Goal: Task Accomplishment & Management: Use online tool/utility

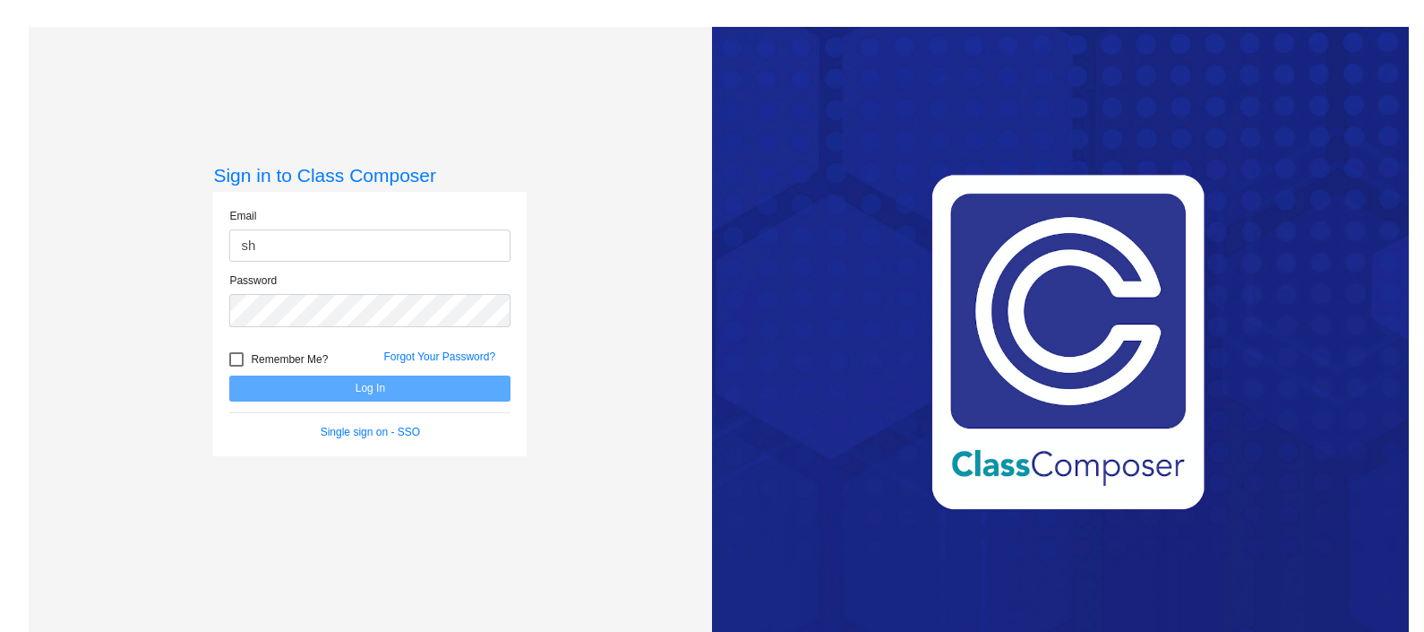
type input "[PERSON_NAME][EMAIL_ADDRESS][PERSON_NAME][PERSON_NAME][DOMAIN_NAME]"
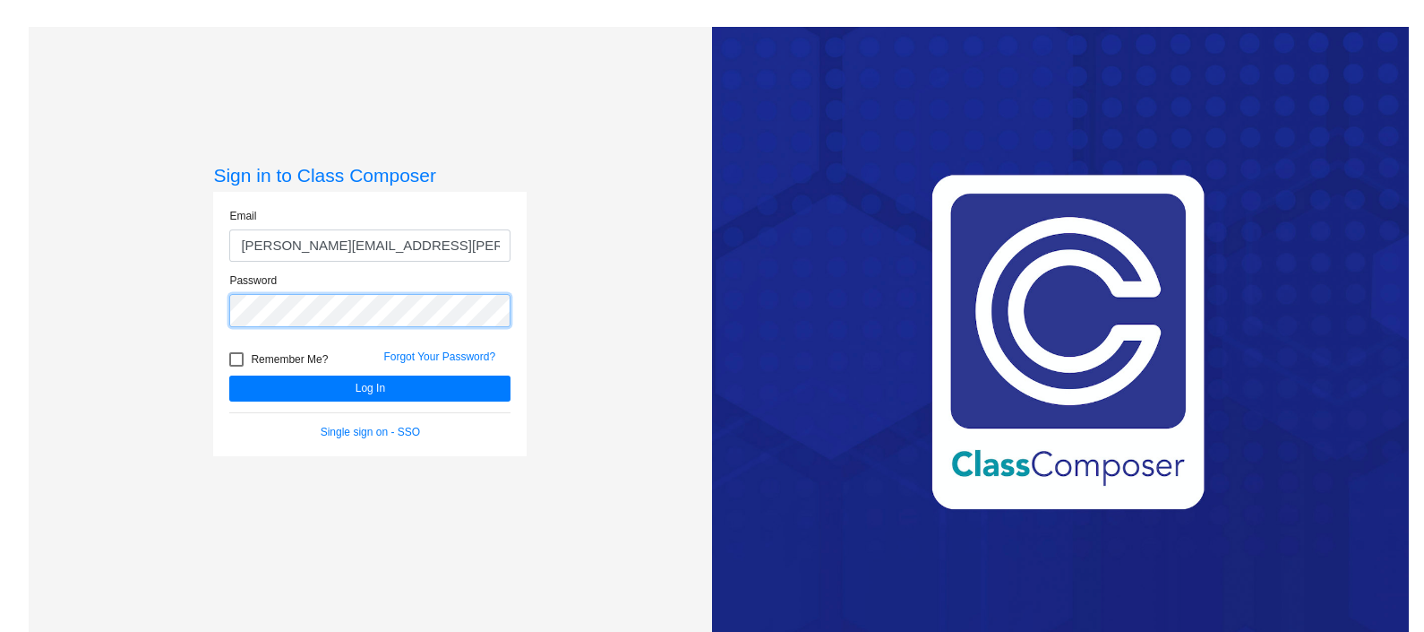
click at [229, 375] on button "Log In" at bounding box center [369, 388] width 281 height 26
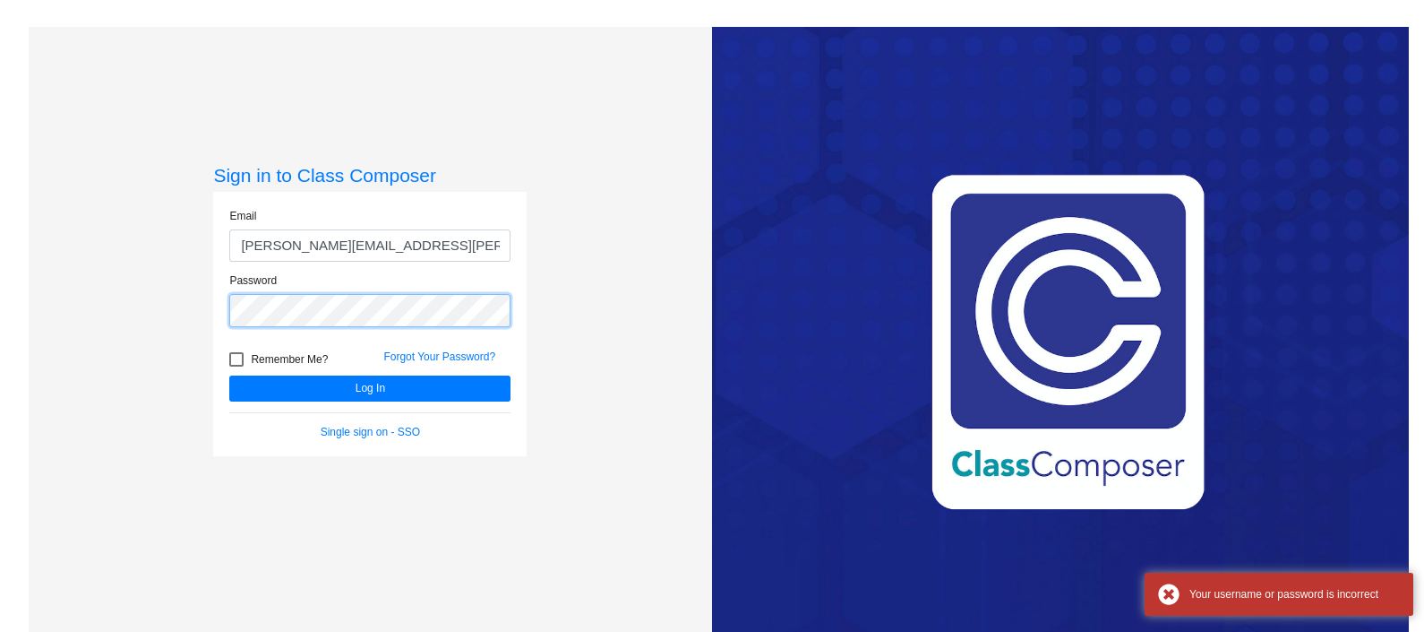
click at [229, 375] on button "Log In" at bounding box center [369, 388] width 281 height 26
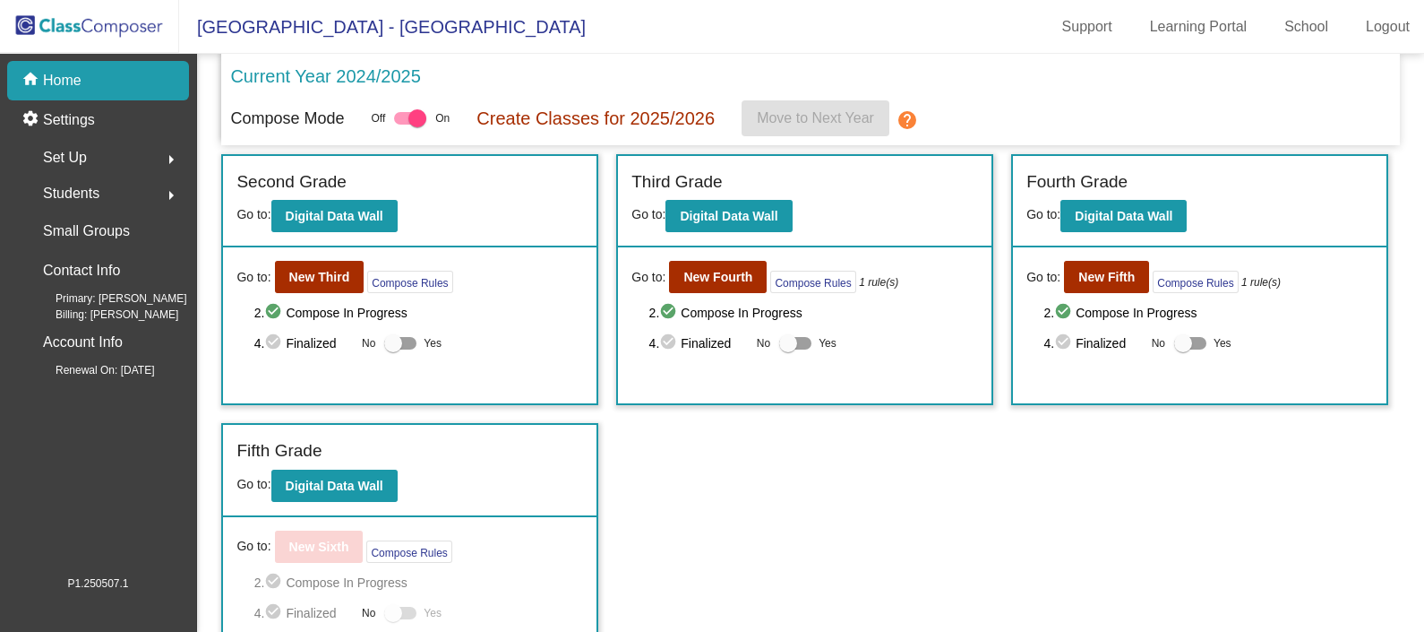
scroll to position [269, 0]
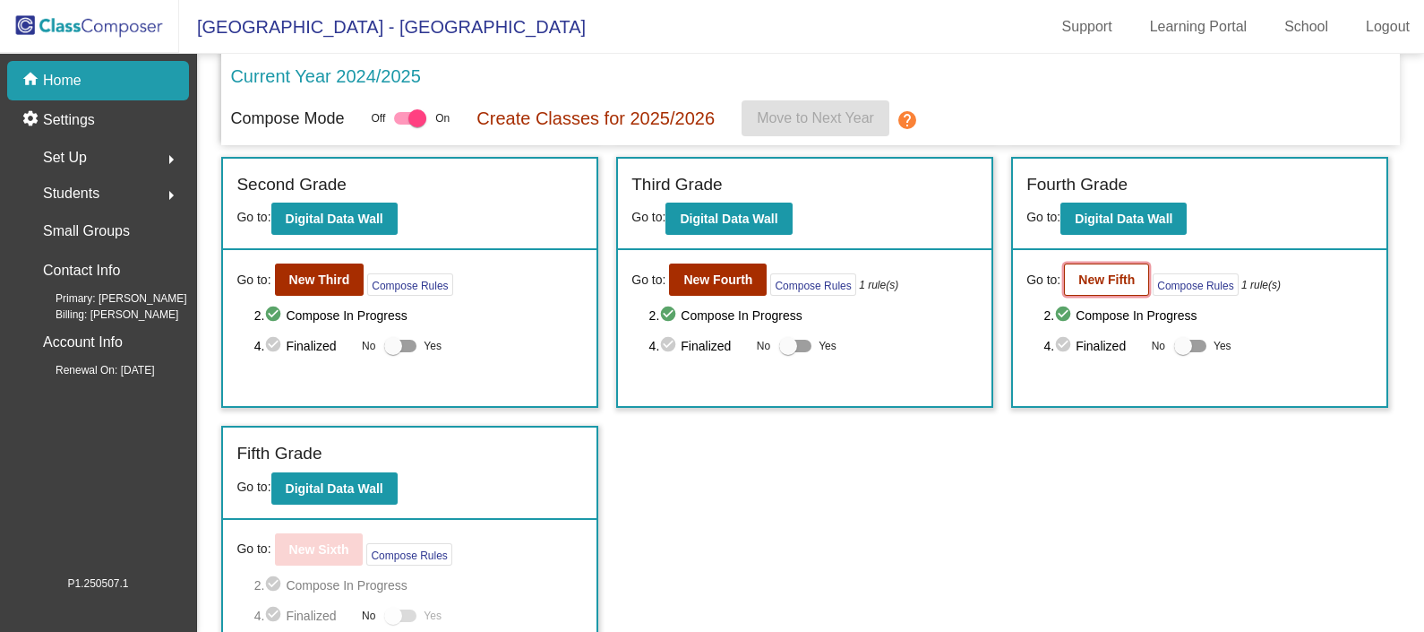
click at [1108, 278] on b "New Fifth" at bounding box center [1107, 279] width 56 height 14
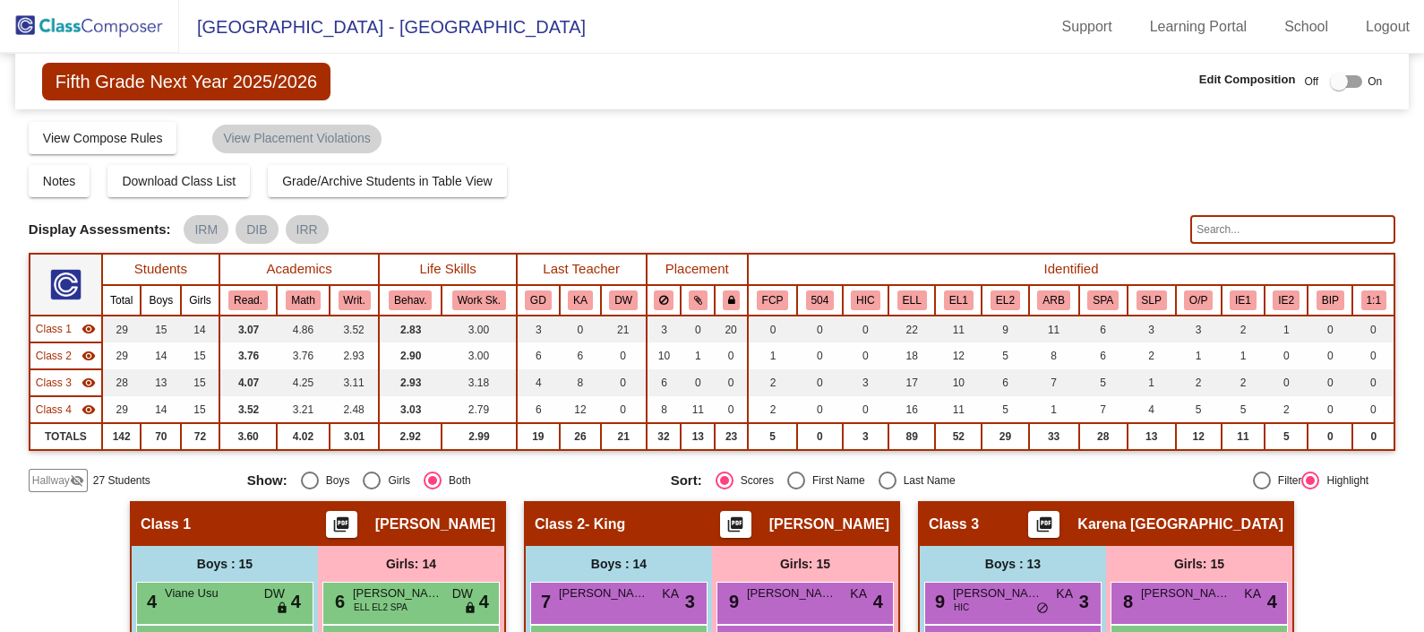
drag, startPoint x: 1411, startPoint y: 3, endPoint x: 854, endPoint y: 214, distance: 596.0
click at [854, 214] on div "Display Scores for Years: [DATE] - [DATE] [DATE] - [DATE] Grade/Archive Student…" at bounding box center [712, 306] width 1367 height 372
click at [1281, 291] on button "IE2" at bounding box center [1286, 300] width 27 height 20
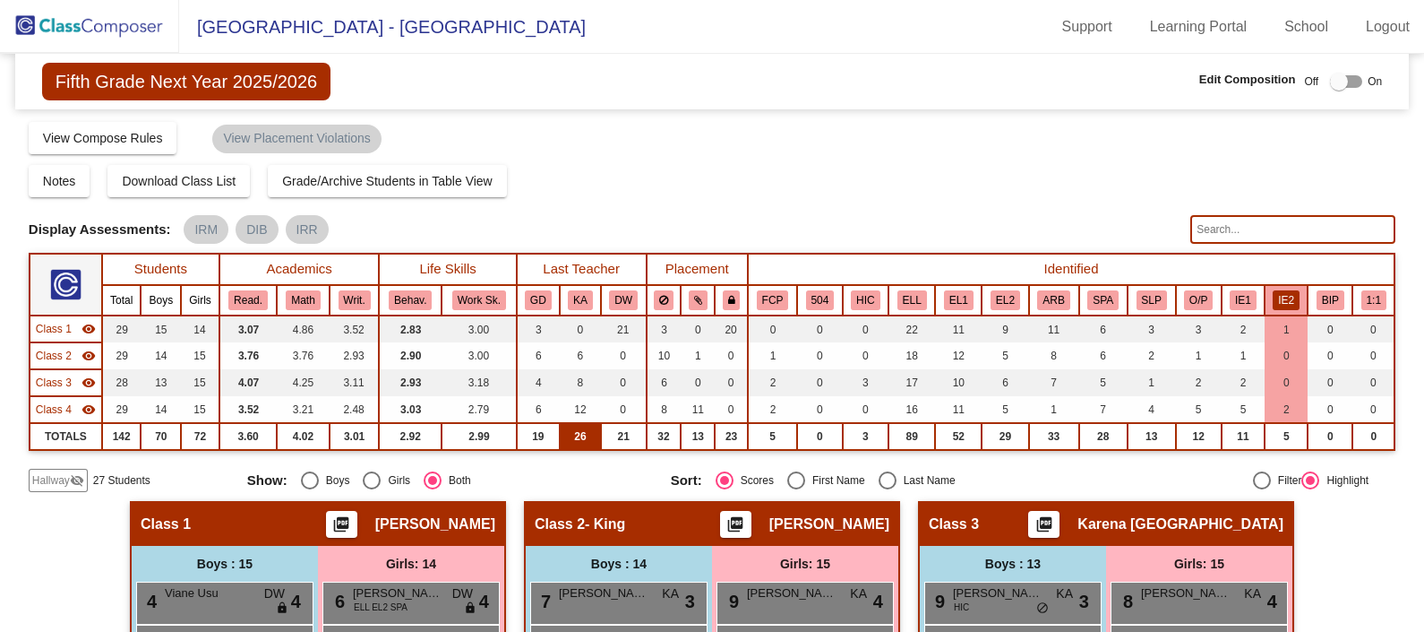
scroll to position [327, 0]
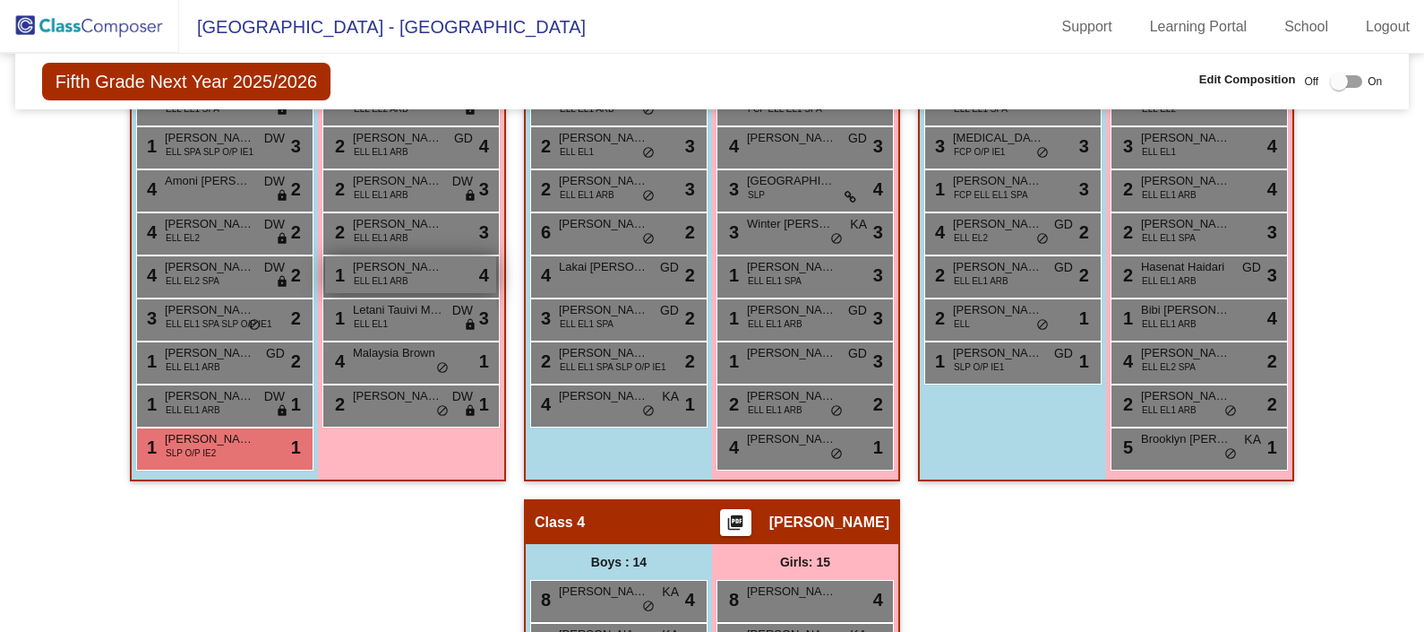
scroll to position [0, 0]
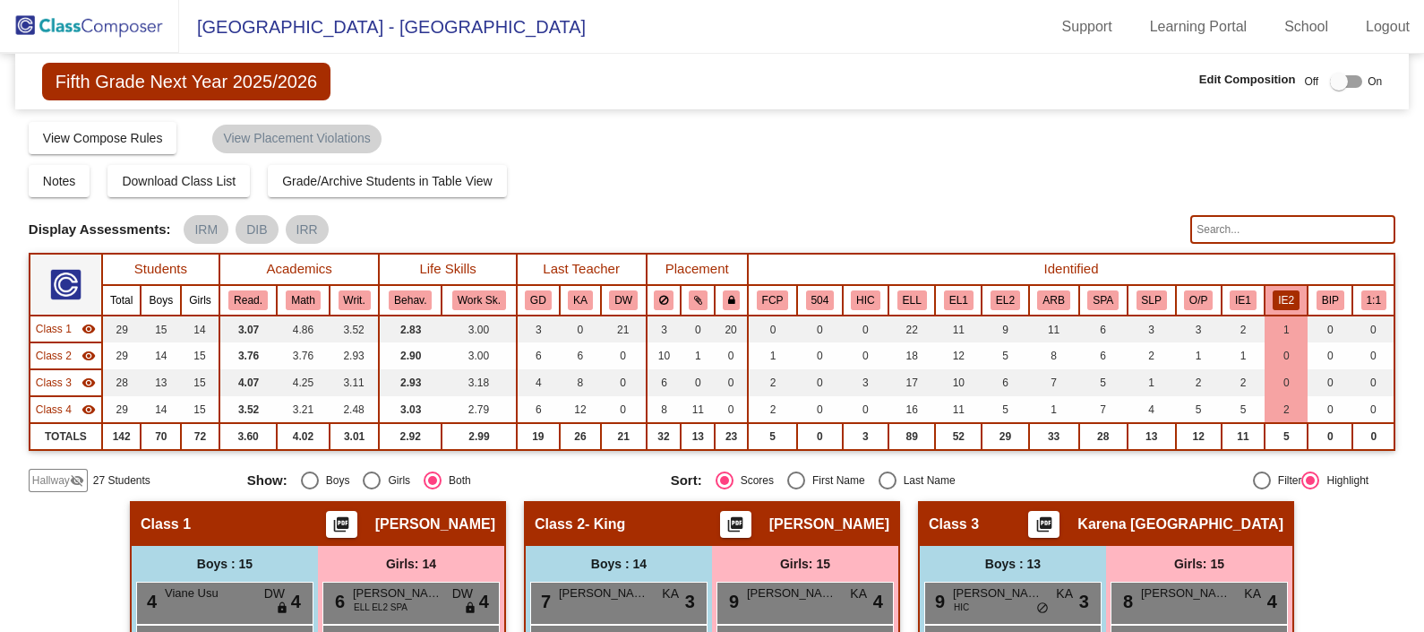
click at [138, 14] on img at bounding box center [89, 26] width 179 height 53
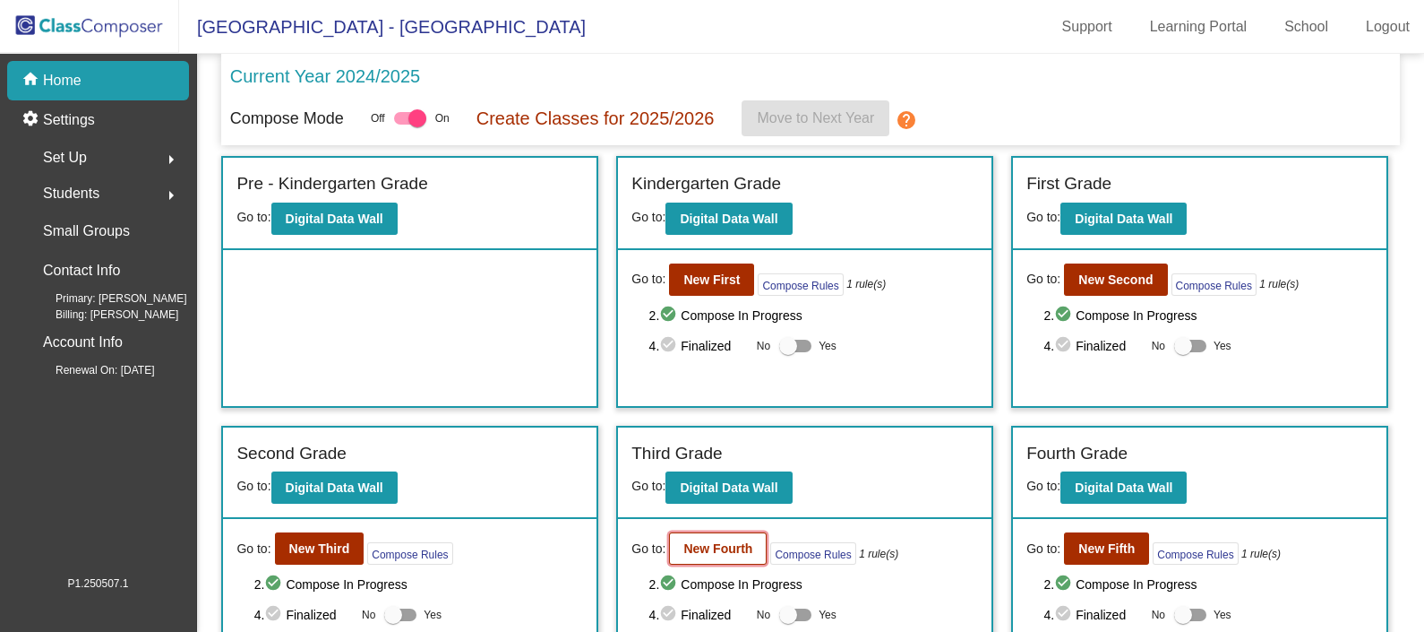
click at [717, 541] on b "New Fourth" at bounding box center [718, 548] width 69 height 14
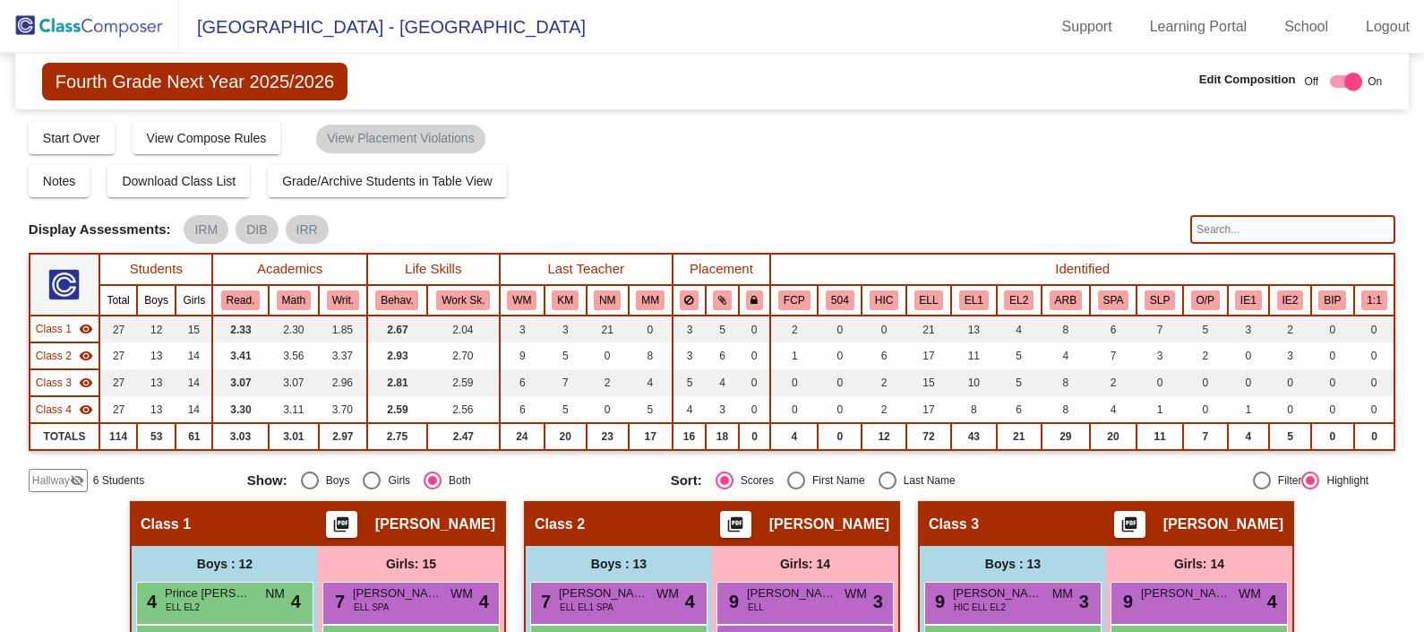
click at [1284, 287] on th "IE2" at bounding box center [1290, 300] width 42 height 30
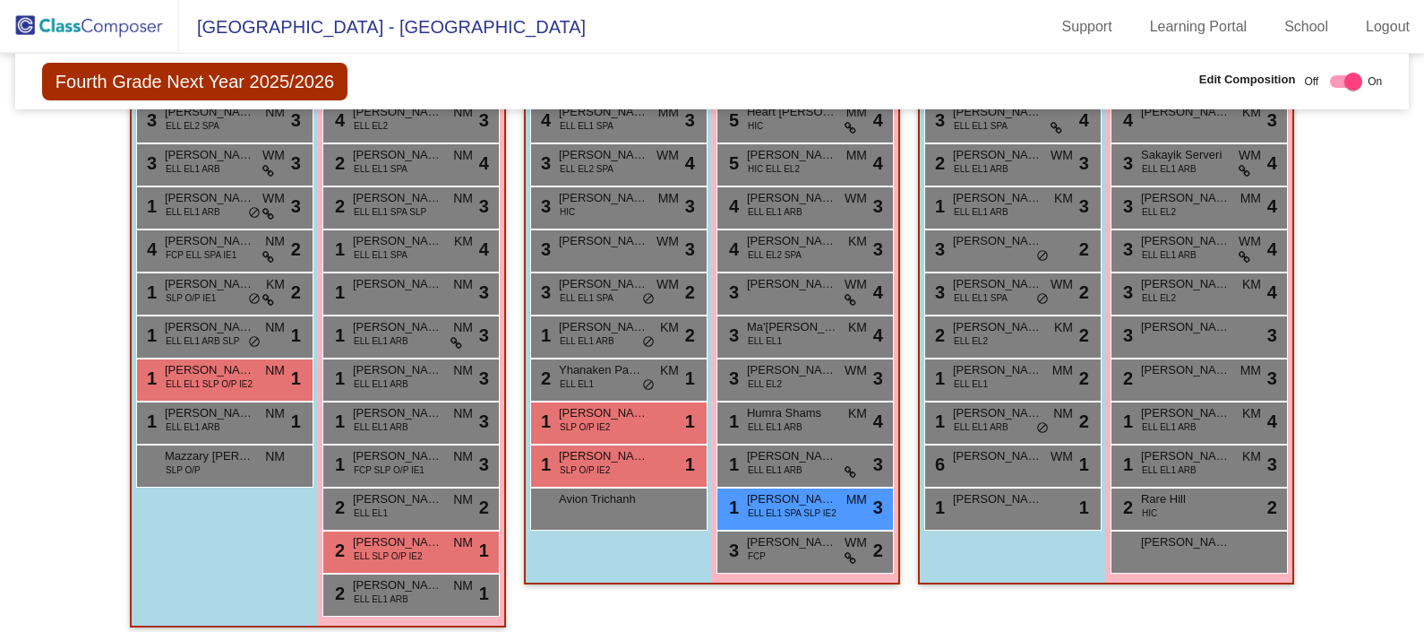
scroll to position [608, 0]
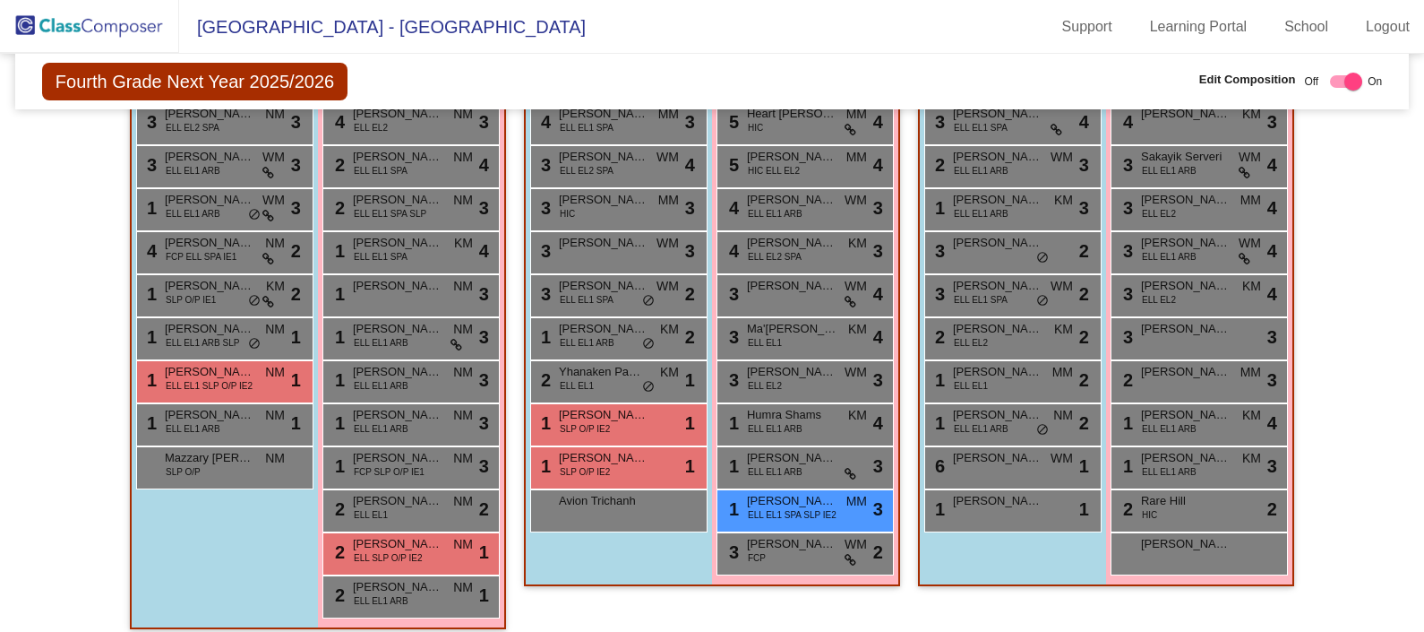
drag, startPoint x: 1272, startPoint y: 236, endPoint x: 1319, endPoint y: 220, distance: 49.0
click at [1319, 220] on div "Hallway - Hallway Class picture_as_pdf Add Student First Name Last Name Student…" at bounding box center [712, 625] width 1367 height 1466
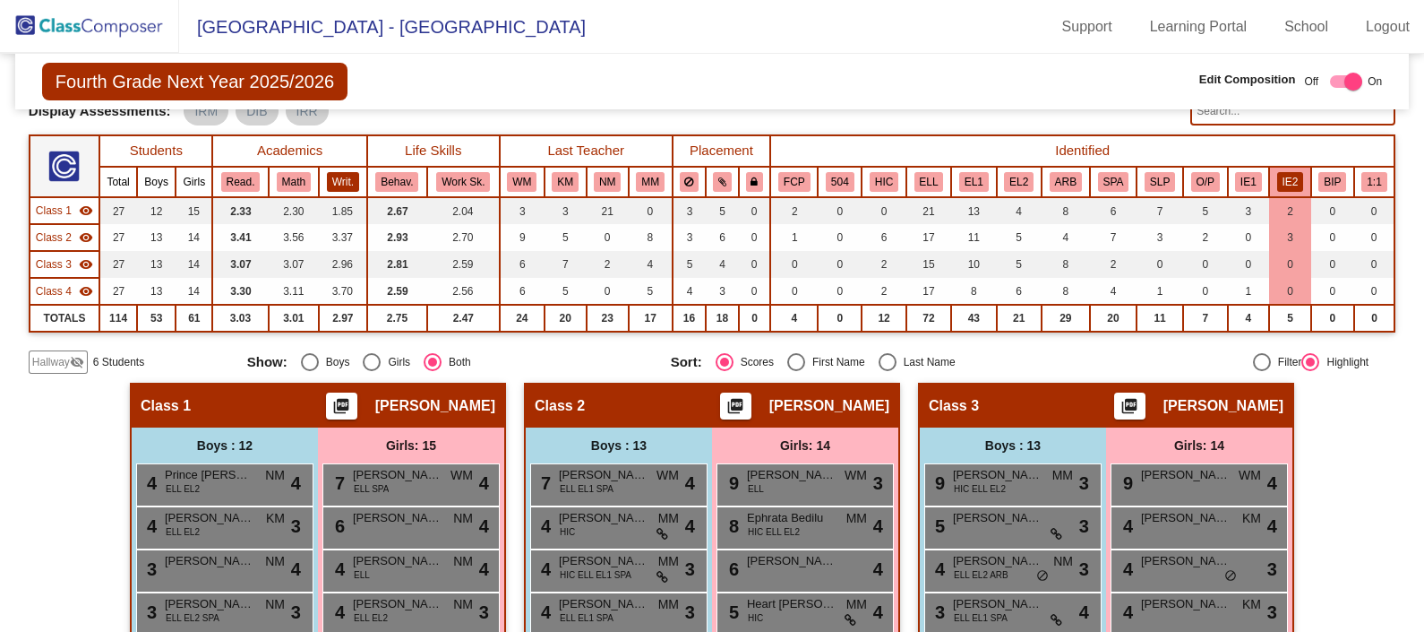
scroll to position [0, 0]
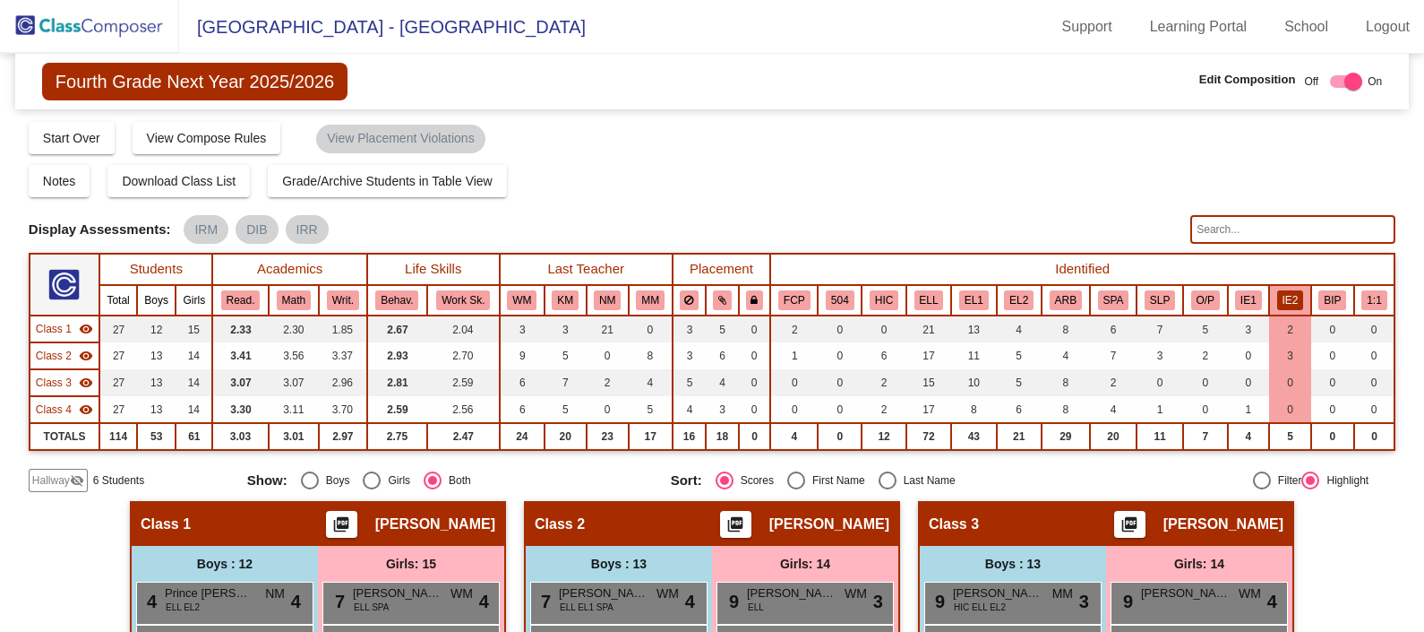
click at [85, 24] on img at bounding box center [89, 26] width 179 height 53
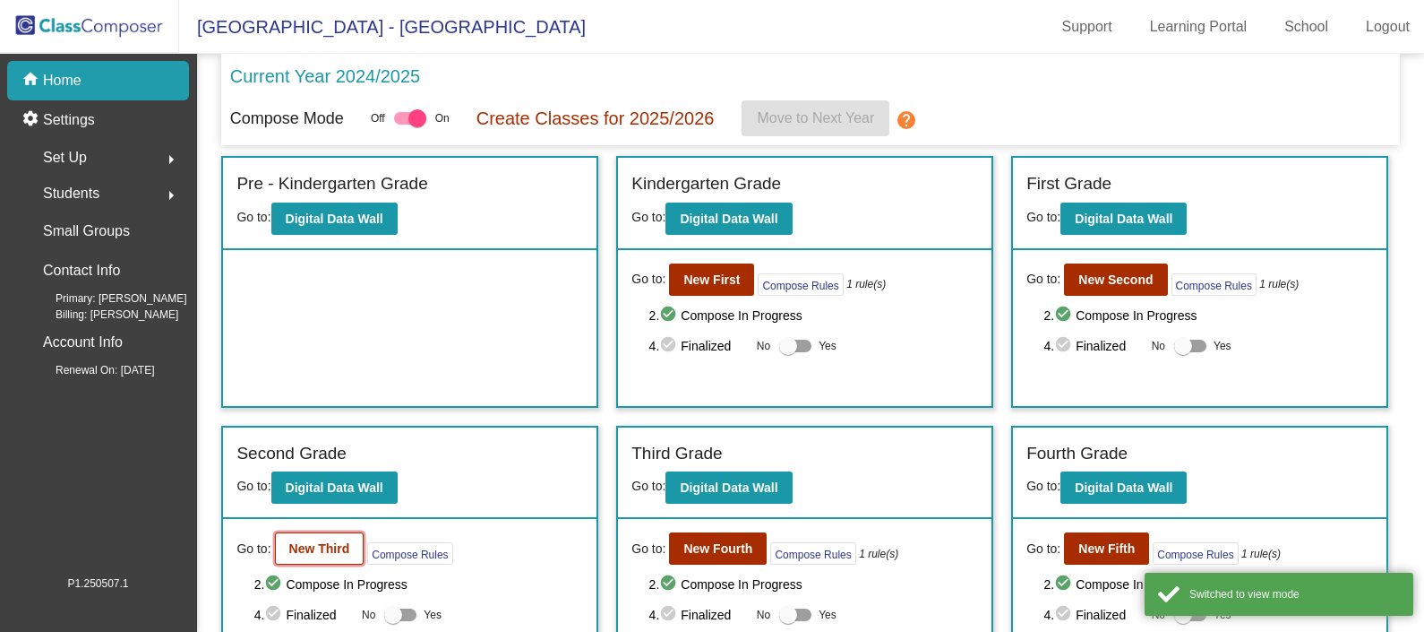
click at [329, 548] on b "New Third" at bounding box center [319, 548] width 61 height 14
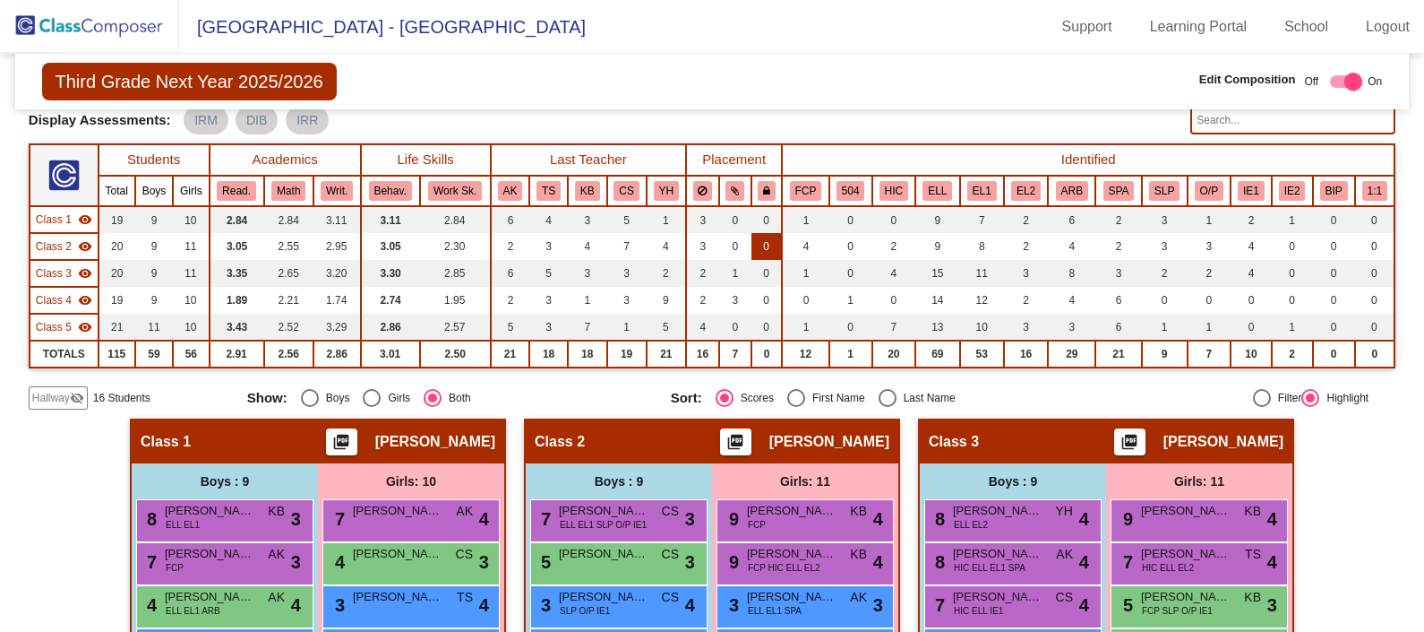
scroll to position [109, 0]
click at [1292, 185] on button "IE2" at bounding box center [1292, 191] width 27 height 20
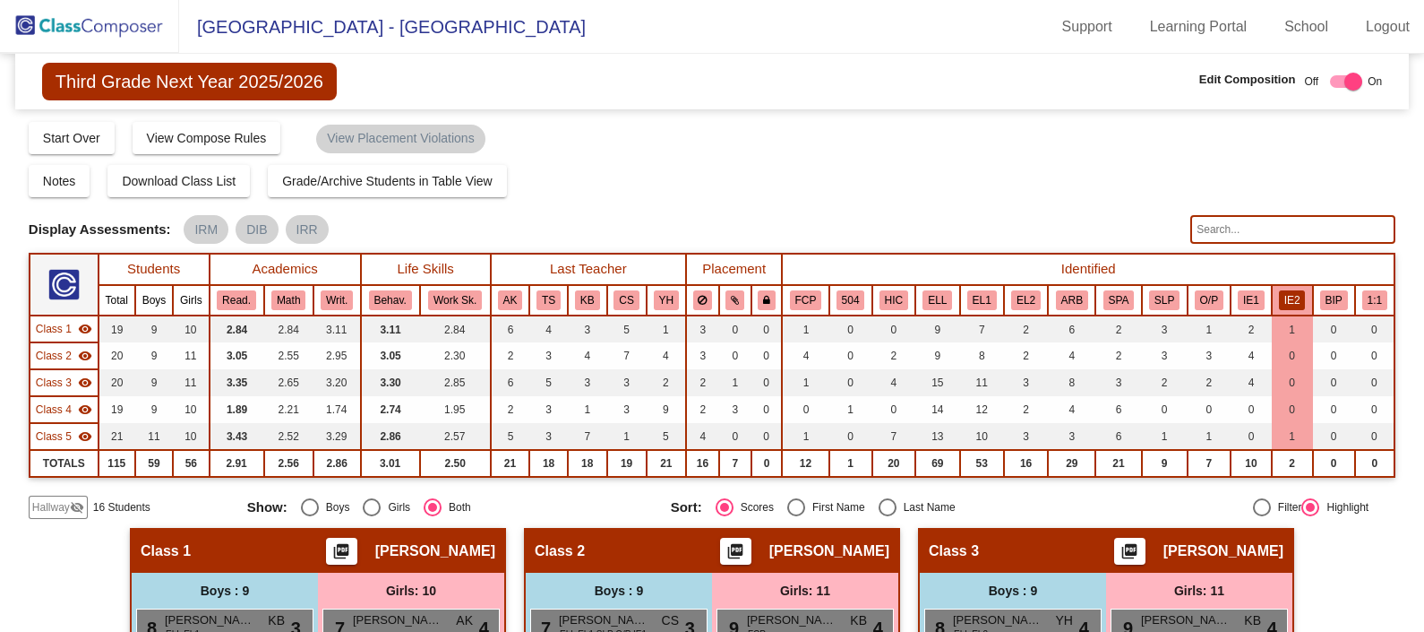
scroll to position [5, 0]
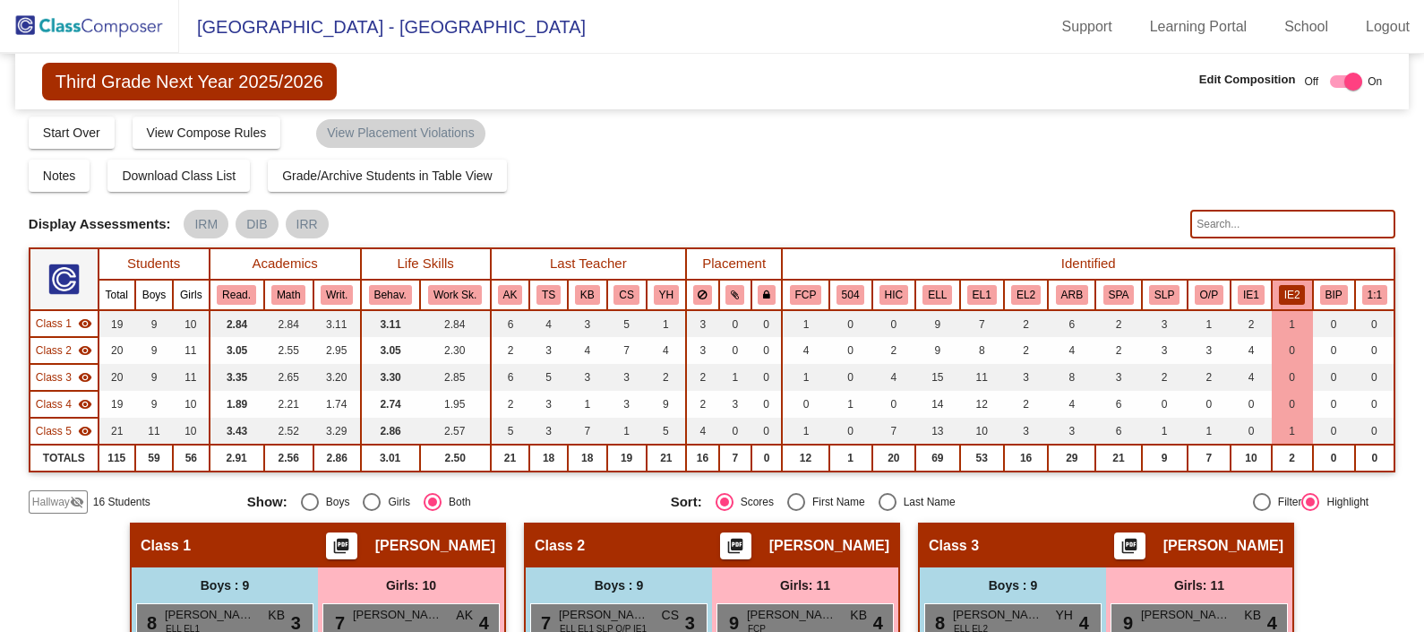
click at [119, 10] on img at bounding box center [89, 26] width 179 height 53
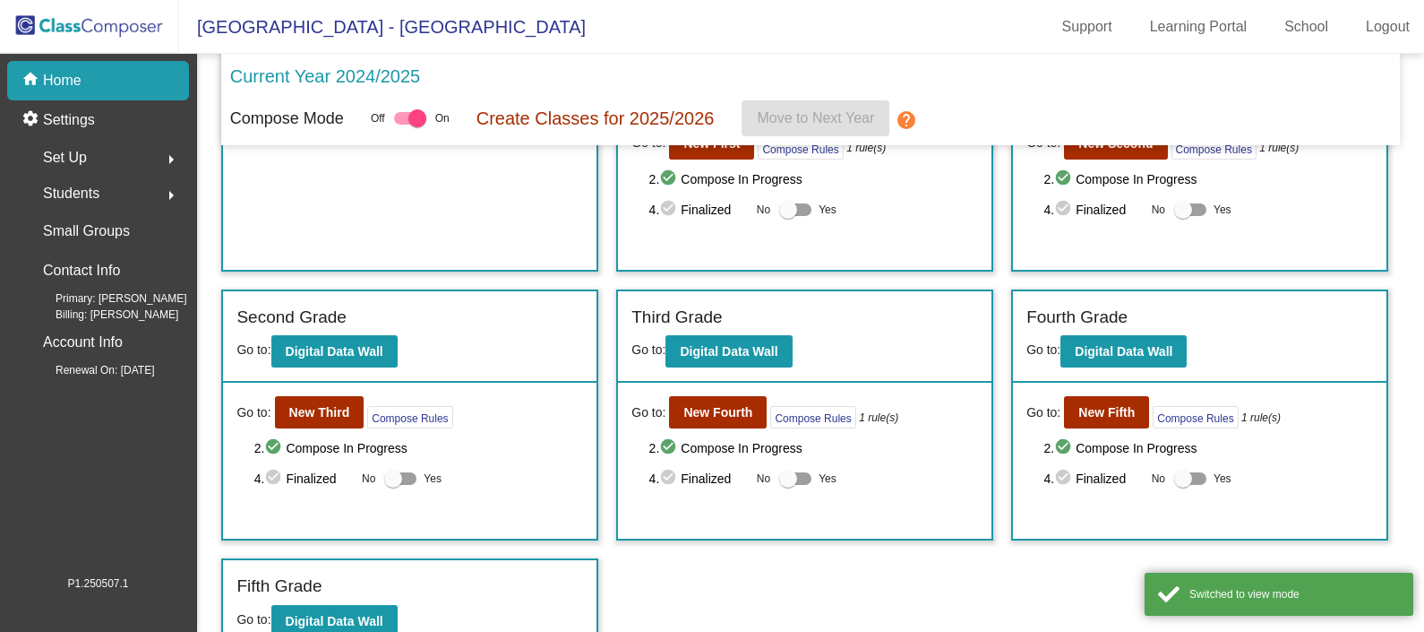
scroll to position [17, 0]
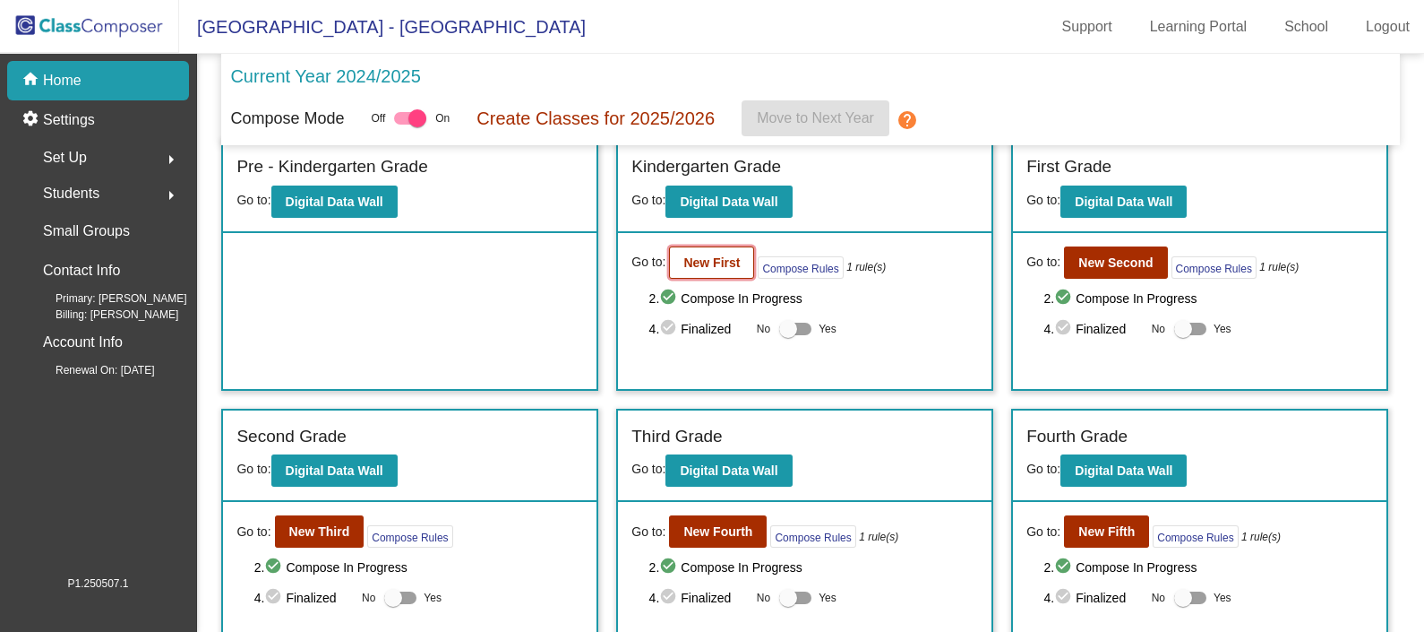
click at [694, 263] on b "New First" at bounding box center [712, 262] width 56 height 14
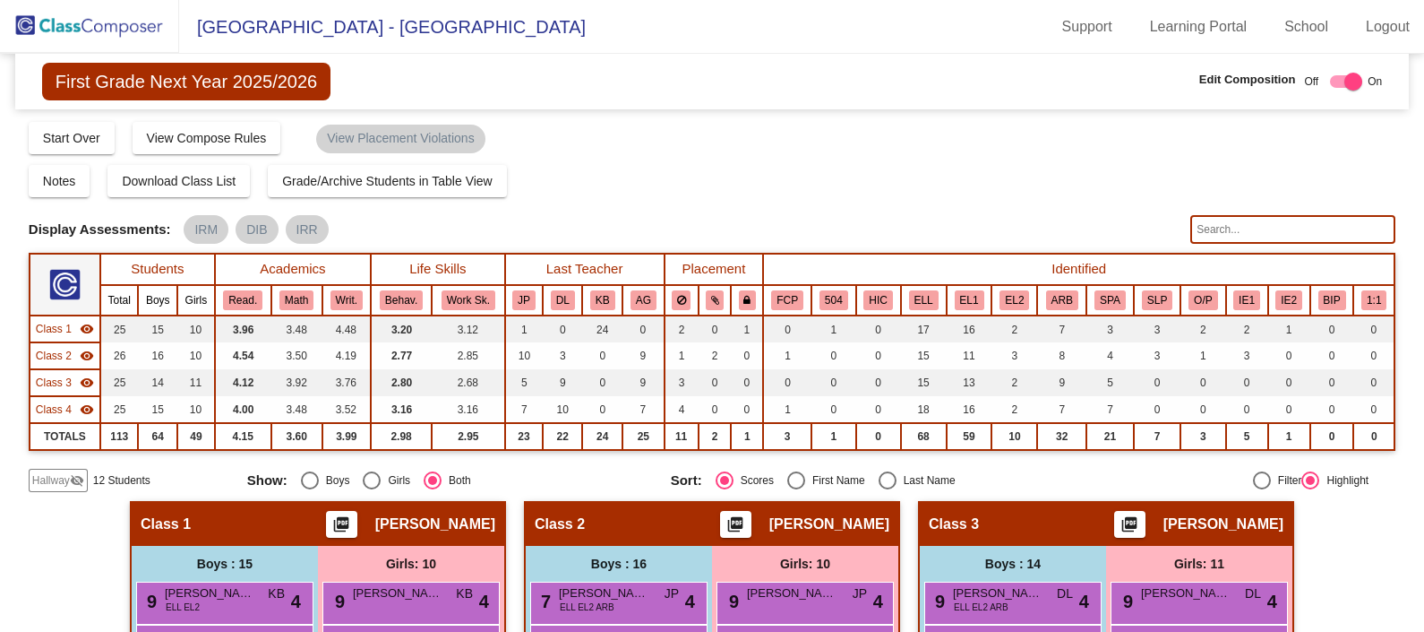
click at [89, 39] on img at bounding box center [89, 26] width 179 height 53
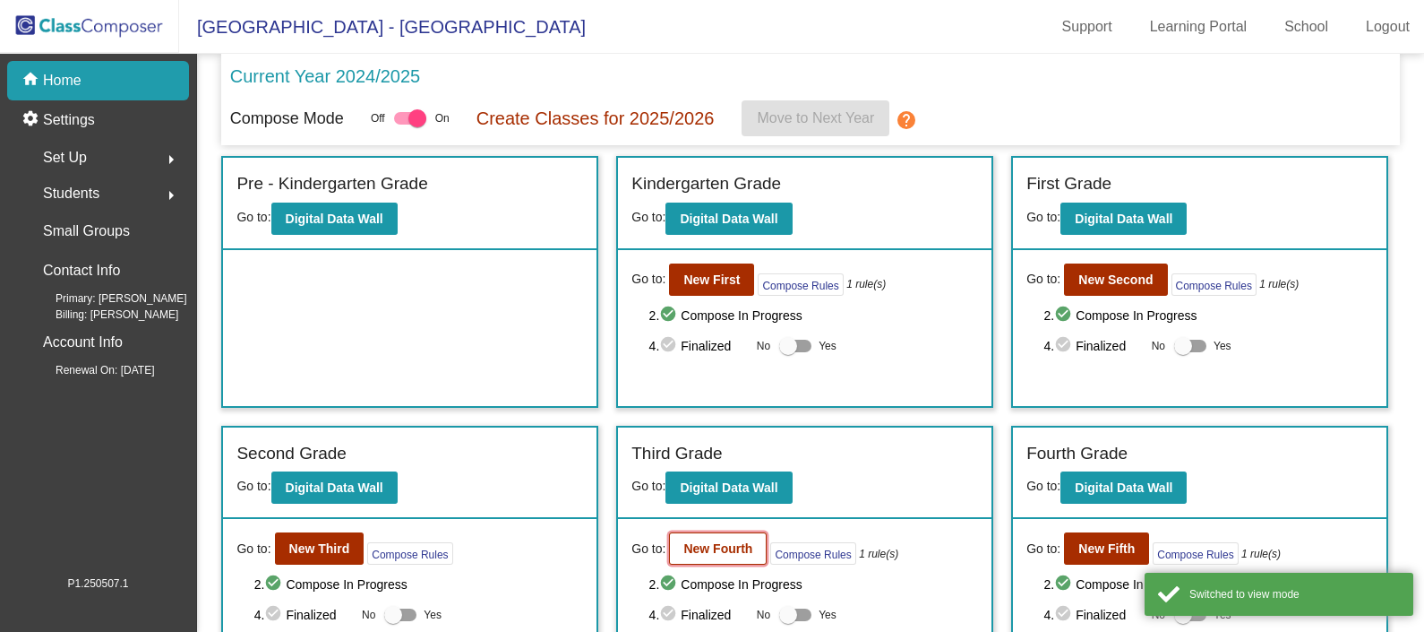
click at [699, 554] on button "New Fourth" at bounding box center [718, 548] width 98 height 32
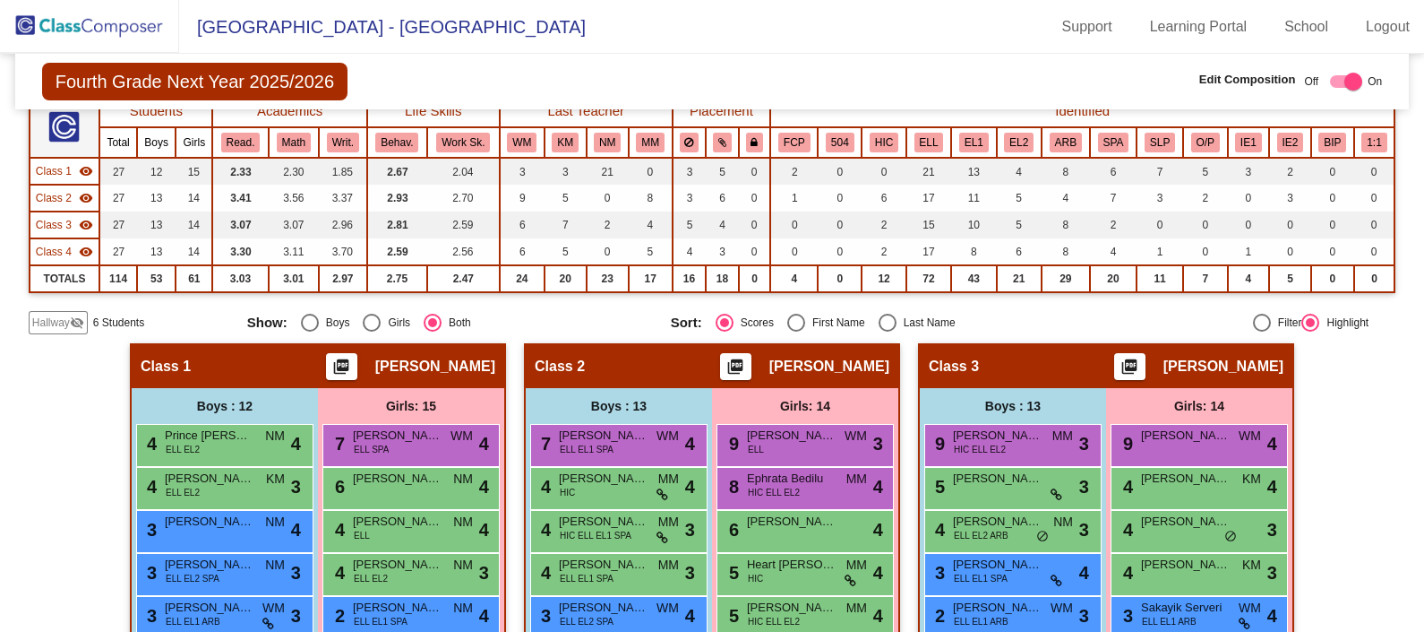
scroll to position [150, 0]
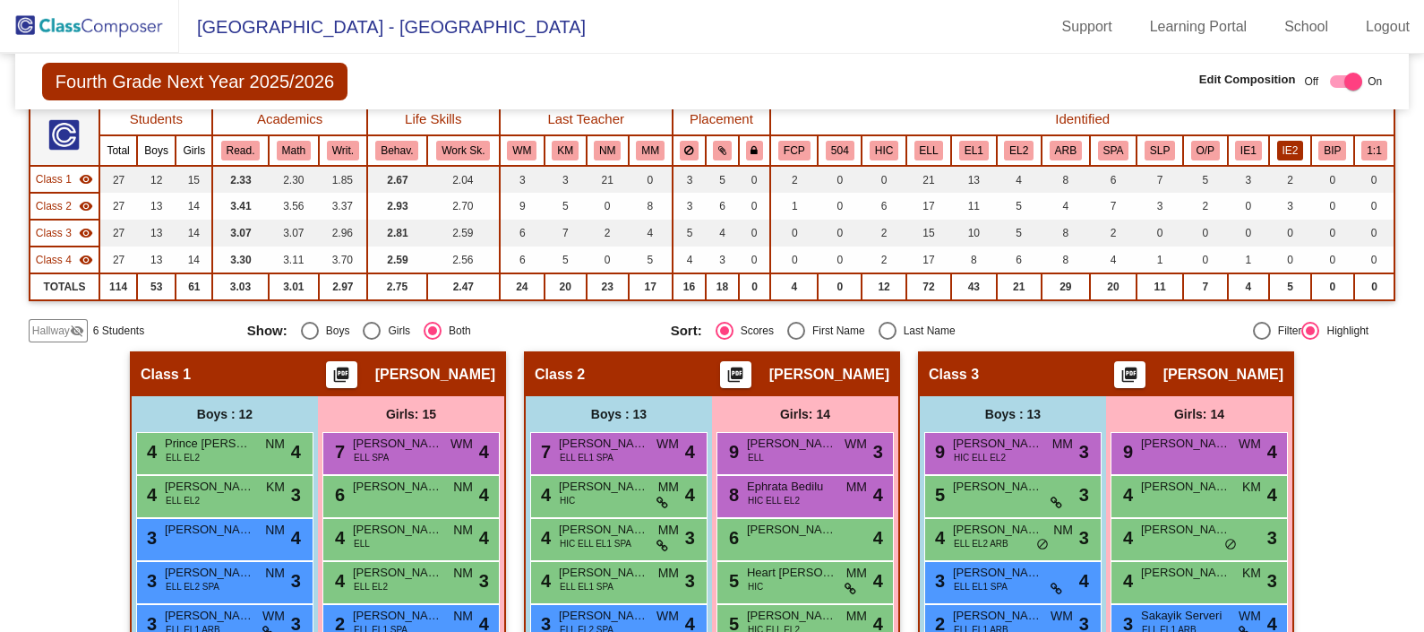
click at [1287, 153] on button "IE2" at bounding box center [1290, 151] width 27 height 20
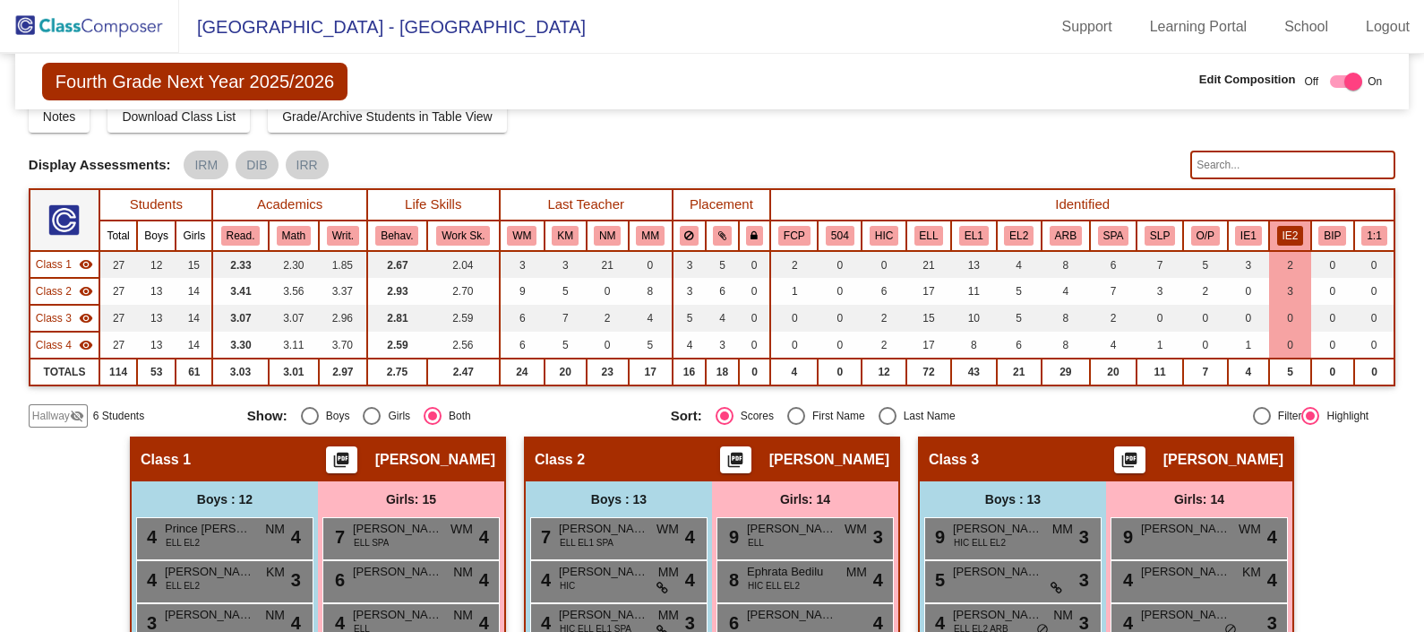
scroll to position [0, 0]
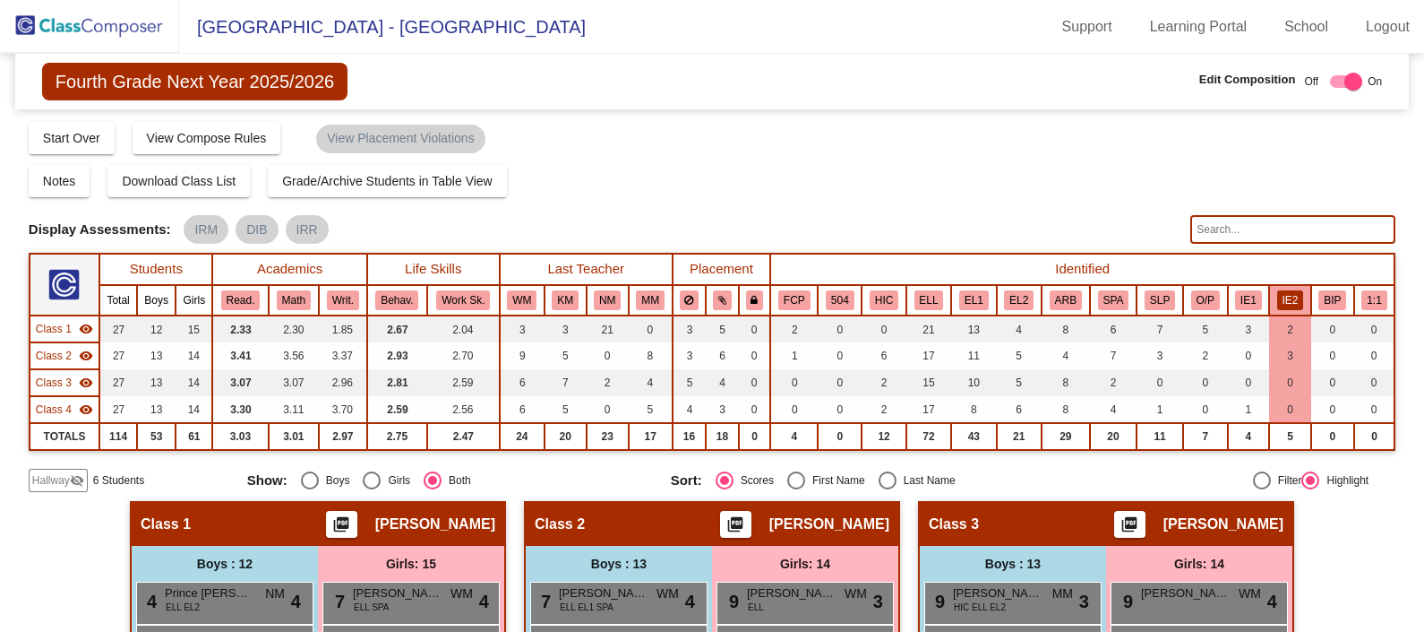
click at [57, 22] on img at bounding box center [89, 26] width 179 height 53
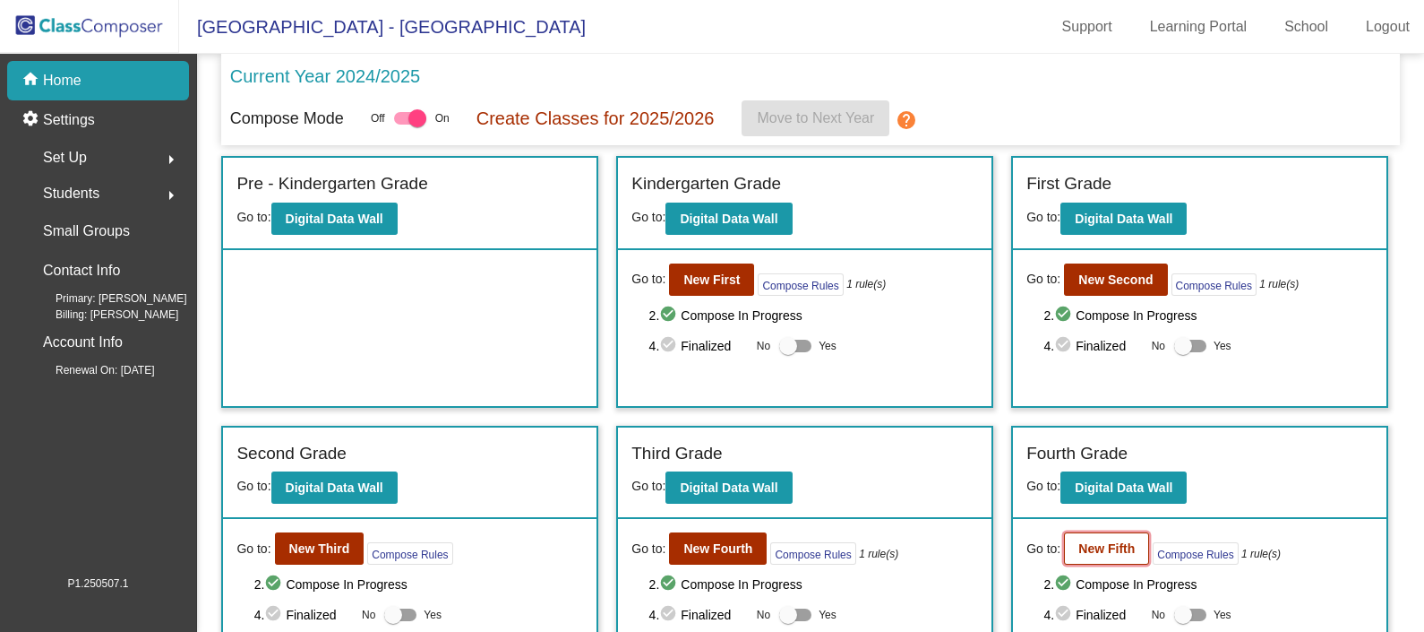
click at [1107, 552] on b "New Fifth" at bounding box center [1107, 548] width 56 height 14
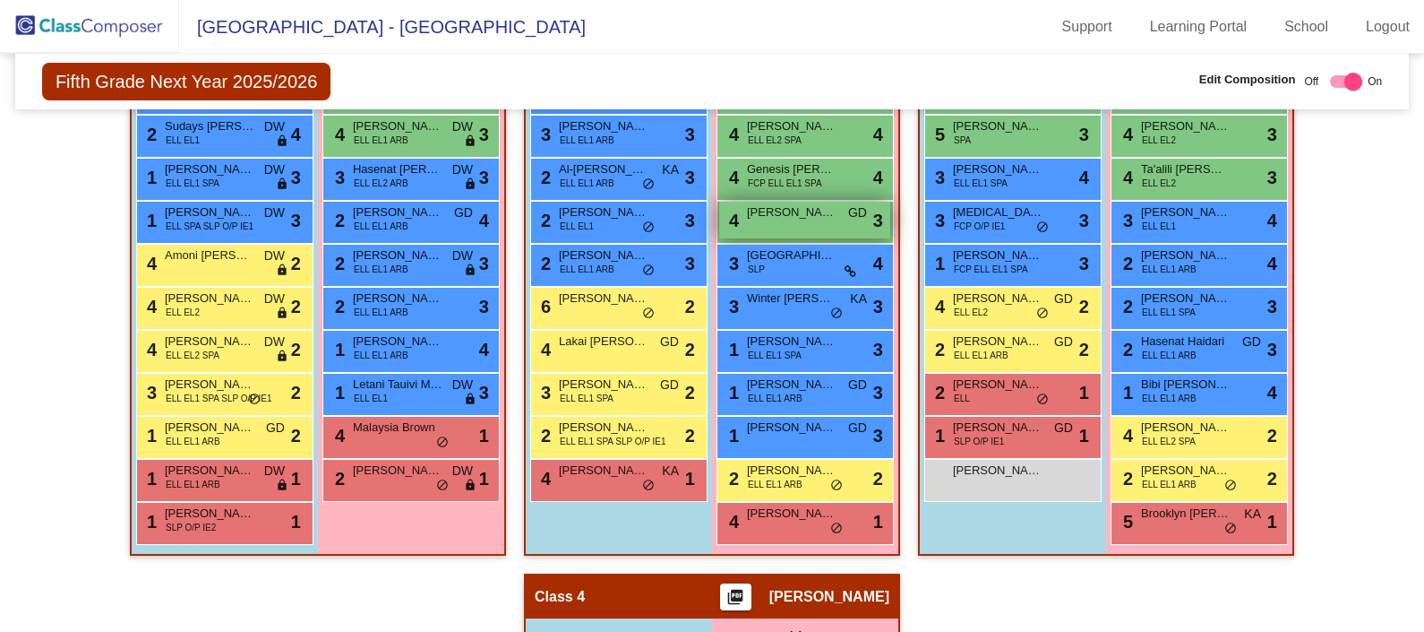
scroll to position [683, 0]
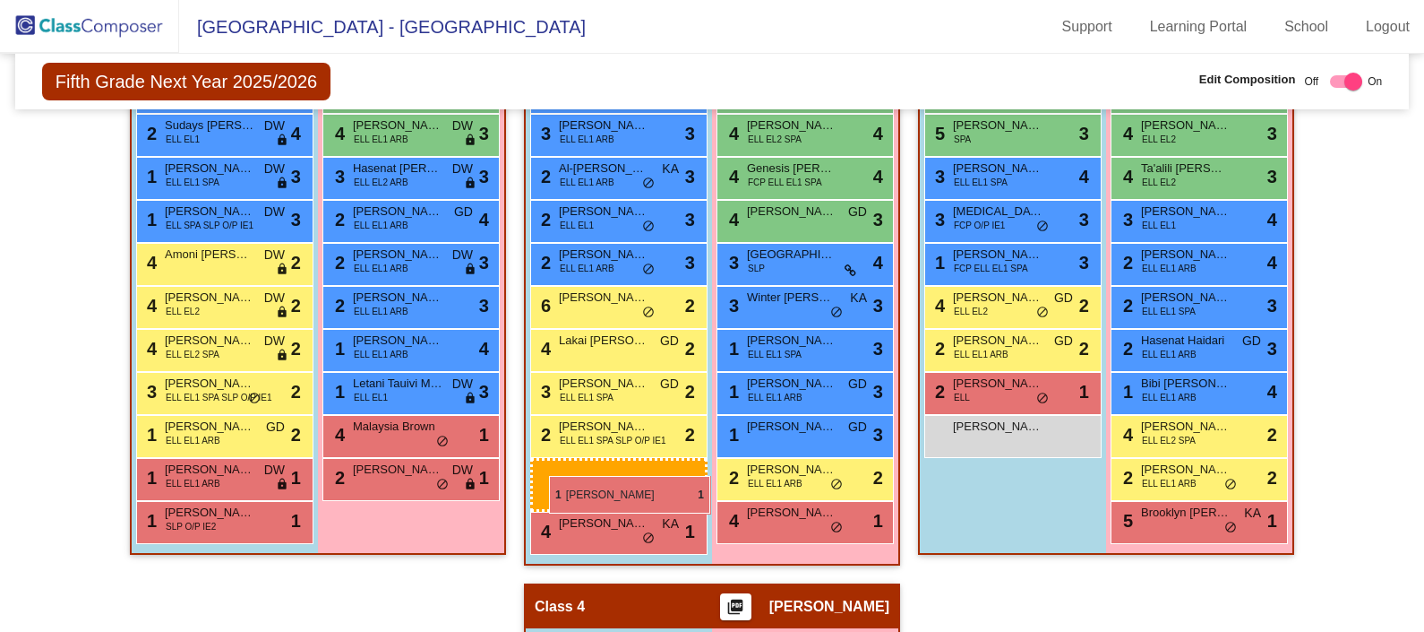
drag, startPoint x: 949, startPoint y: 443, endPoint x: 547, endPoint y: 476, distance: 402.6
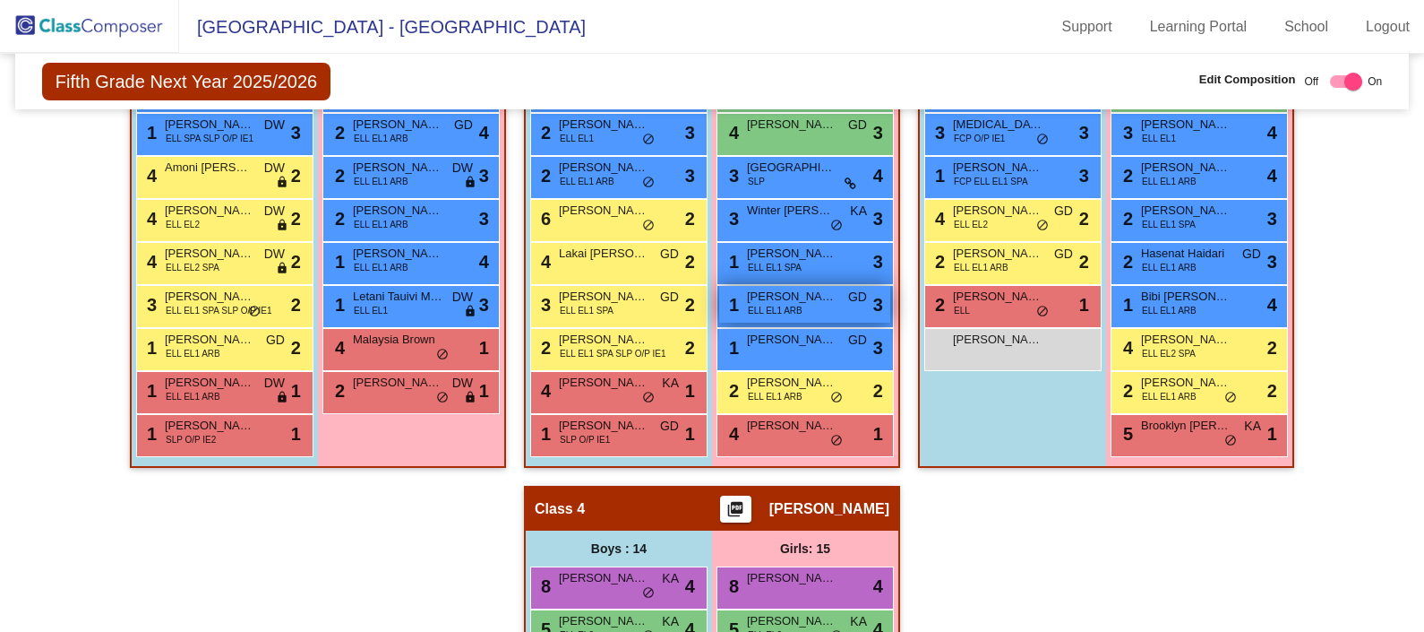
scroll to position [770, 0]
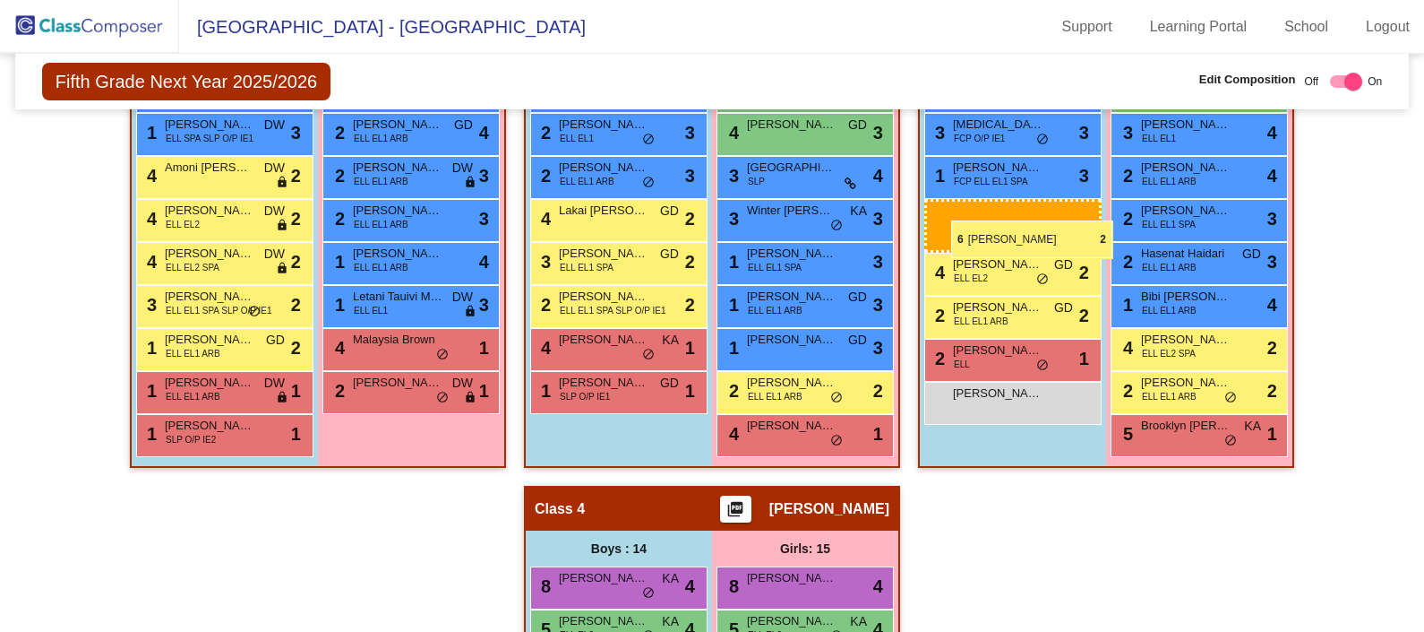
drag, startPoint x: 583, startPoint y: 228, endPoint x: 951, endPoint y: 220, distance: 368.3
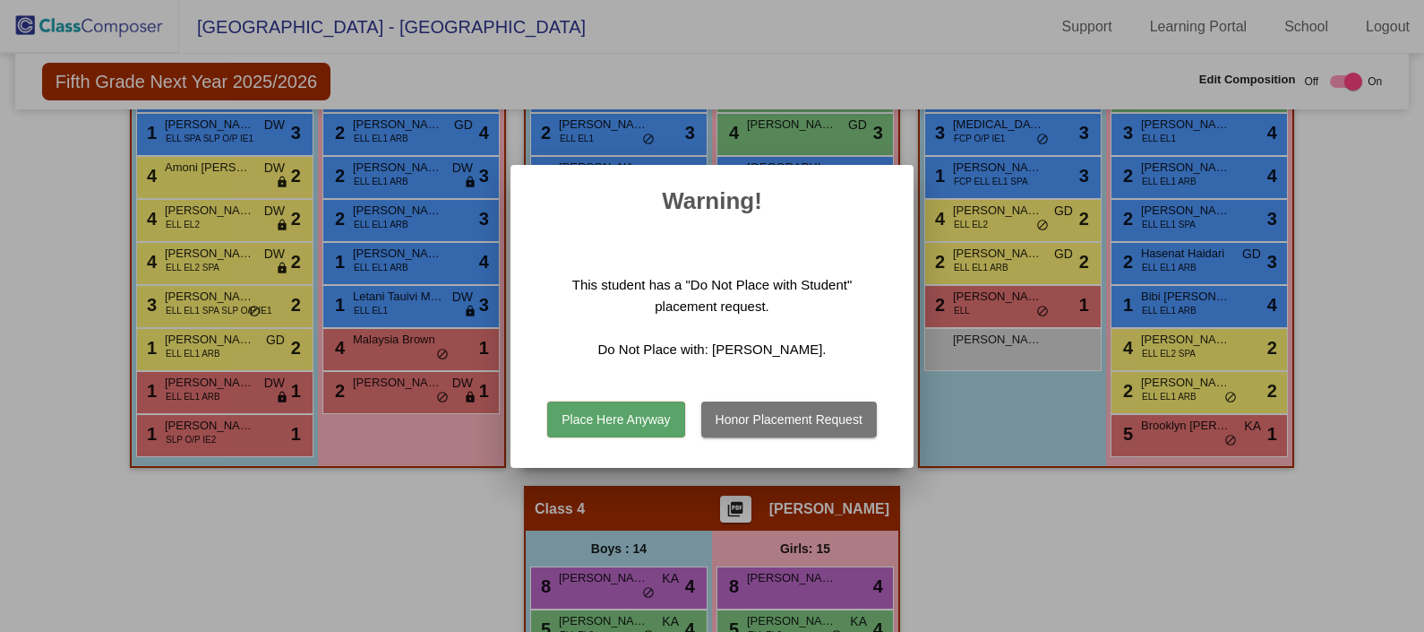
click at [745, 415] on button "Honor Placement Request" at bounding box center [789, 419] width 176 height 36
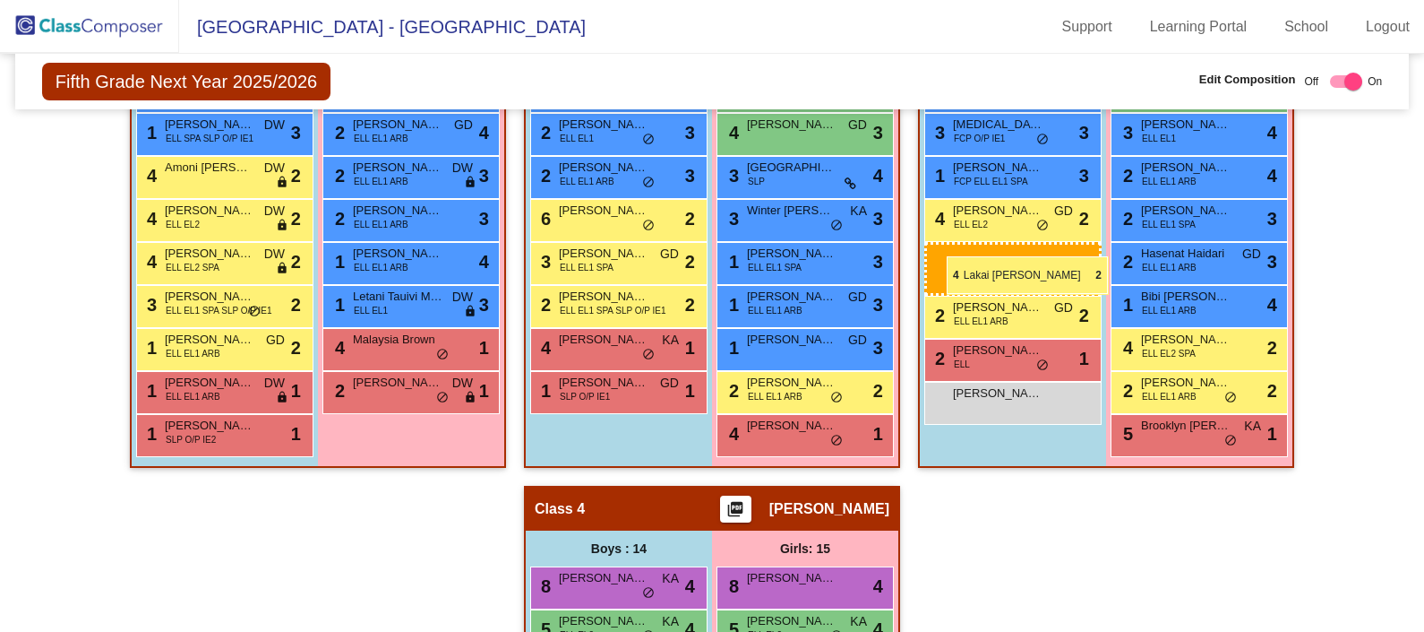
drag, startPoint x: 606, startPoint y: 253, endPoint x: 947, endPoint y: 256, distance: 340.4
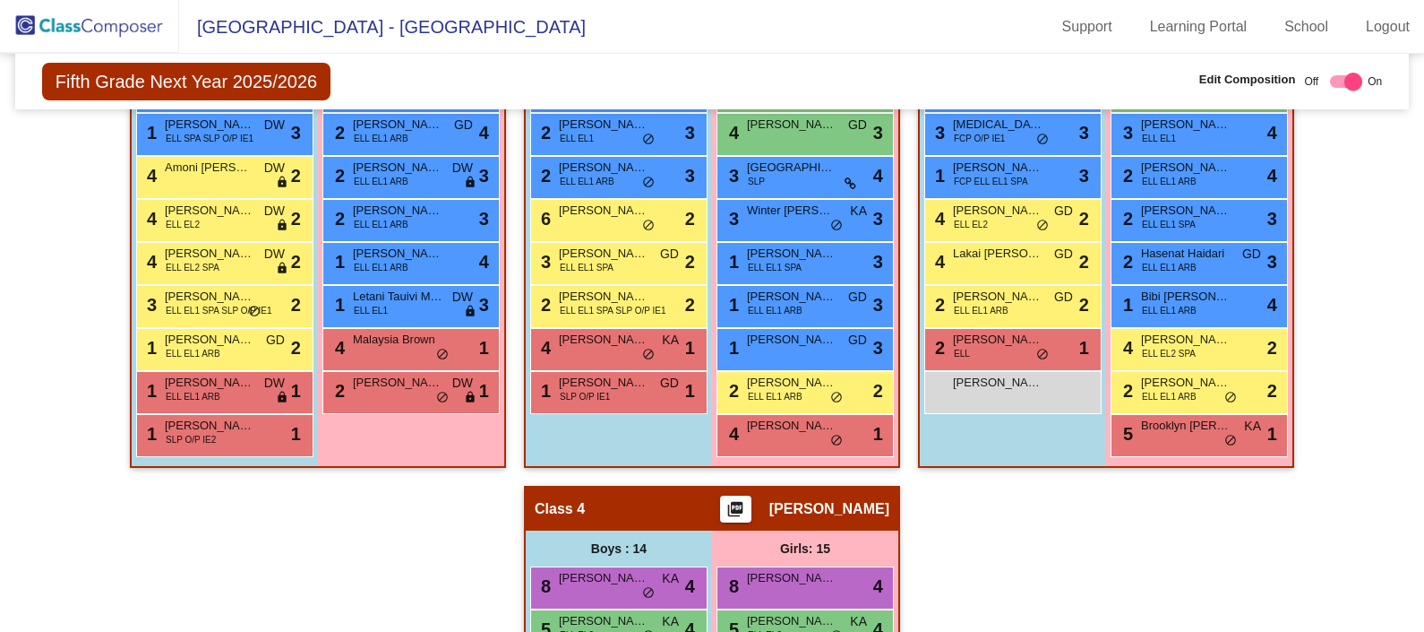
click at [1091, 532] on div "Hallway - Hallway Class picture_as_pdf Add Student First Name Last Name Student…" at bounding box center [712, 485] width 1367 height 1509
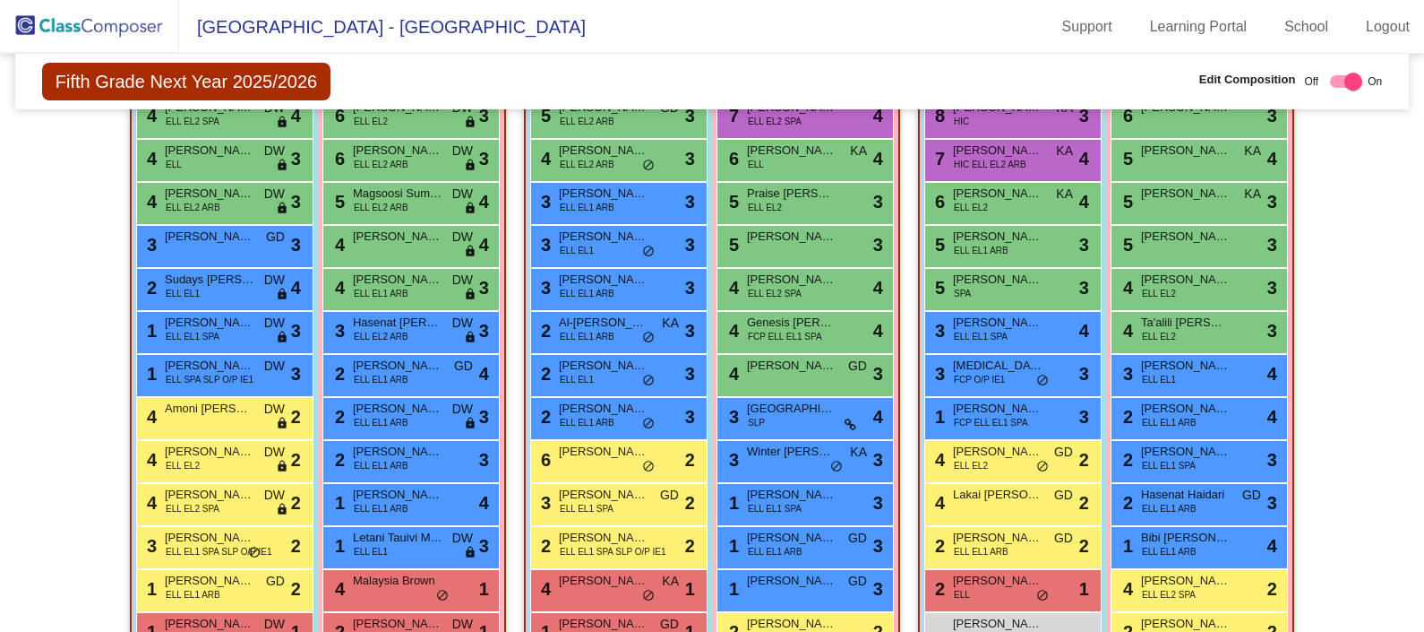
scroll to position [0, 0]
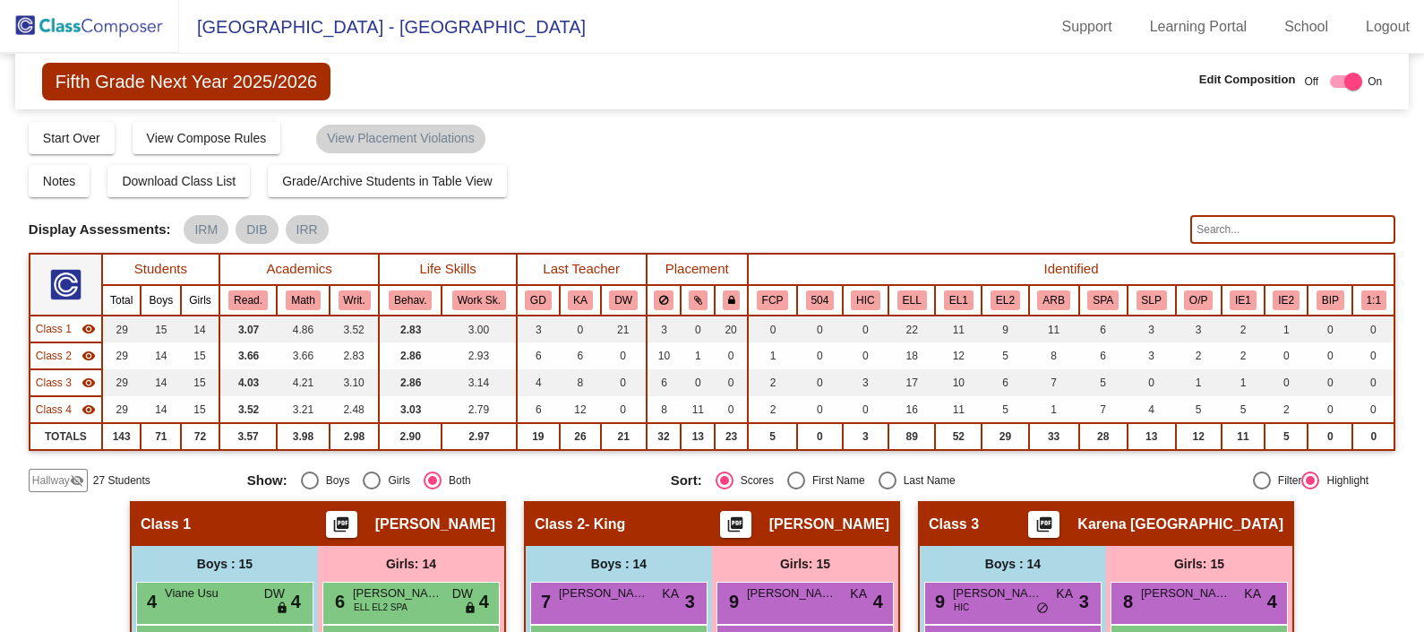
click at [116, 9] on img at bounding box center [89, 26] width 179 height 53
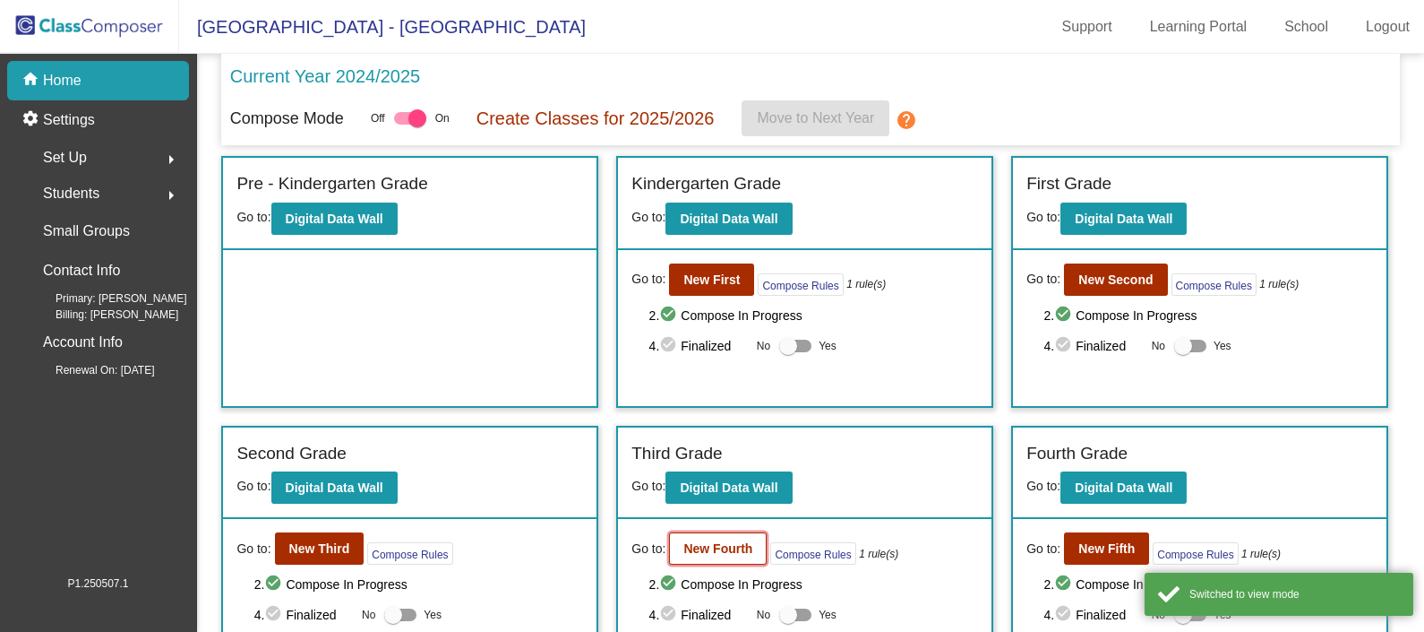
click at [712, 546] on b "New Fourth" at bounding box center [718, 548] width 69 height 14
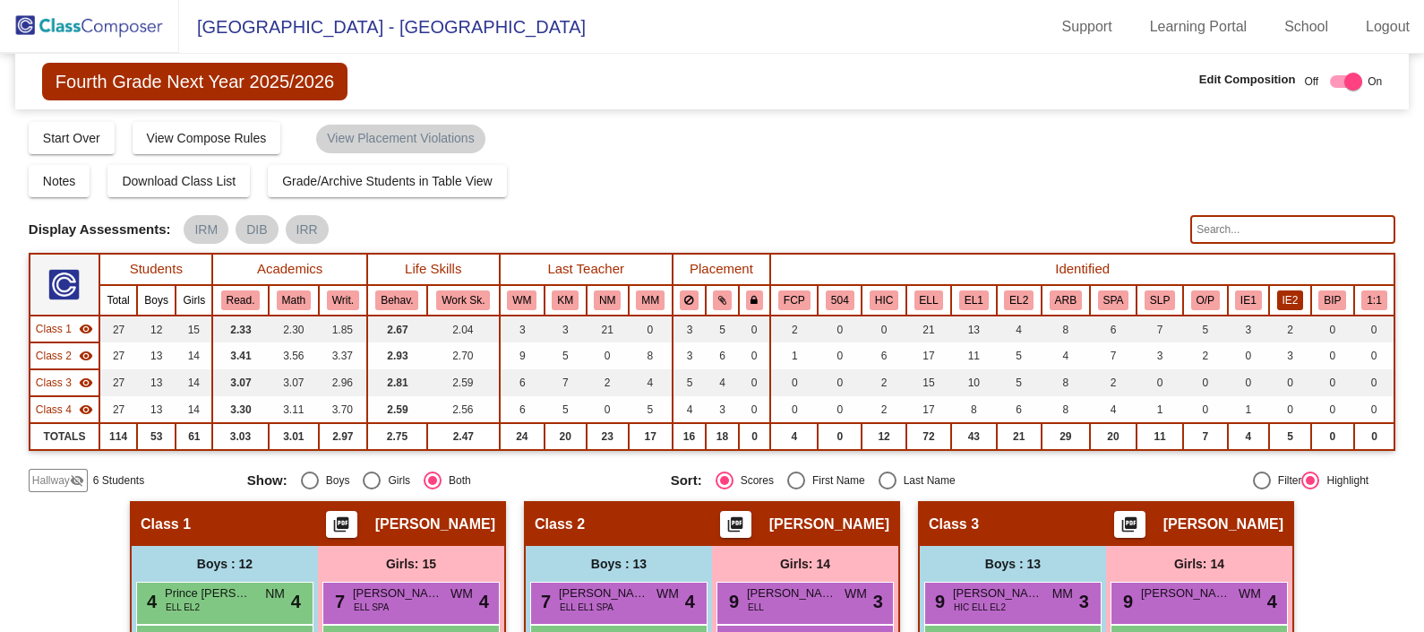
click at [1282, 297] on button "IE2" at bounding box center [1290, 300] width 27 height 20
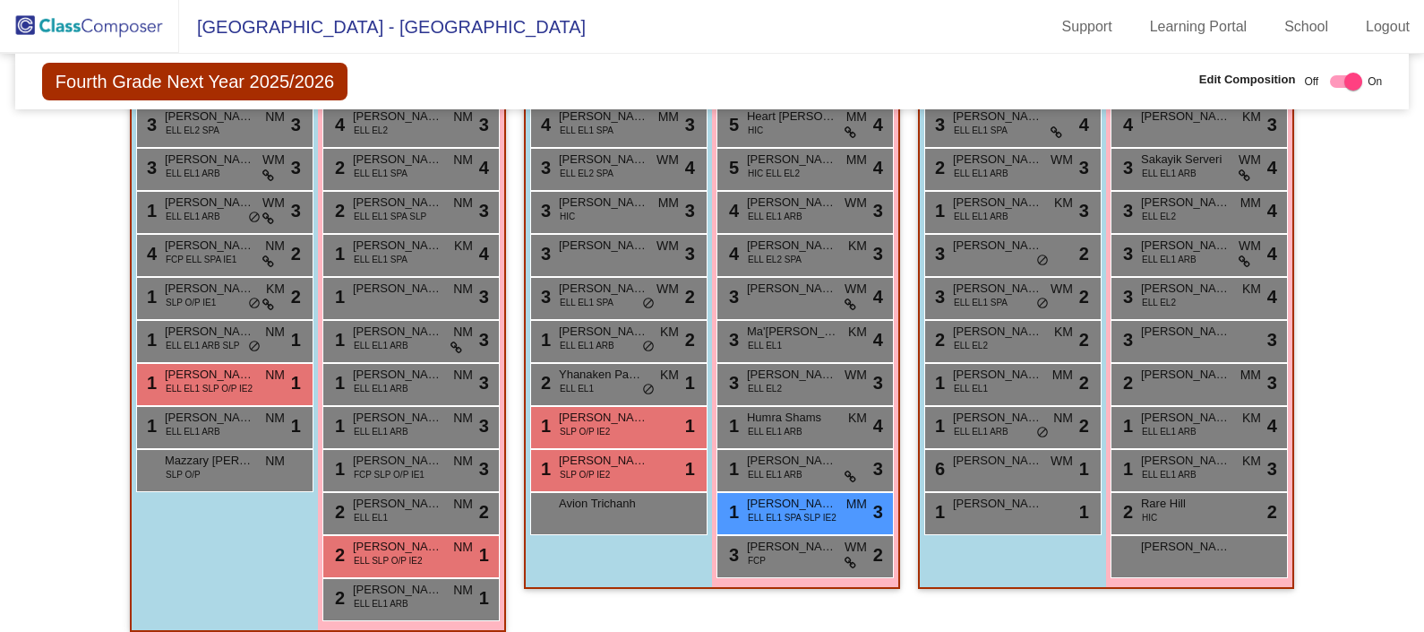
scroll to position [605, 0]
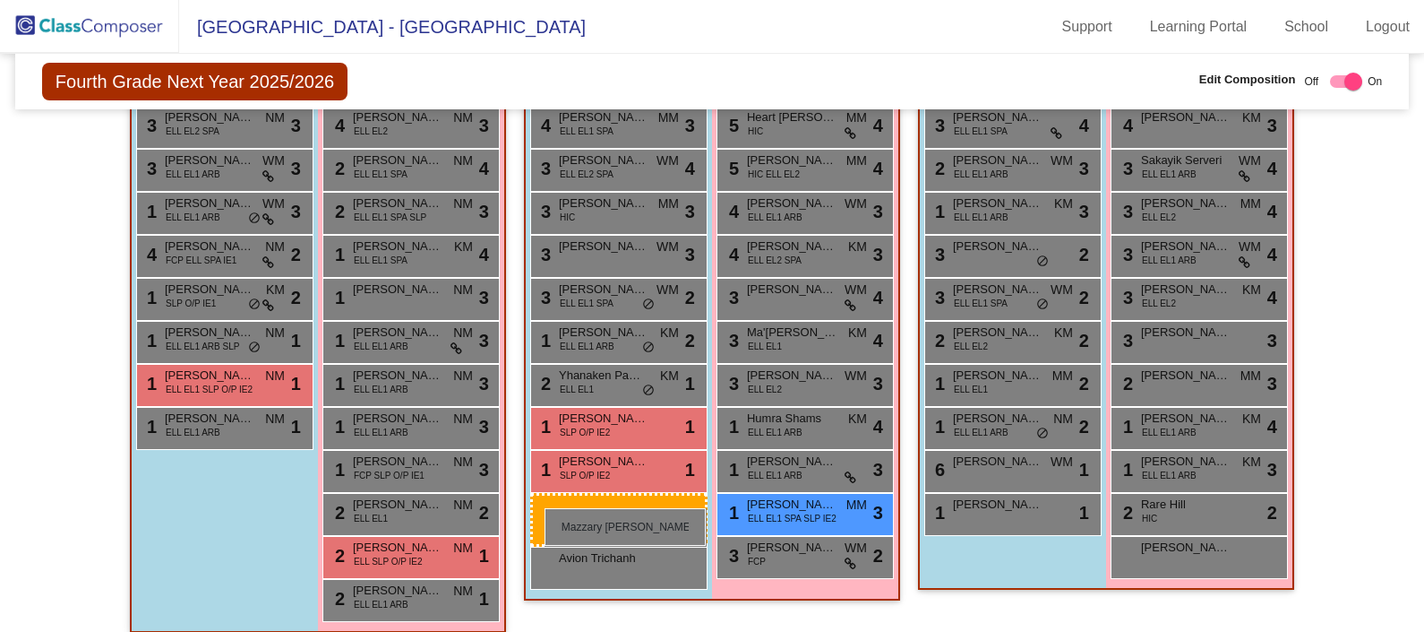
drag, startPoint x: 202, startPoint y: 459, endPoint x: 545, endPoint y: 508, distance: 346.6
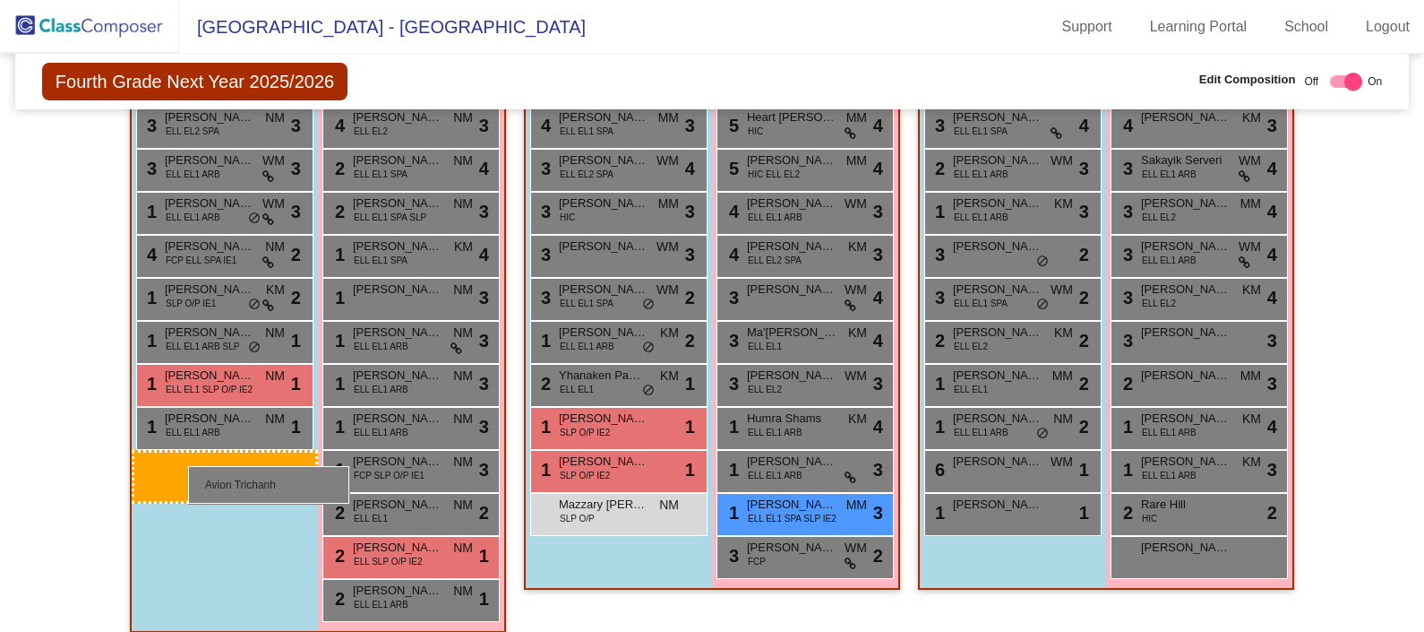
drag, startPoint x: 641, startPoint y: 513, endPoint x: 188, endPoint y: 466, distance: 454.9
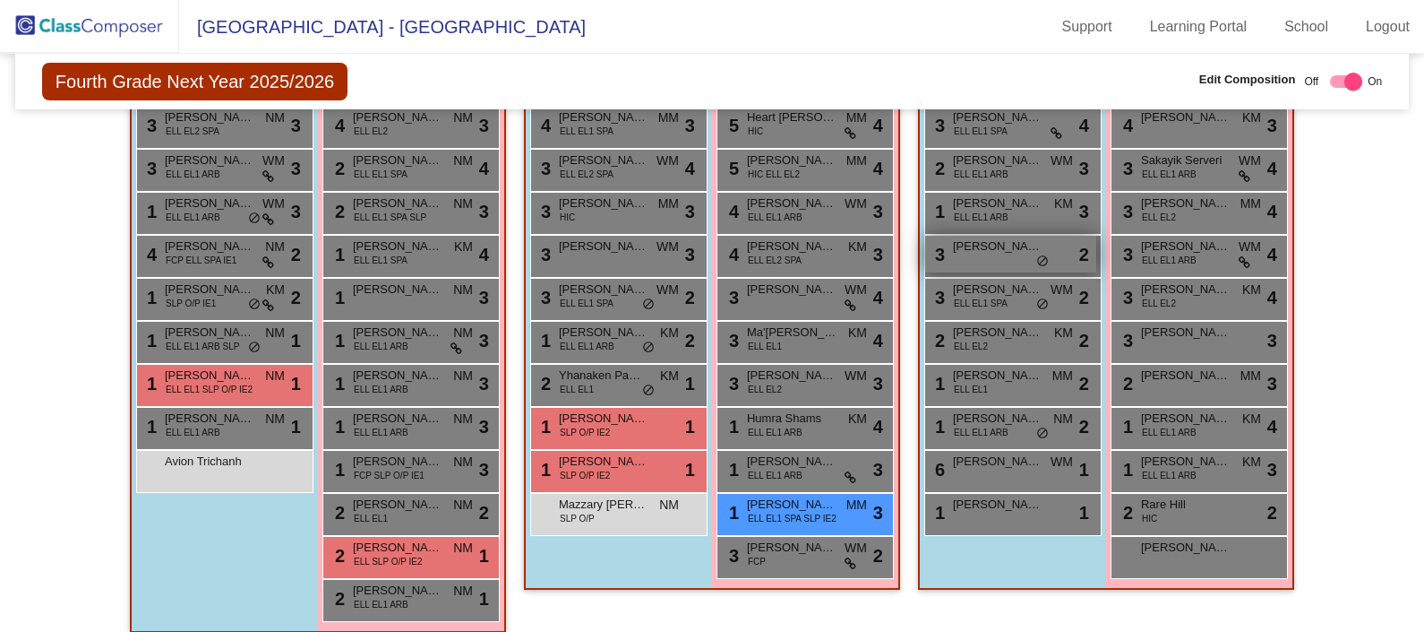
scroll to position [0, 0]
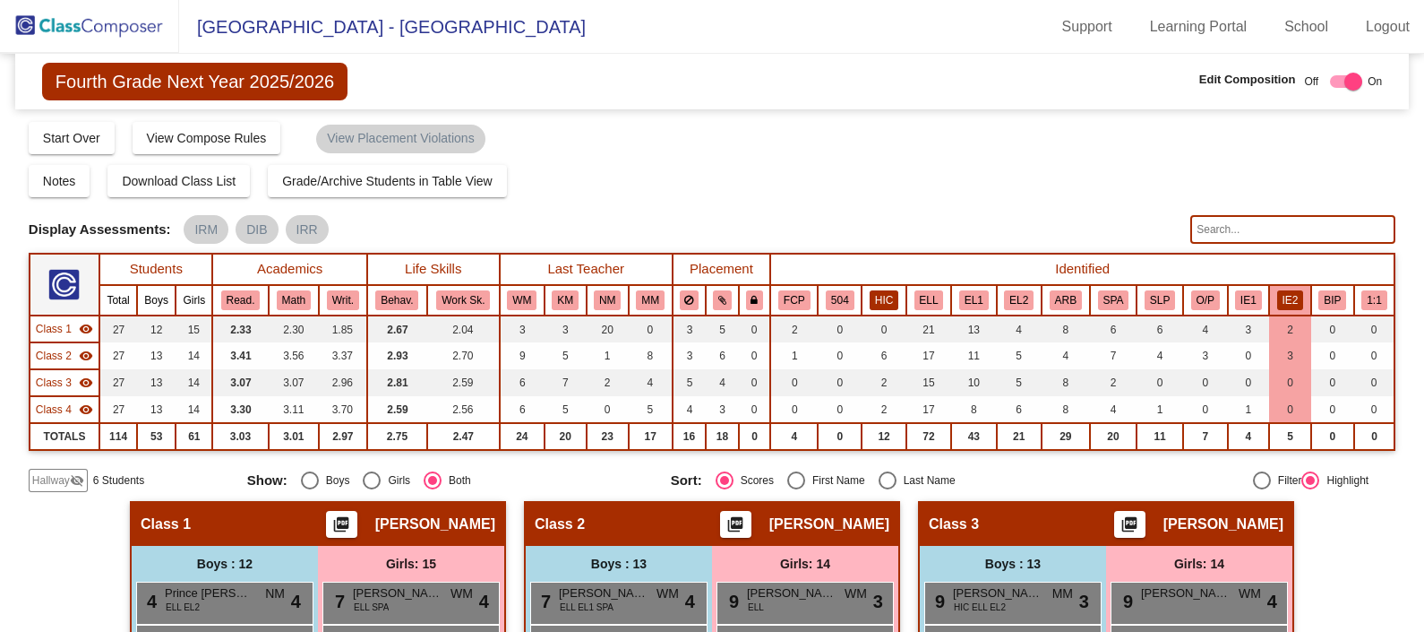
click at [894, 296] on button "HIC" at bounding box center [884, 300] width 29 height 20
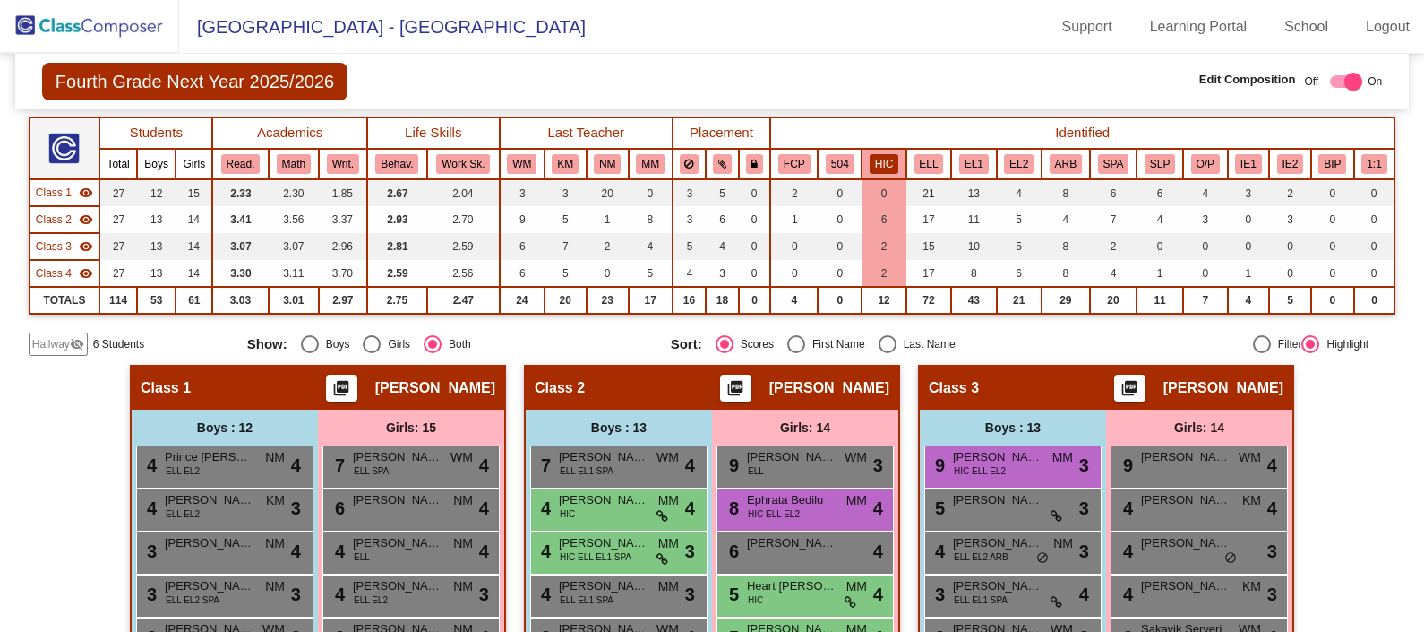
scroll to position [95, 0]
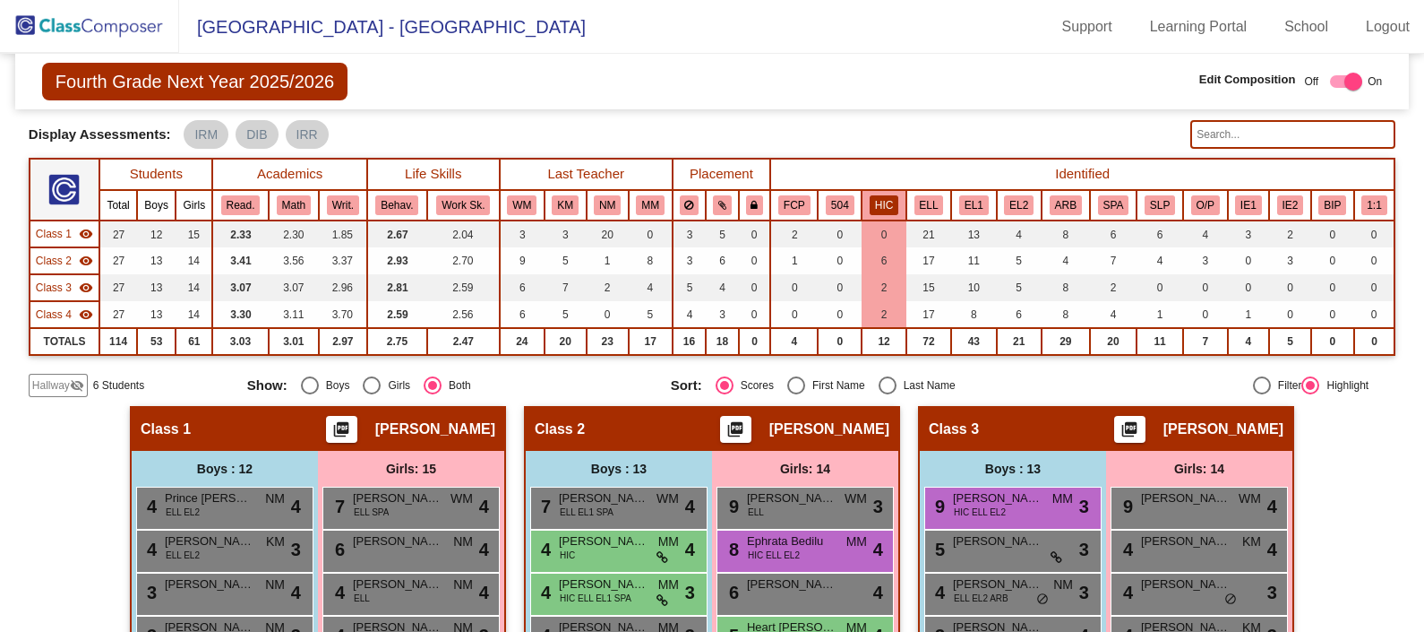
click at [887, 206] on button "HIC" at bounding box center [884, 205] width 29 height 20
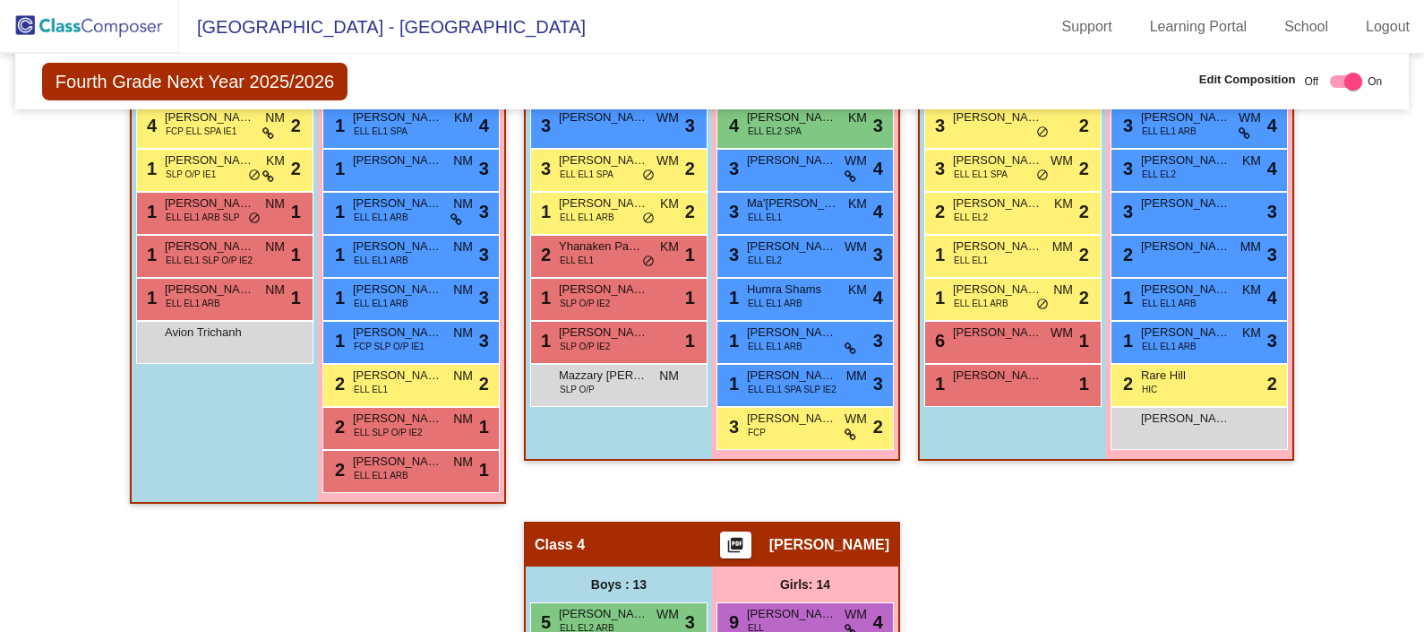
scroll to position [738, 0]
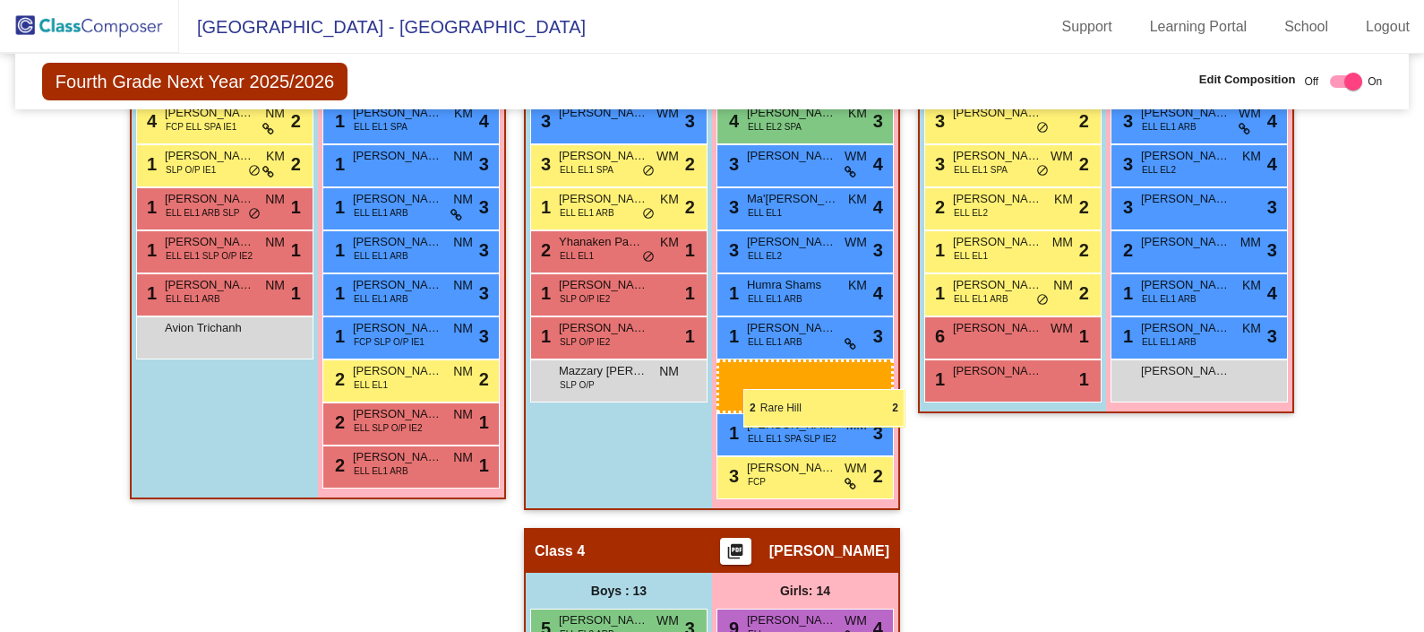
drag, startPoint x: 1191, startPoint y: 379, endPoint x: 744, endPoint y: 386, distance: 447.1
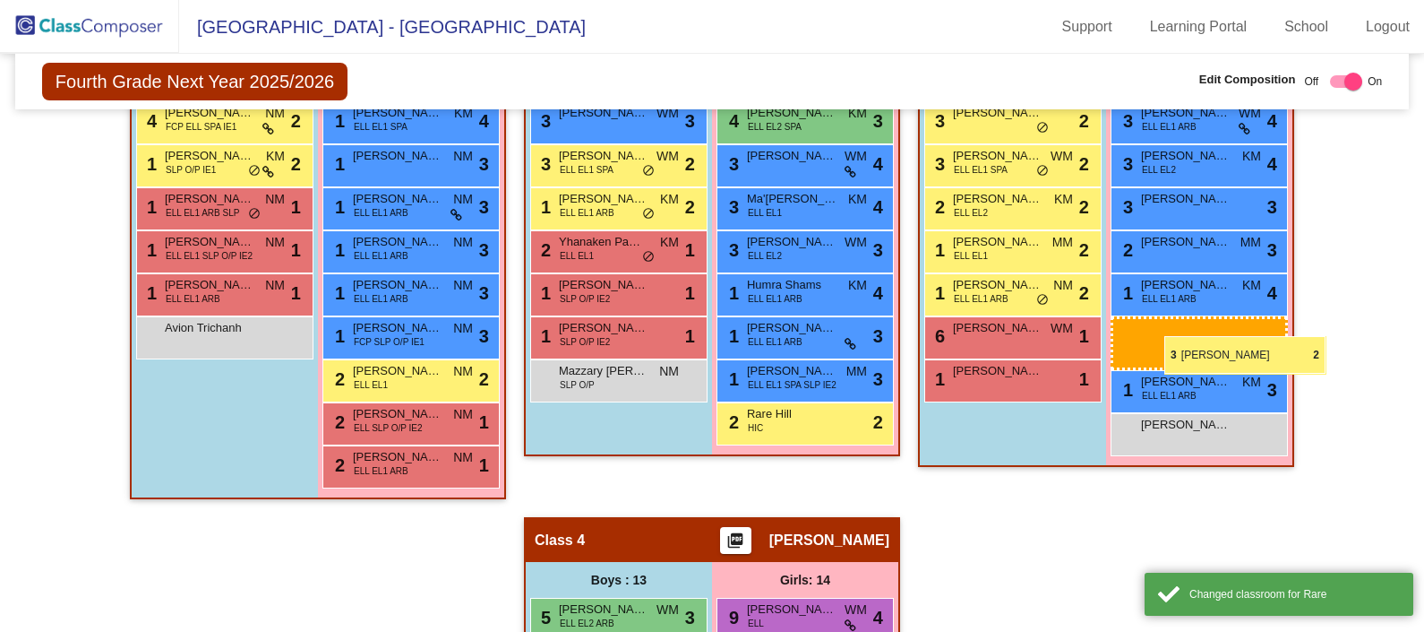
drag, startPoint x: 754, startPoint y: 409, endPoint x: 1165, endPoint y: 336, distance: 416.8
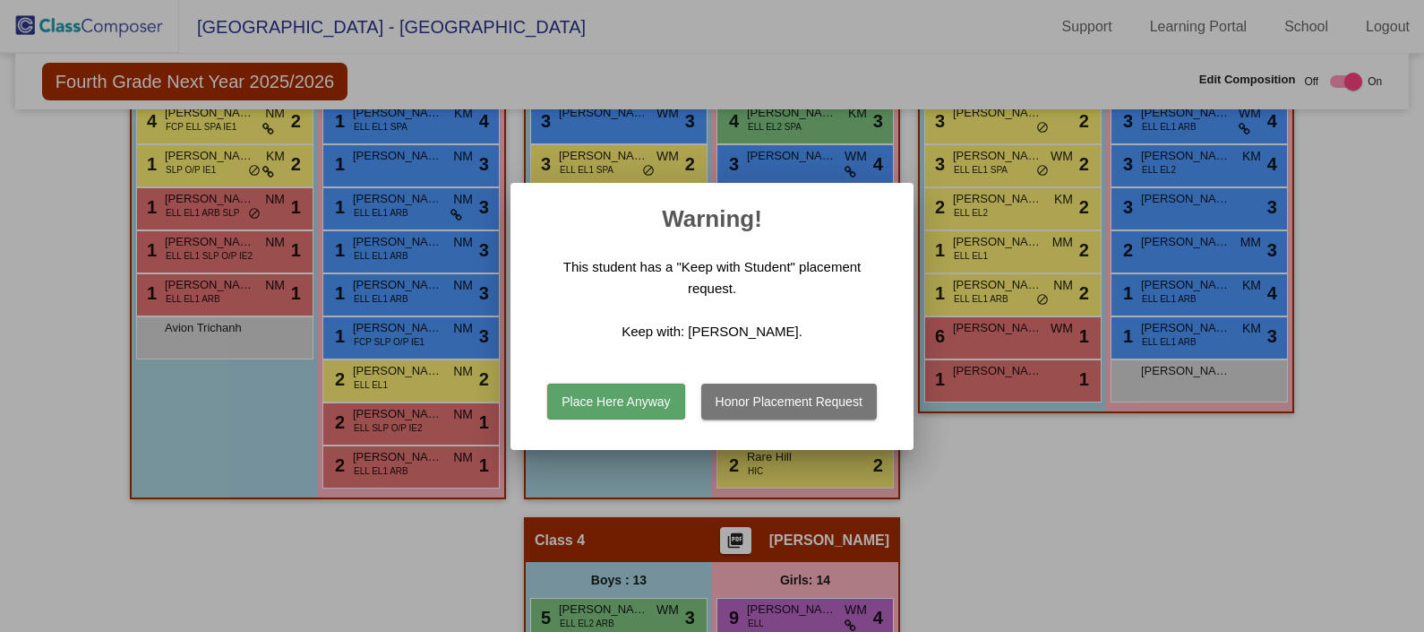
click at [829, 409] on button "Honor Placement Request" at bounding box center [789, 401] width 176 height 36
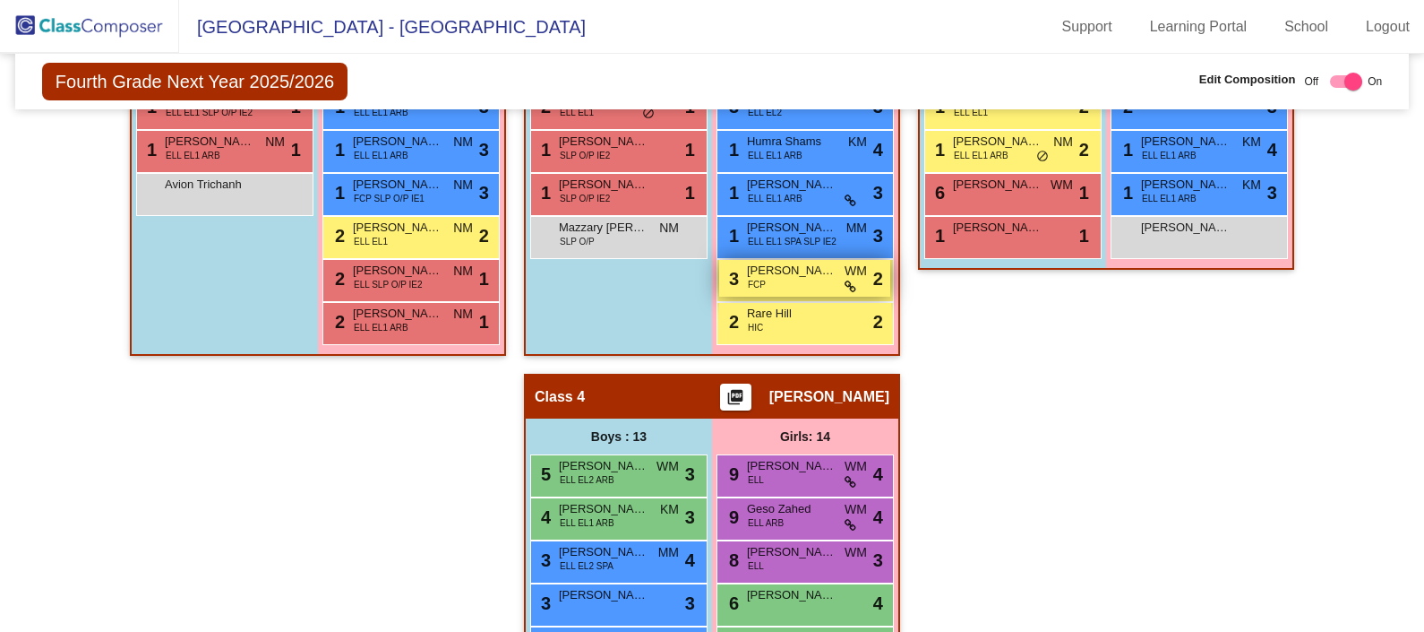
scroll to position [881, 0]
click at [775, 277] on span "[PERSON_NAME]" at bounding box center [792, 271] width 90 height 18
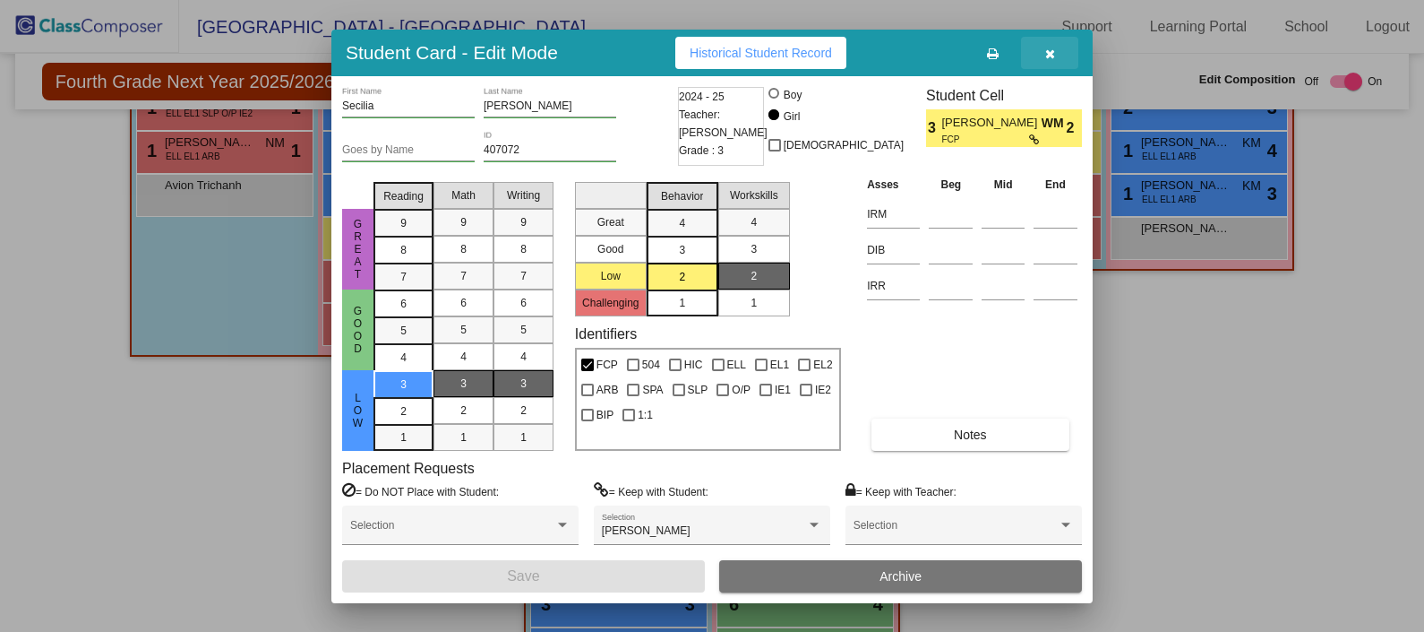
click at [1045, 54] on icon "button" at bounding box center [1050, 53] width 10 height 13
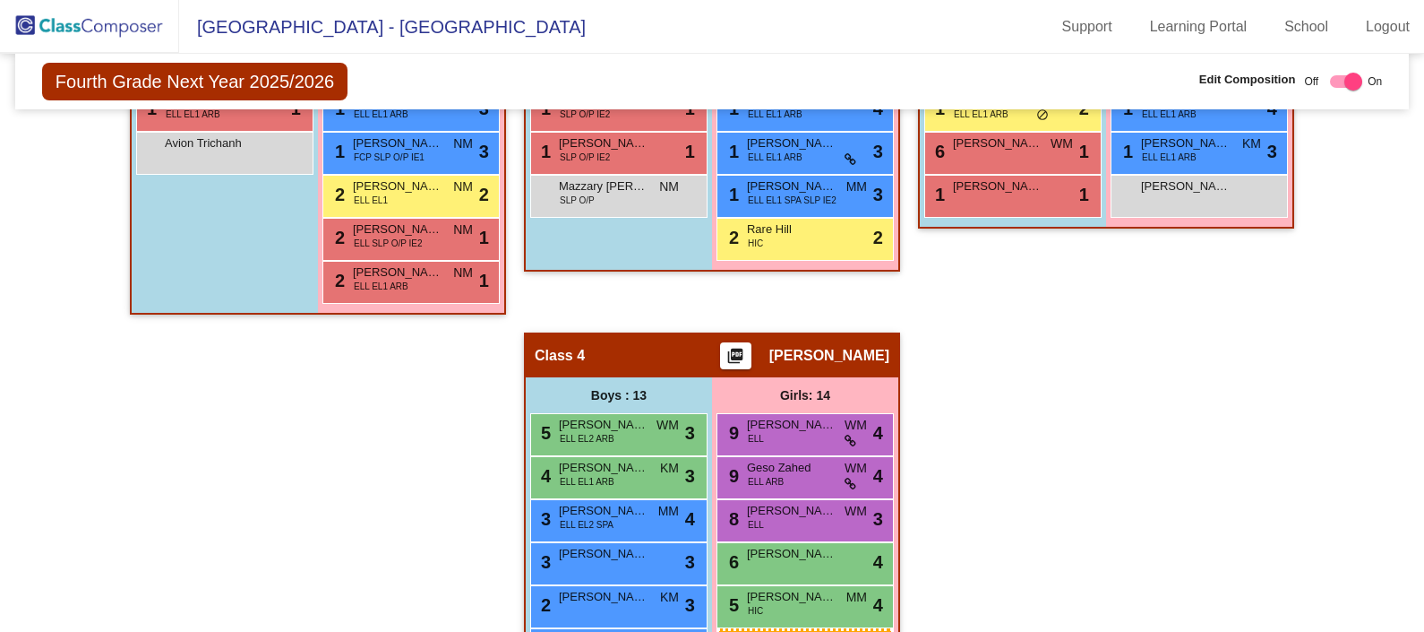
scroll to position [950, 0]
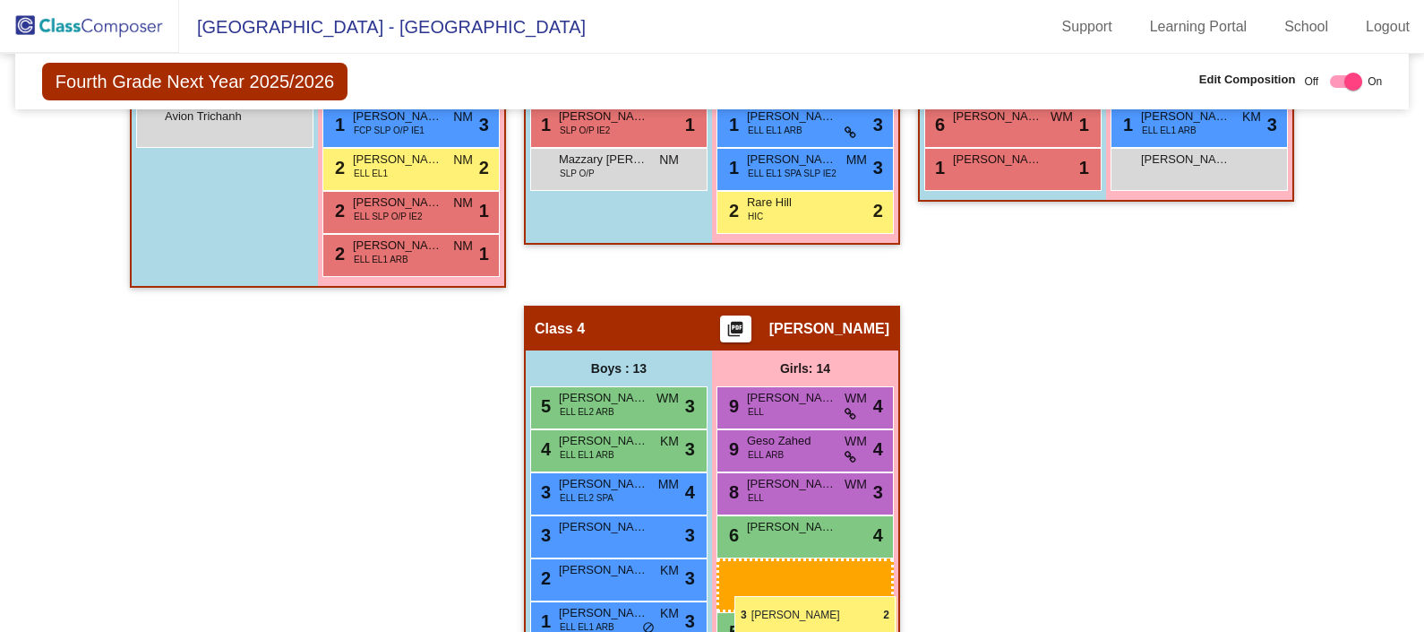
drag, startPoint x: 776, startPoint y: 270, endPoint x: 735, endPoint y: 596, distance: 328.7
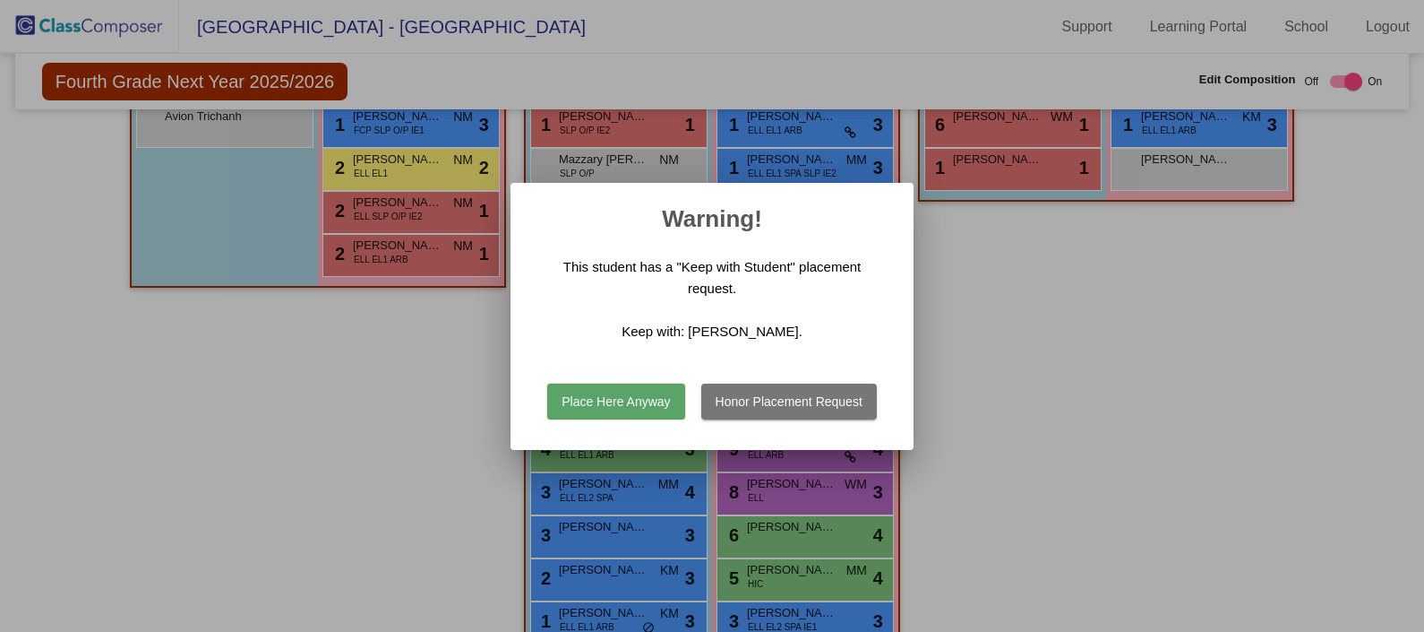
click at [819, 399] on button "Honor Placement Request" at bounding box center [789, 401] width 176 height 36
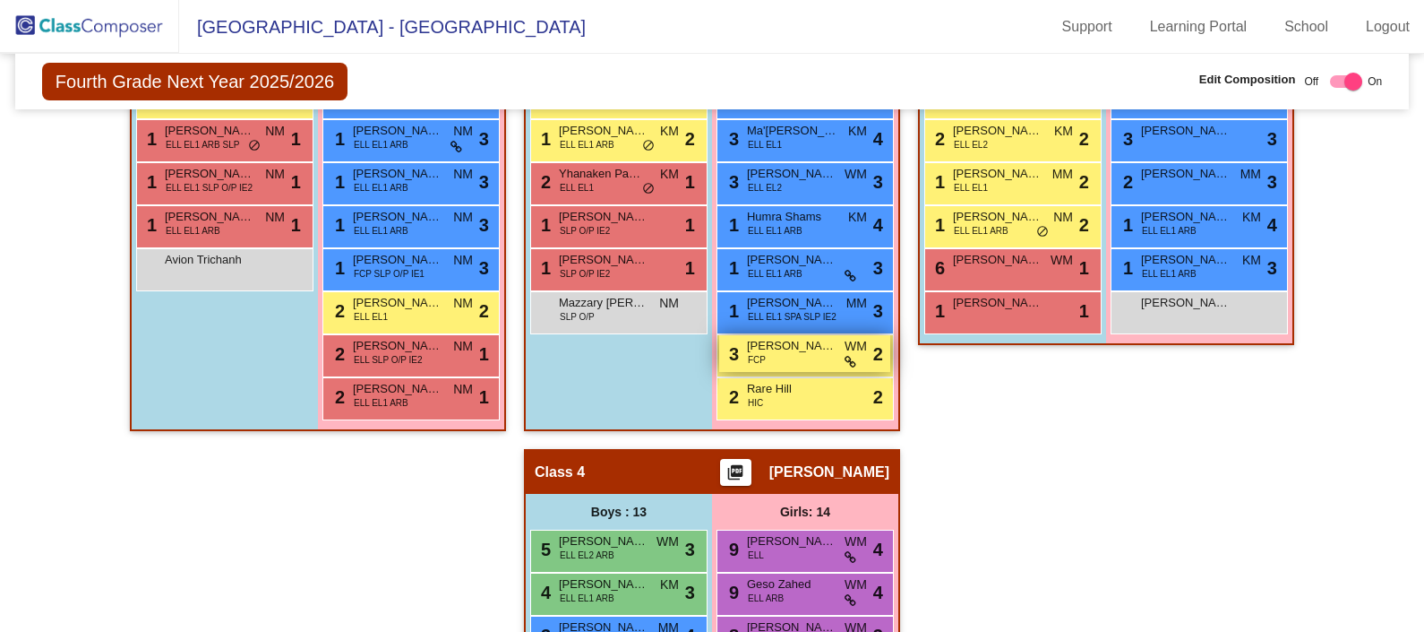
scroll to position [747, 0]
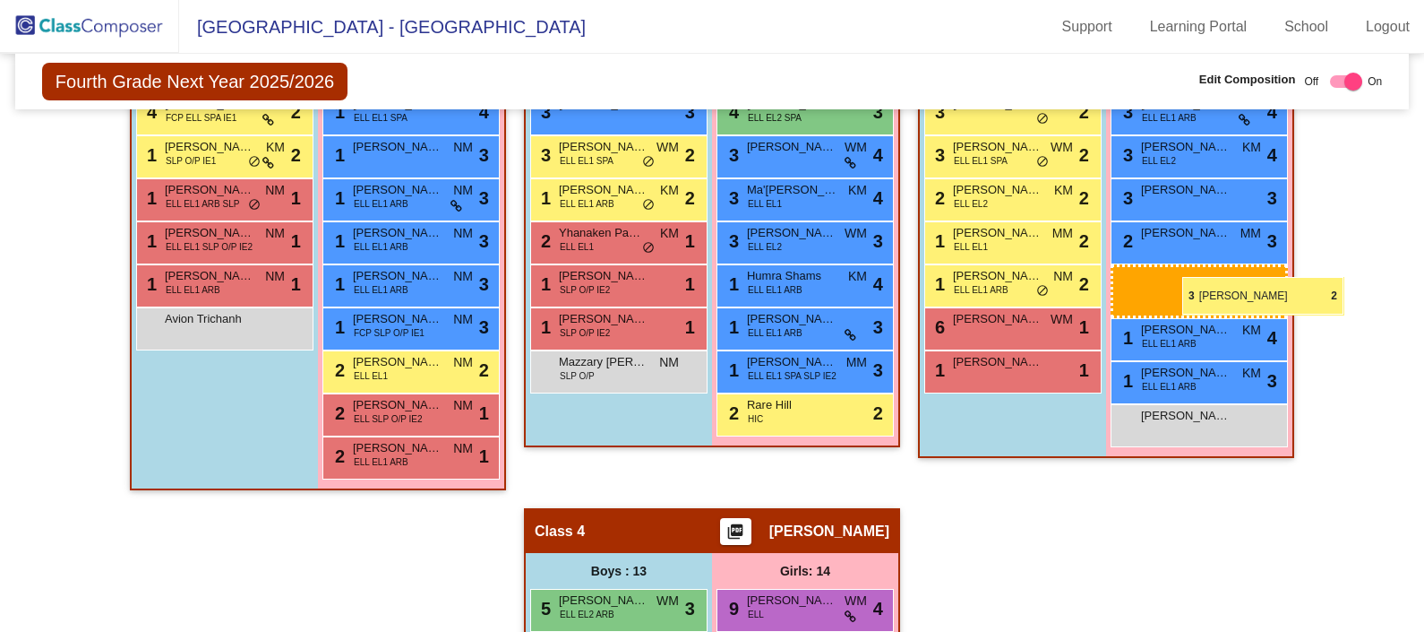
drag, startPoint x: 774, startPoint y: 403, endPoint x: 1183, endPoint y: 277, distance: 427.6
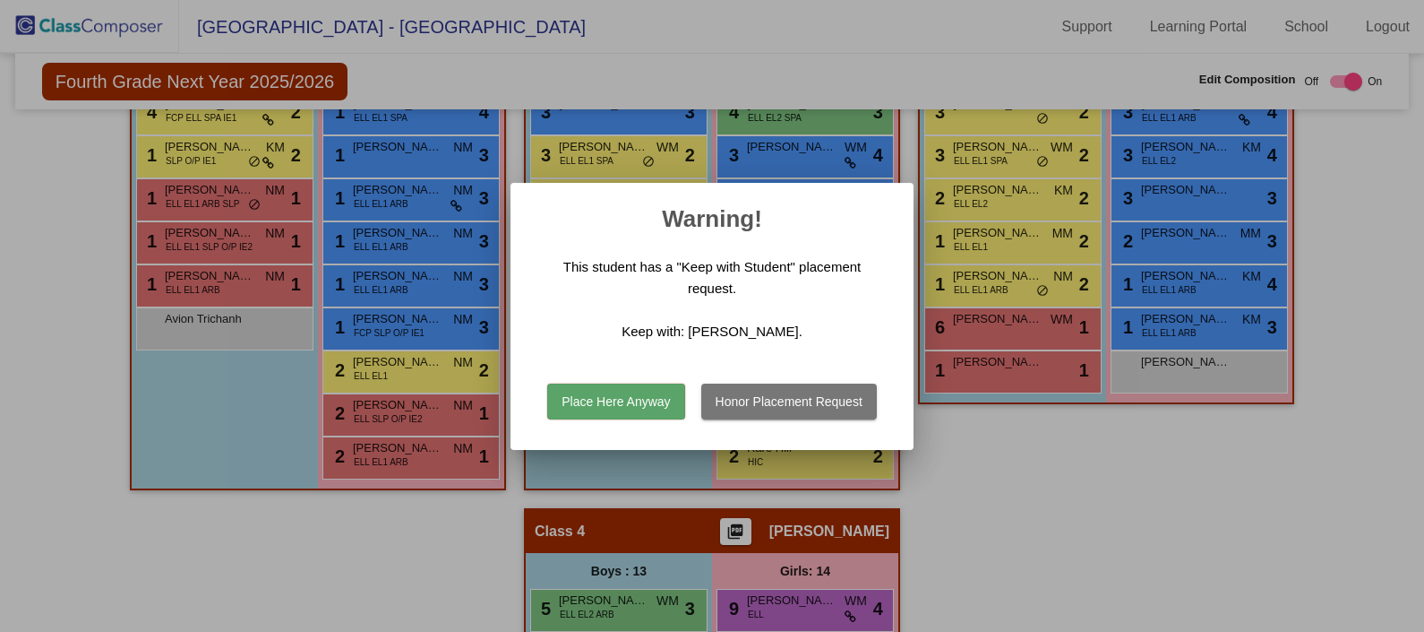
click at [598, 407] on button "Place Here Anyway" at bounding box center [615, 401] width 137 height 36
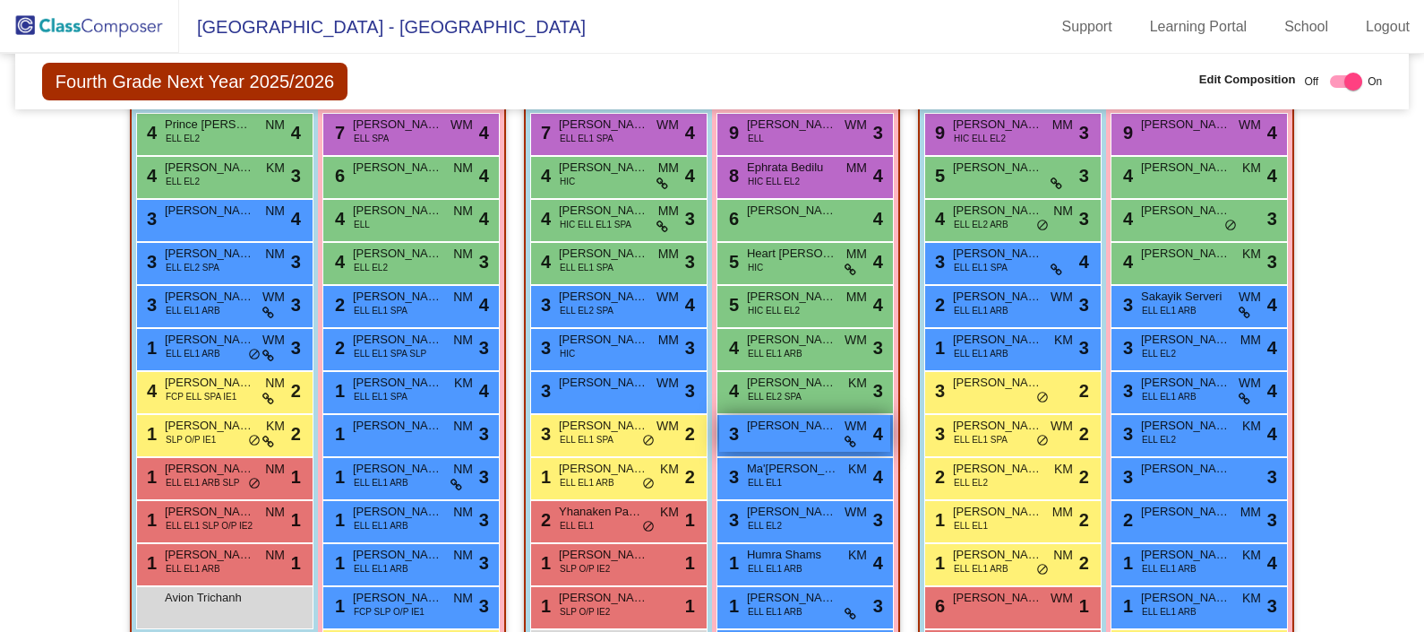
scroll to position [470, 0]
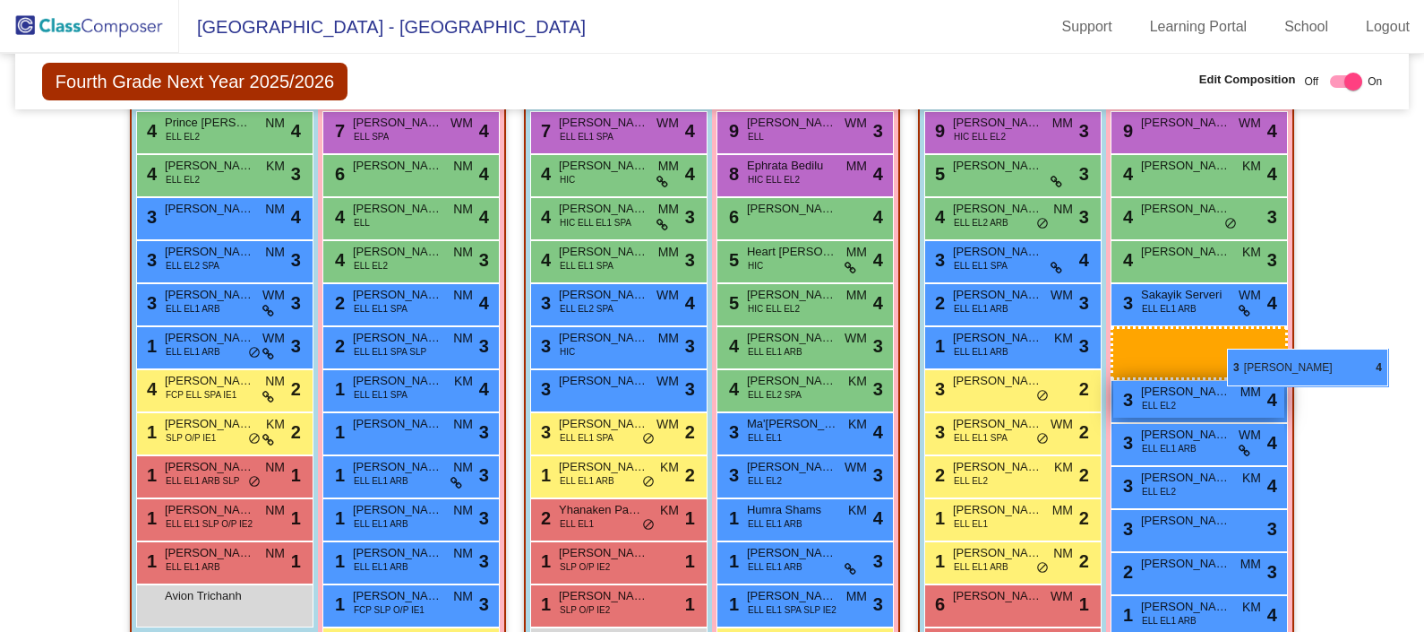
drag, startPoint x: 786, startPoint y: 426, endPoint x: 1219, endPoint y: 348, distance: 440.5
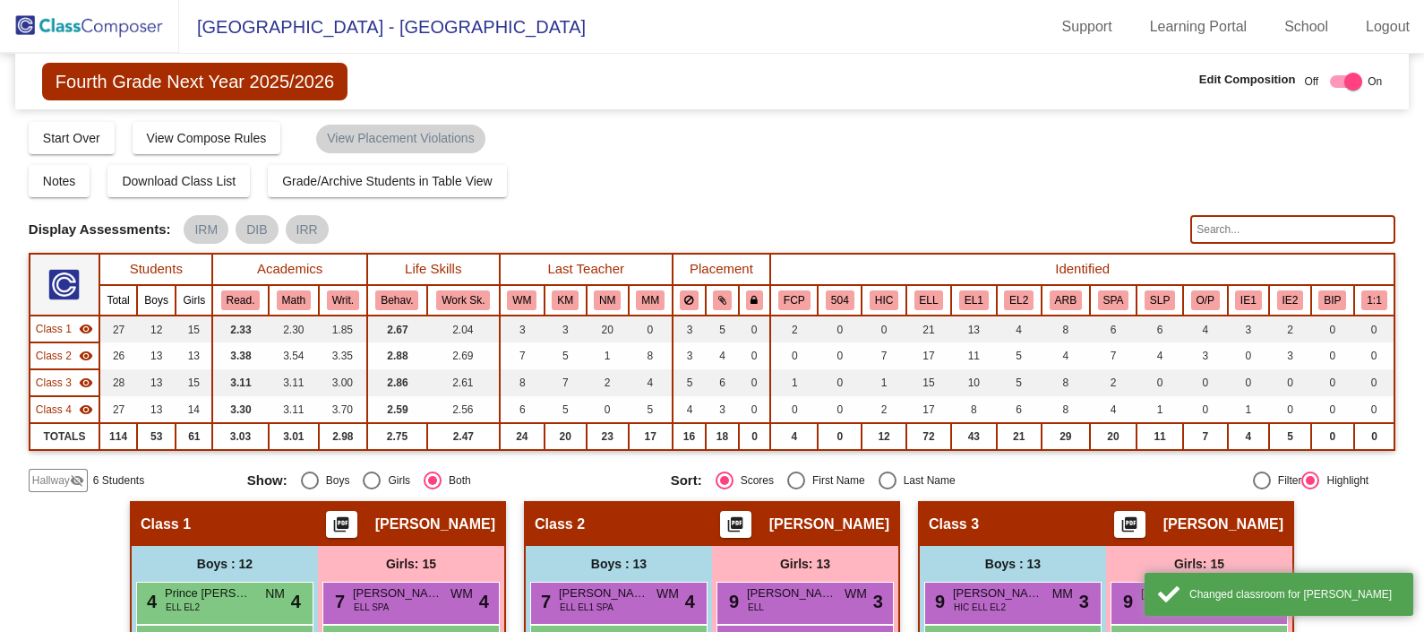
scroll to position [0, 0]
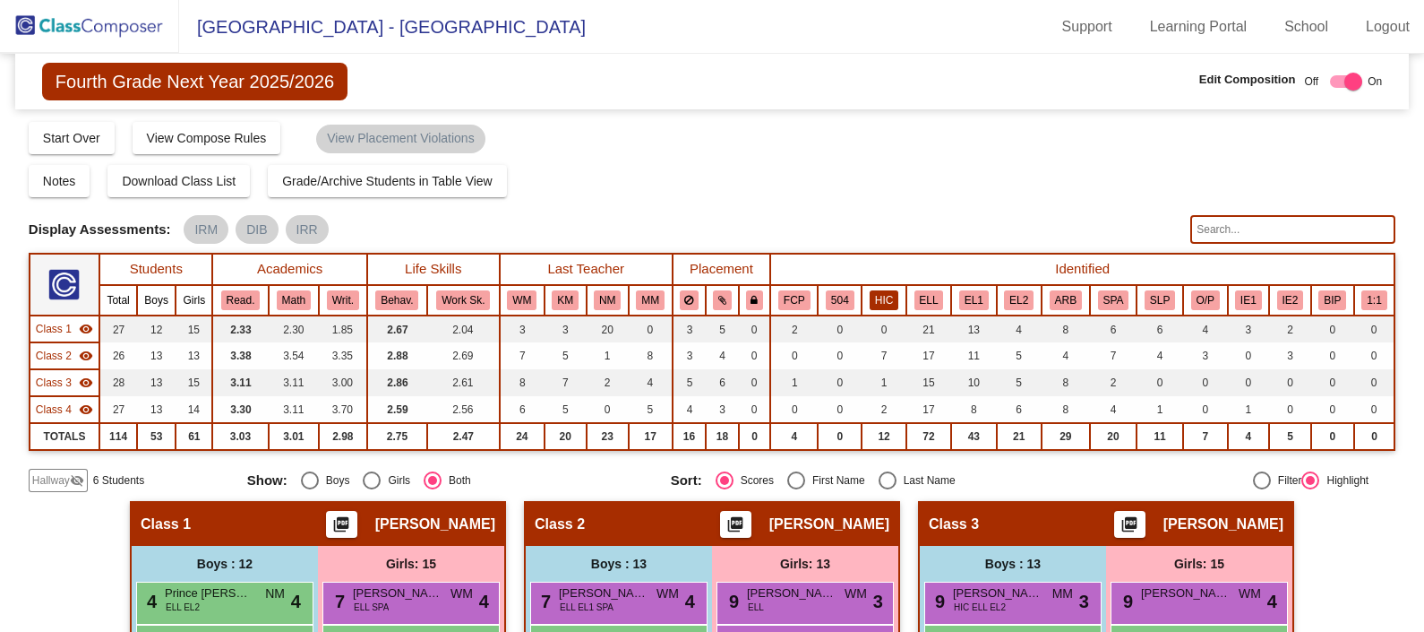
click at [890, 294] on button "HIC" at bounding box center [884, 300] width 29 height 20
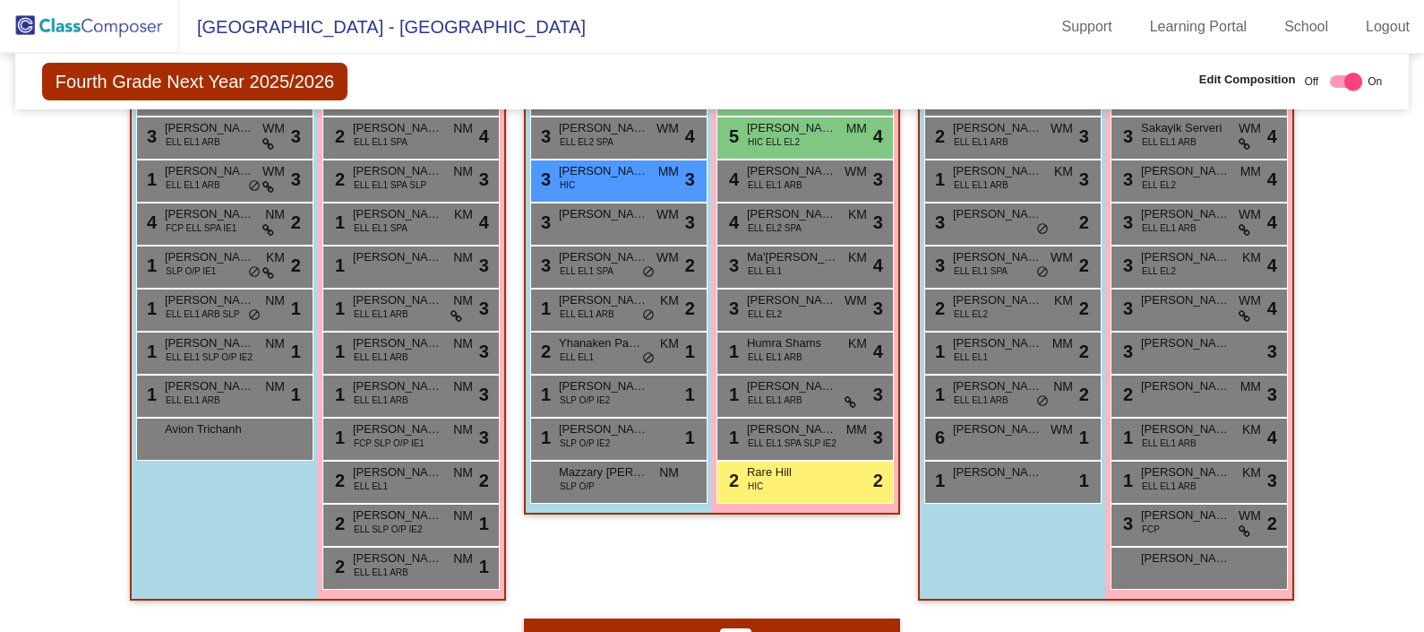
scroll to position [638, 0]
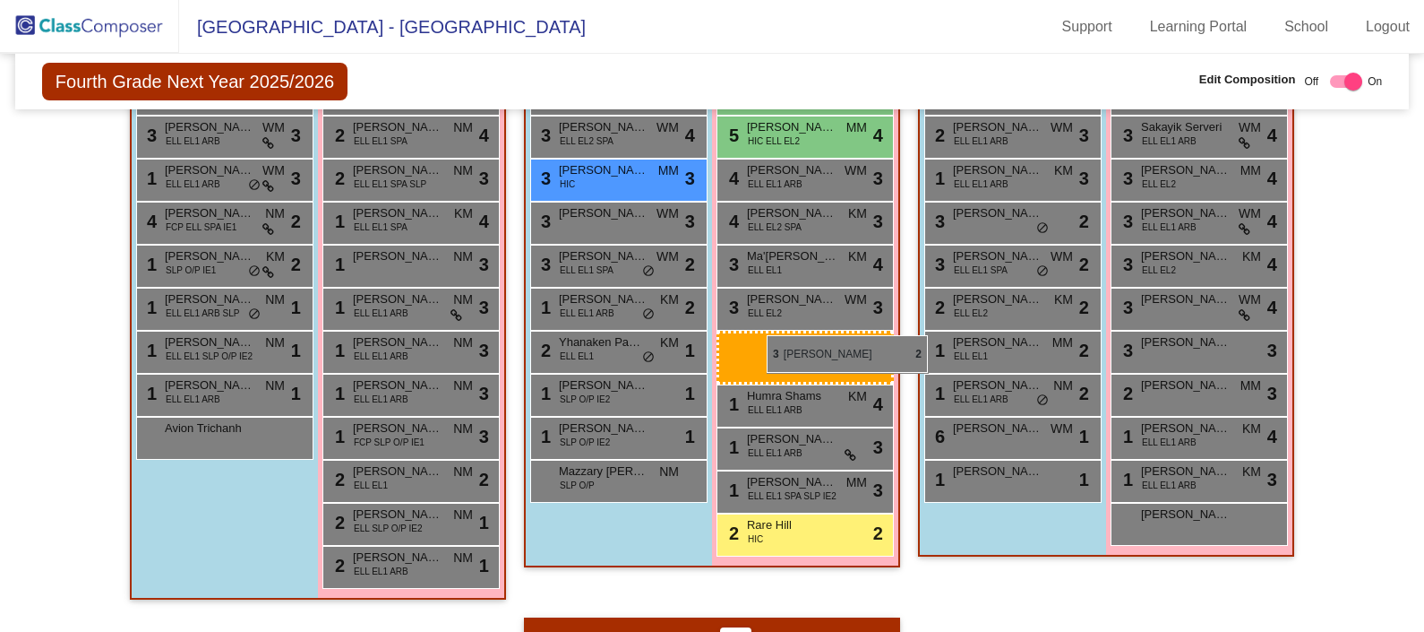
drag, startPoint x: 1205, startPoint y: 509, endPoint x: 767, endPoint y: 335, distance: 471.3
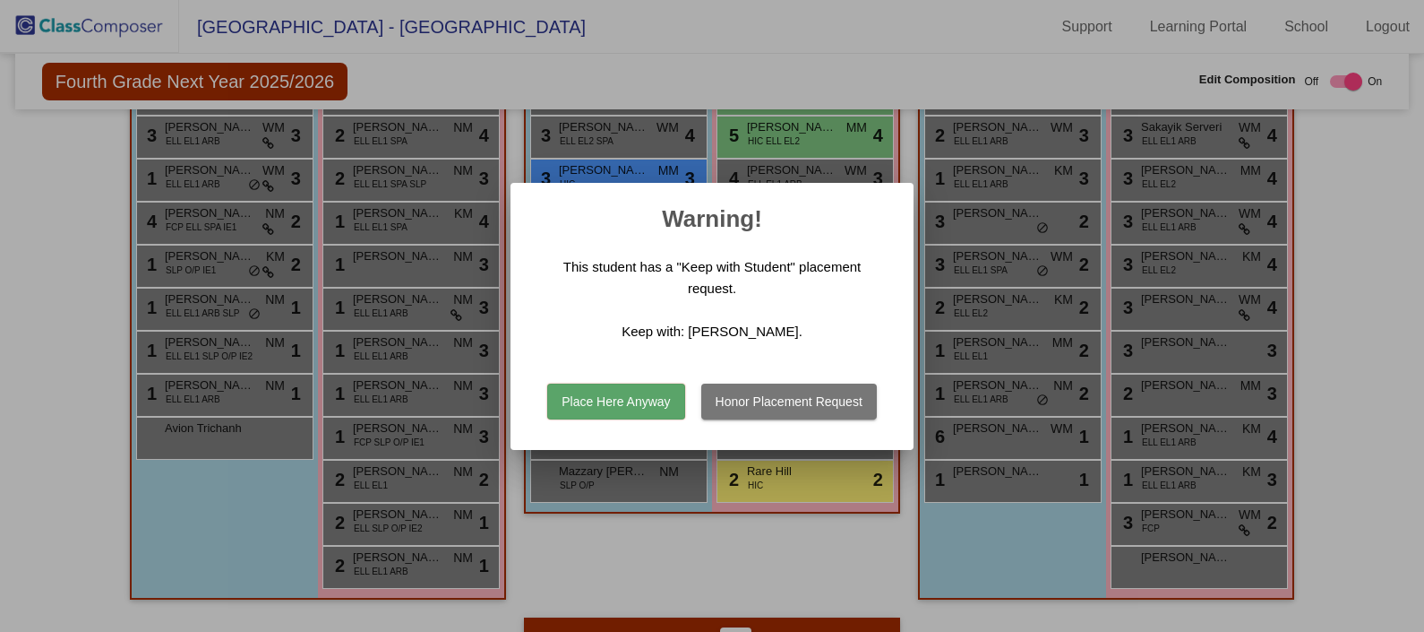
click at [618, 398] on button "Place Here Anyway" at bounding box center [615, 401] width 137 height 36
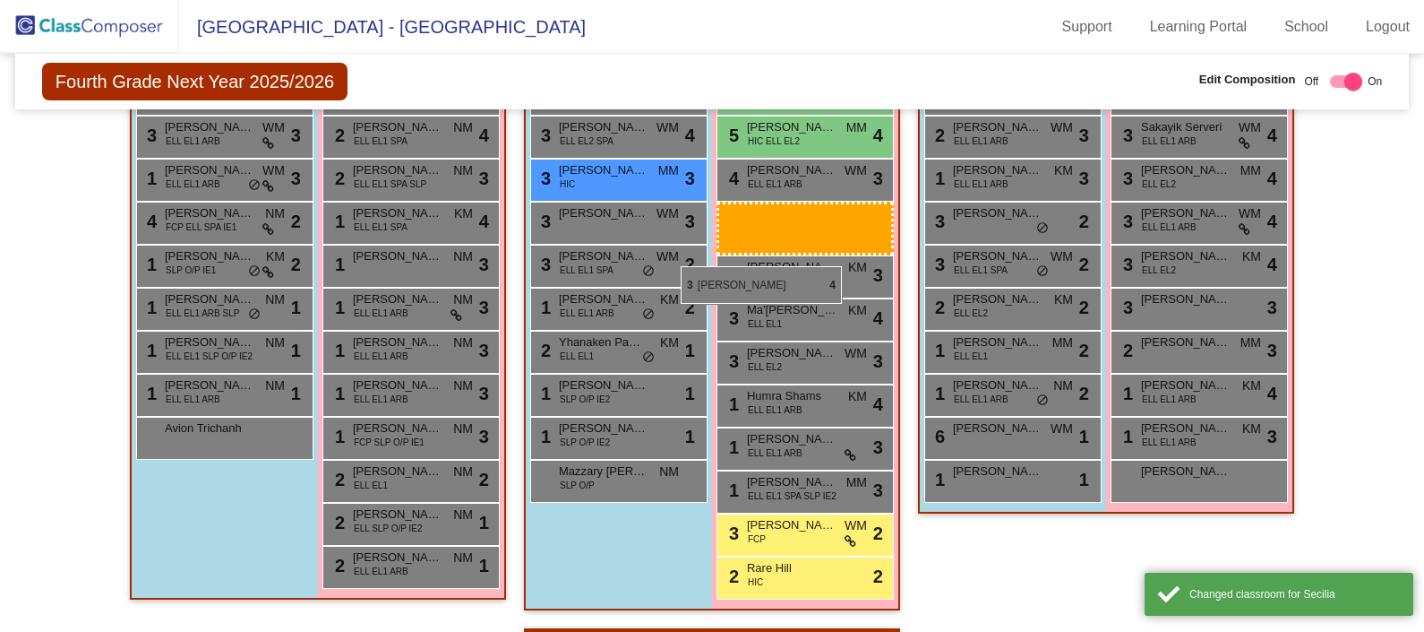
drag, startPoint x: 1177, startPoint y: 296, endPoint x: 710, endPoint y: 269, distance: 467.5
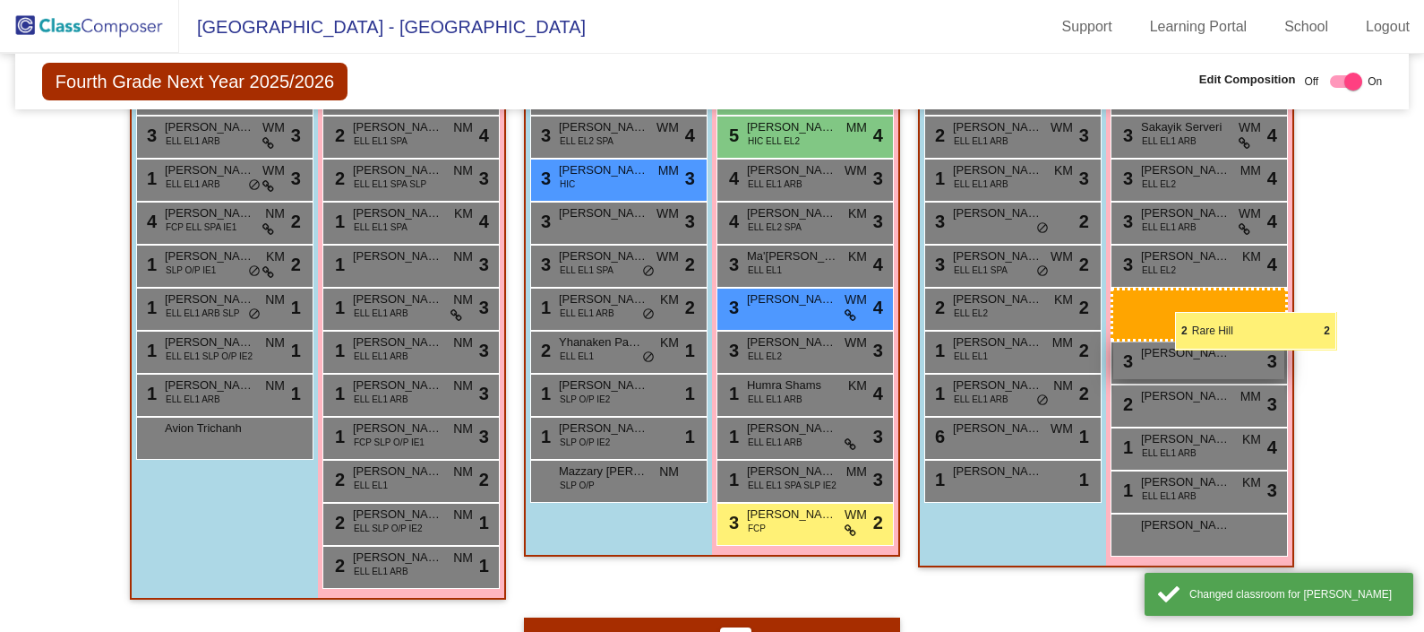
drag, startPoint x: 778, startPoint y: 567, endPoint x: 1175, endPoint y: 311, distance: 472.4
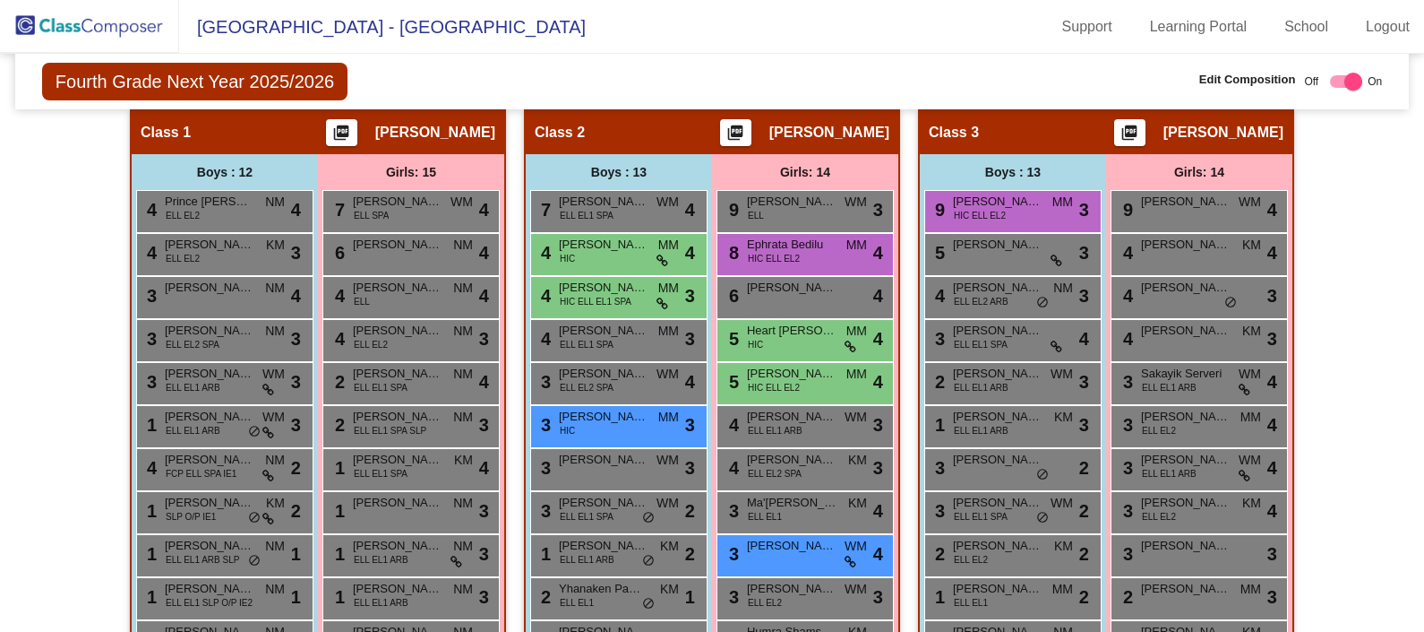
scroll to position [221, 0]
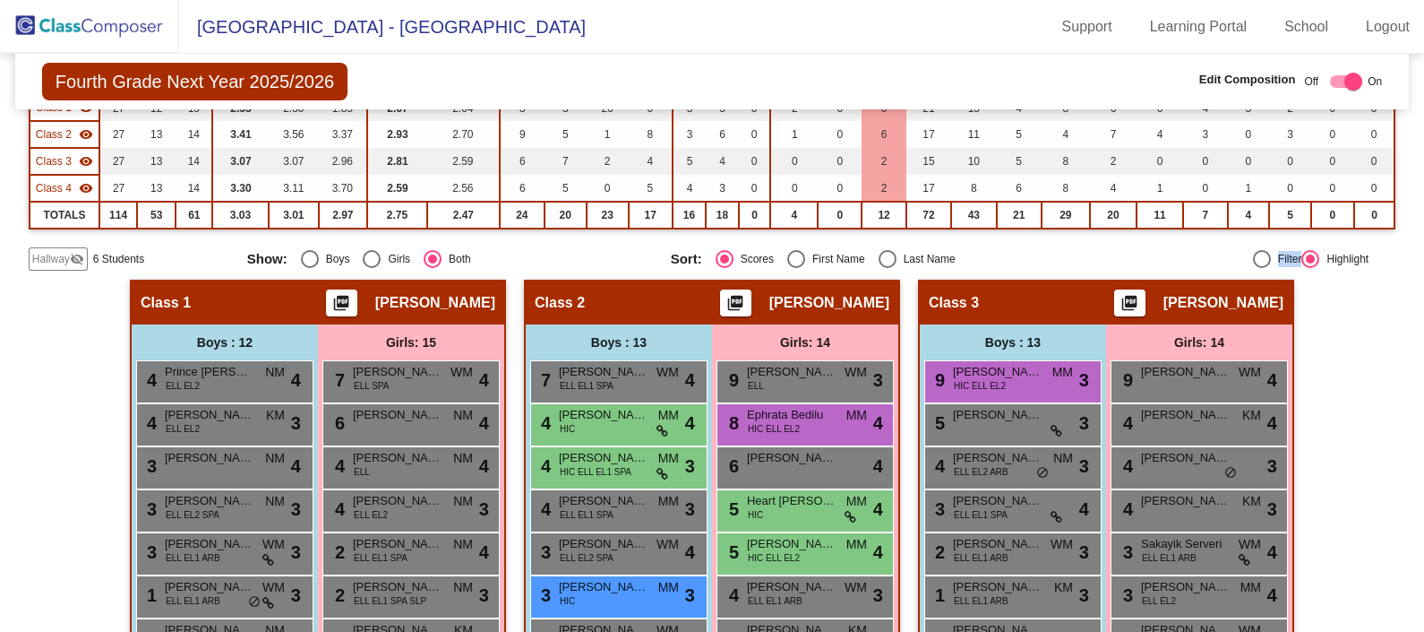
drag, startPoint x: 1309, startPoint y: 246, endPoint x: 1251, endPoint y: 260, distance: 58.9
click at [1251, 260] on div "Hallway visibility_off 6 Students Show: Boys Girls Both Sort: Scores First Name…" at bounding box center [712, 258] width 1367 height 23
drag, startPoint x: 1251, startPoint y: 260, endPoint x: 1359, endPoint y: 320, distance: 123.1
click at [894, 205] on td "12" at bounding box center [884, 215] width 45 height 27
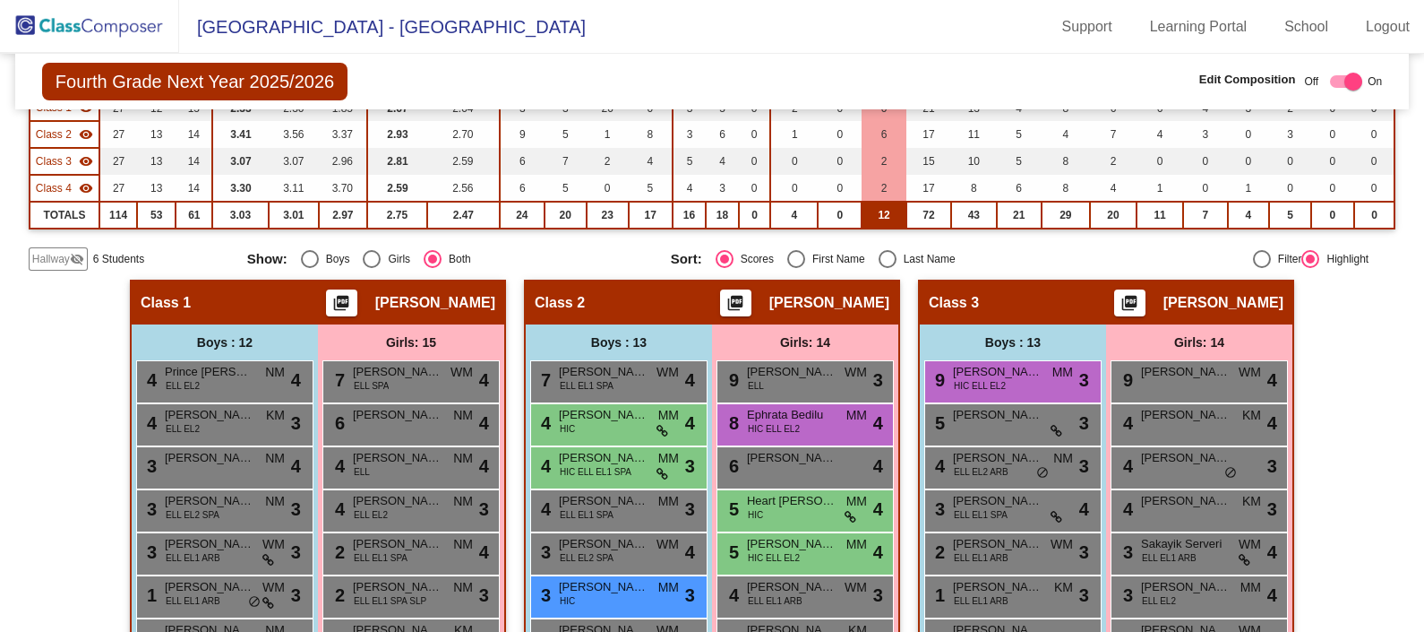
click at [894, 205] on td "12" at bounding box center [884, 215] width 45 height 27
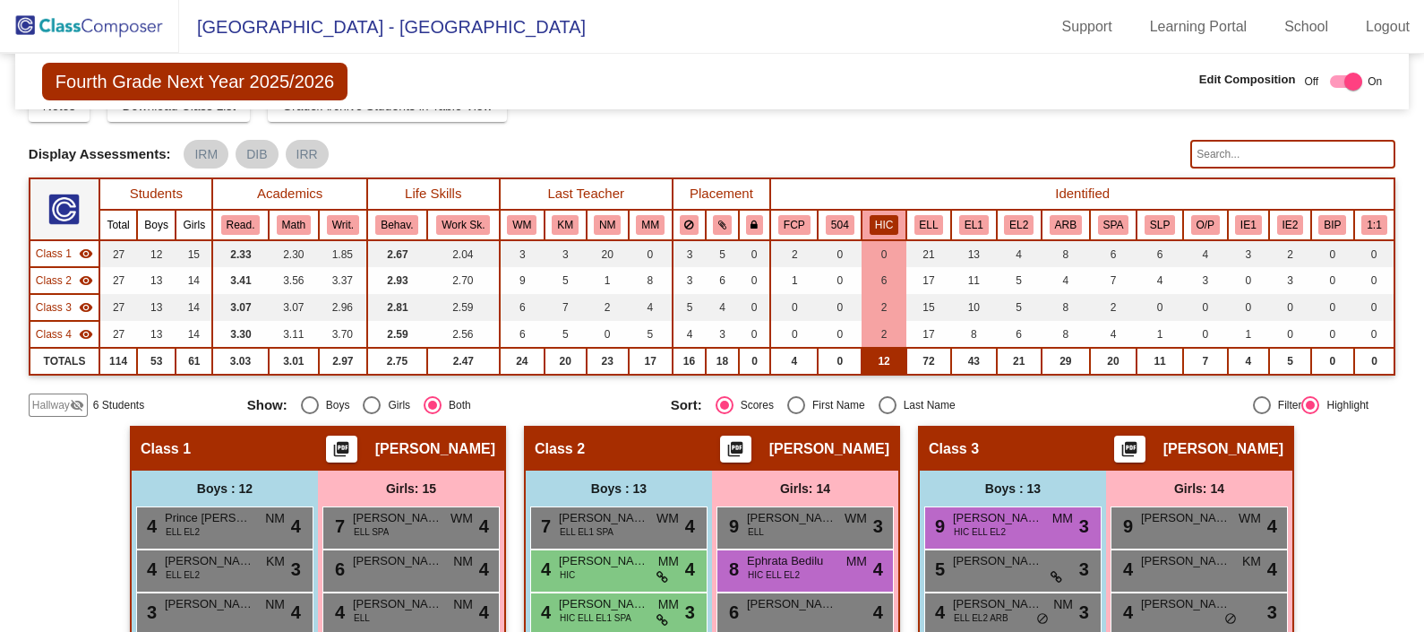
scroll to position [72, 0]
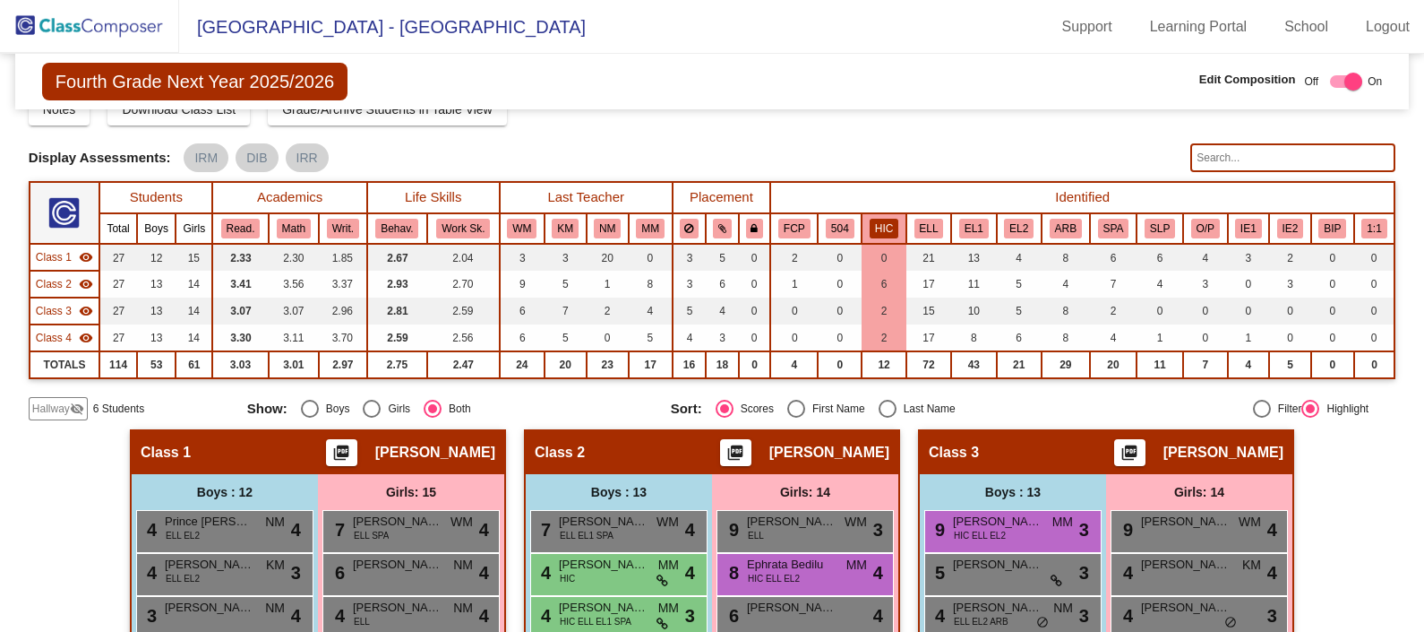
click at [878, 221] on button "HIC" at bounding box center [884, 229] width 29 height 20
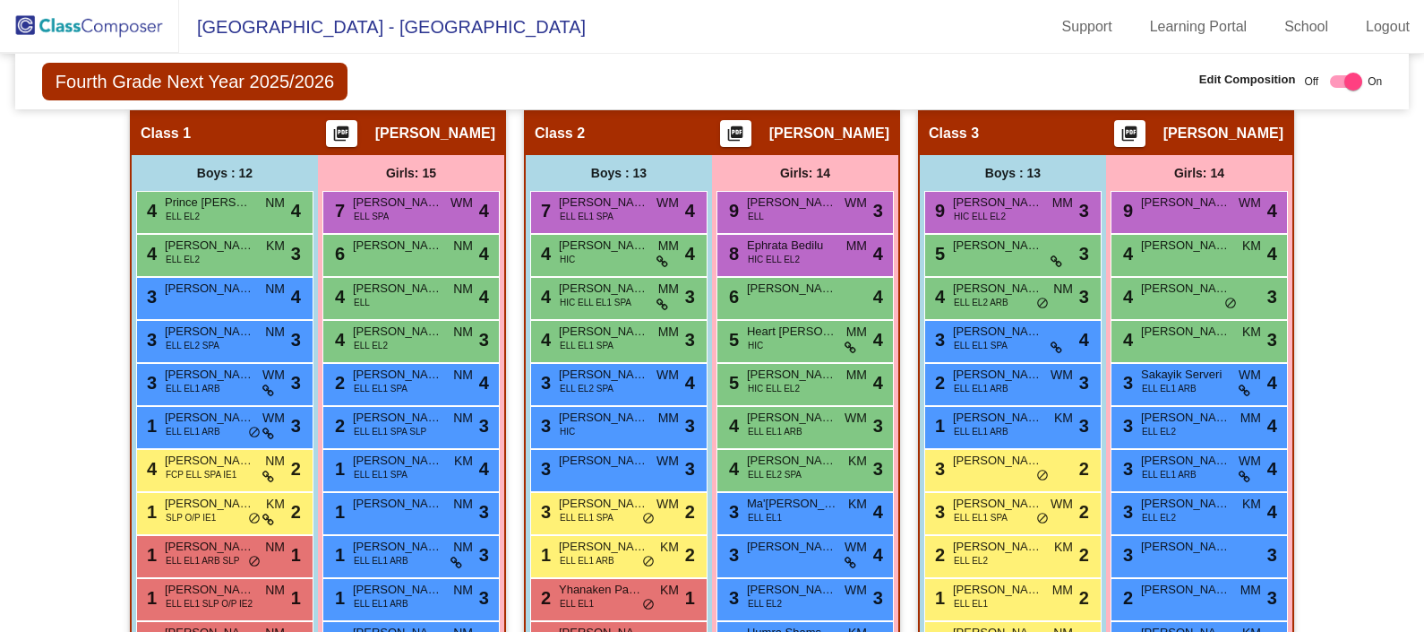
scroll to position [391, 0]
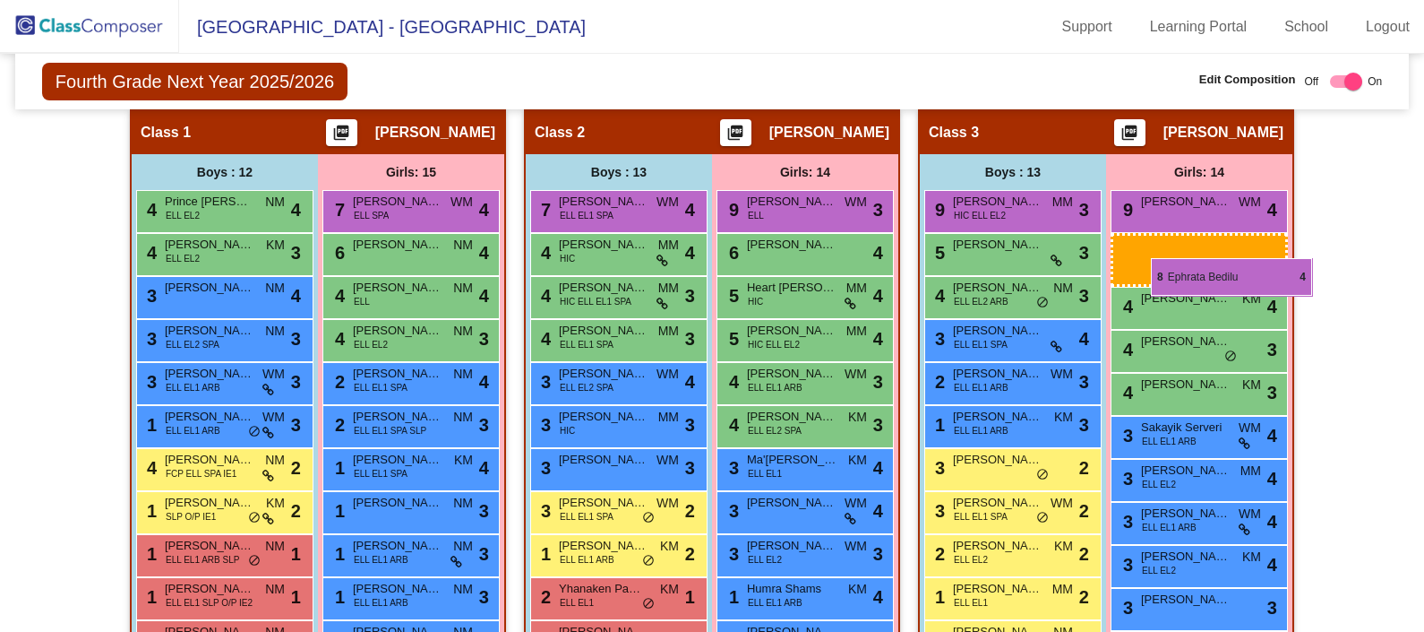
drag, startPoint x: 755, startPoint y: 250, endPoint x: 1151, endPoint y: 266, distance: 396.3
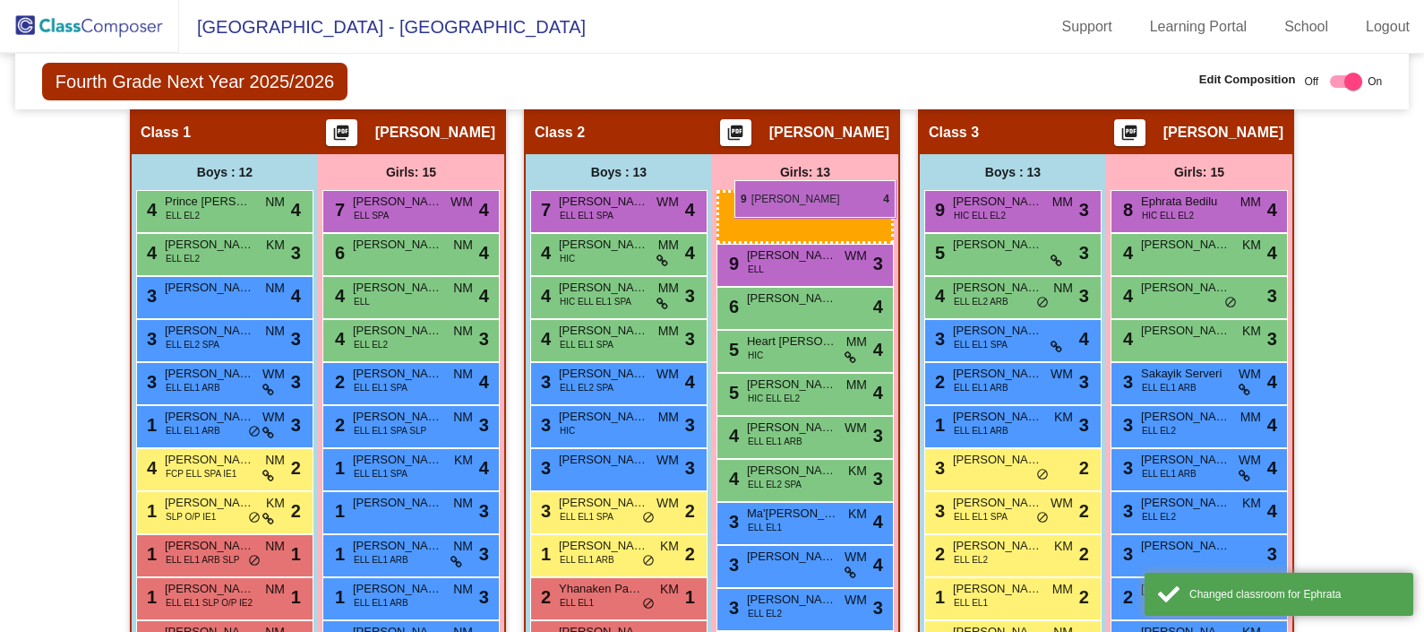
drag, startPoint x: 1188, startPoint y: 206, endPoint x: 735, endPoint y: 180, distance: 454.0
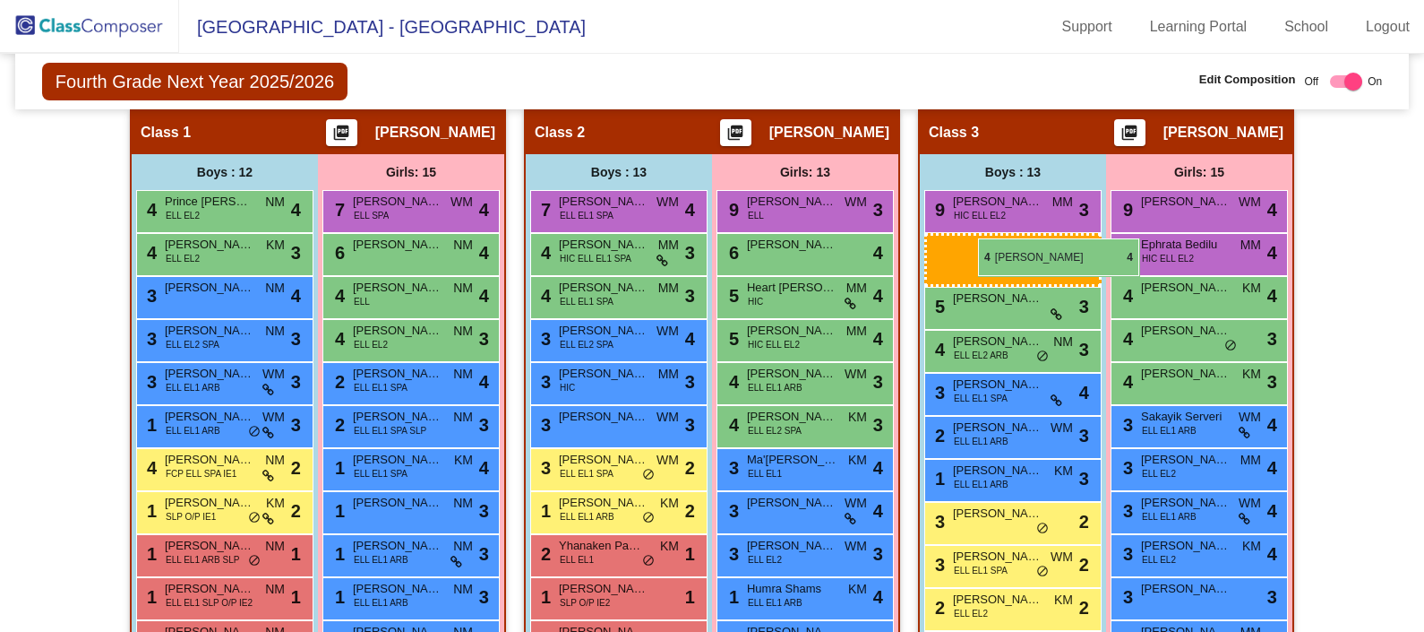
drag, startPoint x: 578, startPoint y: 247, endPoint x: 976, endPoint y: 238, distance: 398.8
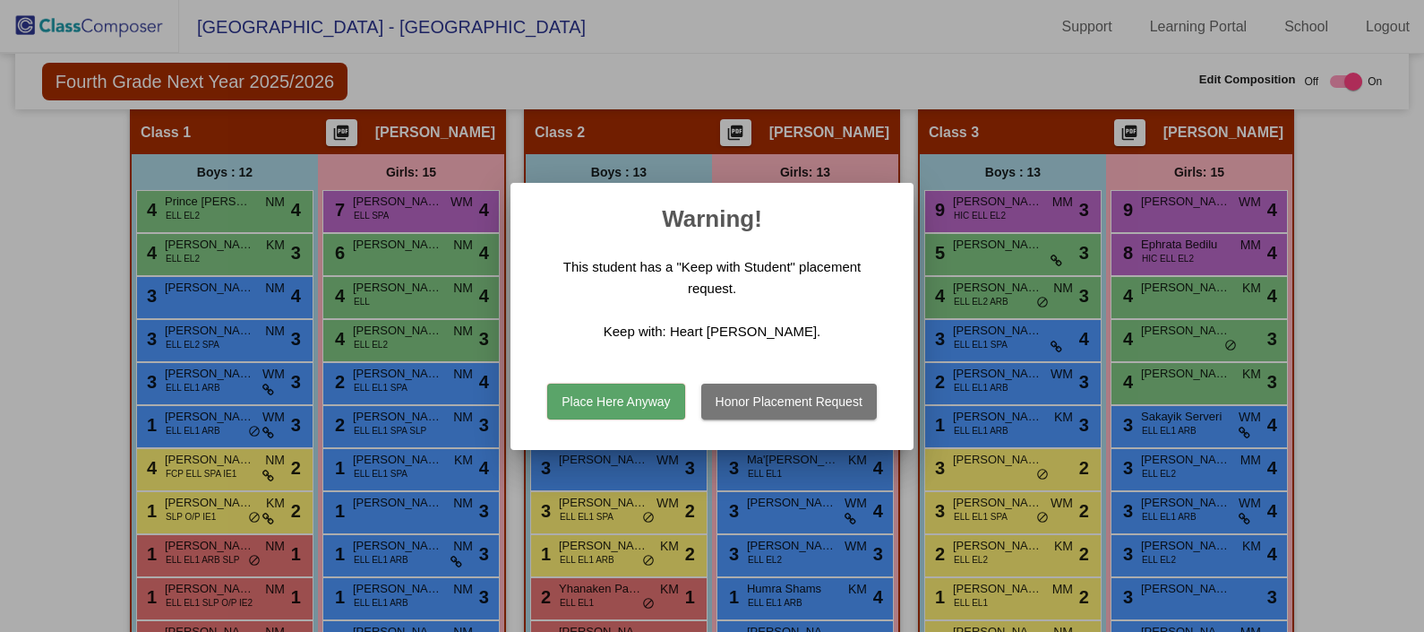
click at [629, 396] on button "Place Here Anyway" at bounding box center [615, 401] width 137 height 36
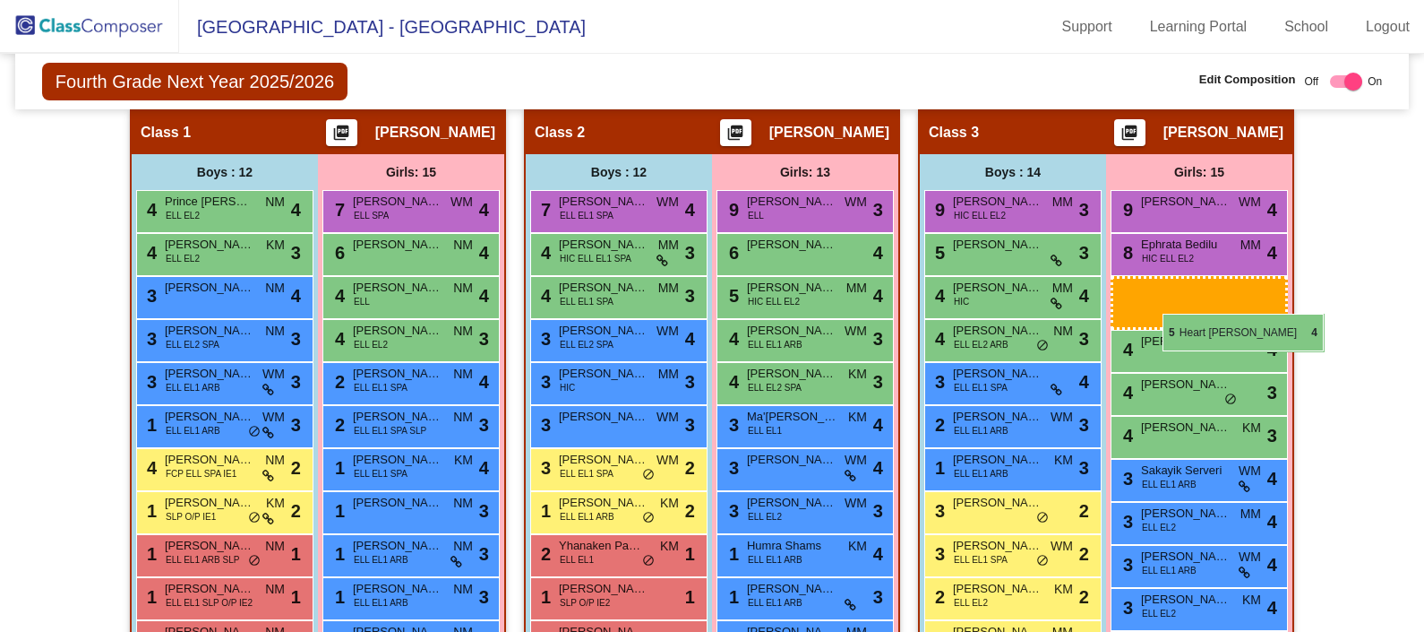
drag, startPoint x: 789, startPoint y: 296, endPoint x: 1163, endPoint y: 314, distance: 374.0
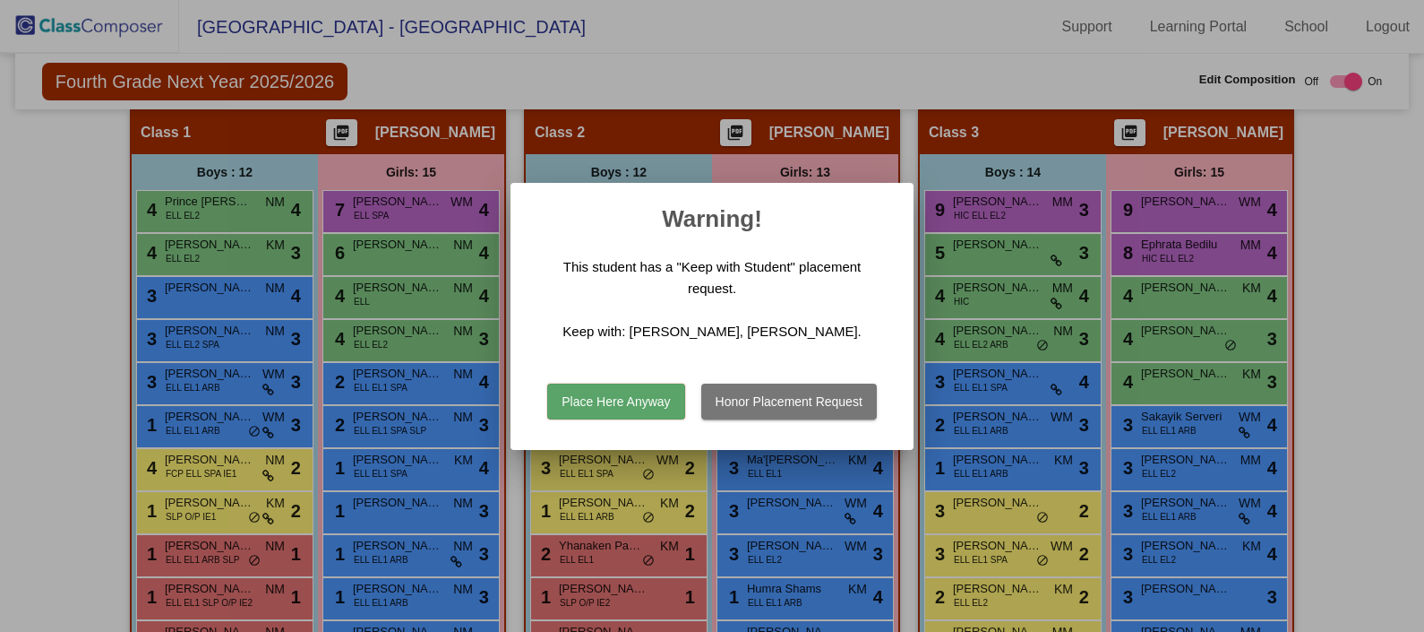
click at [653, 403] on button "Place Here Anyway" at bounding box center [615, 401] width 137 height 36
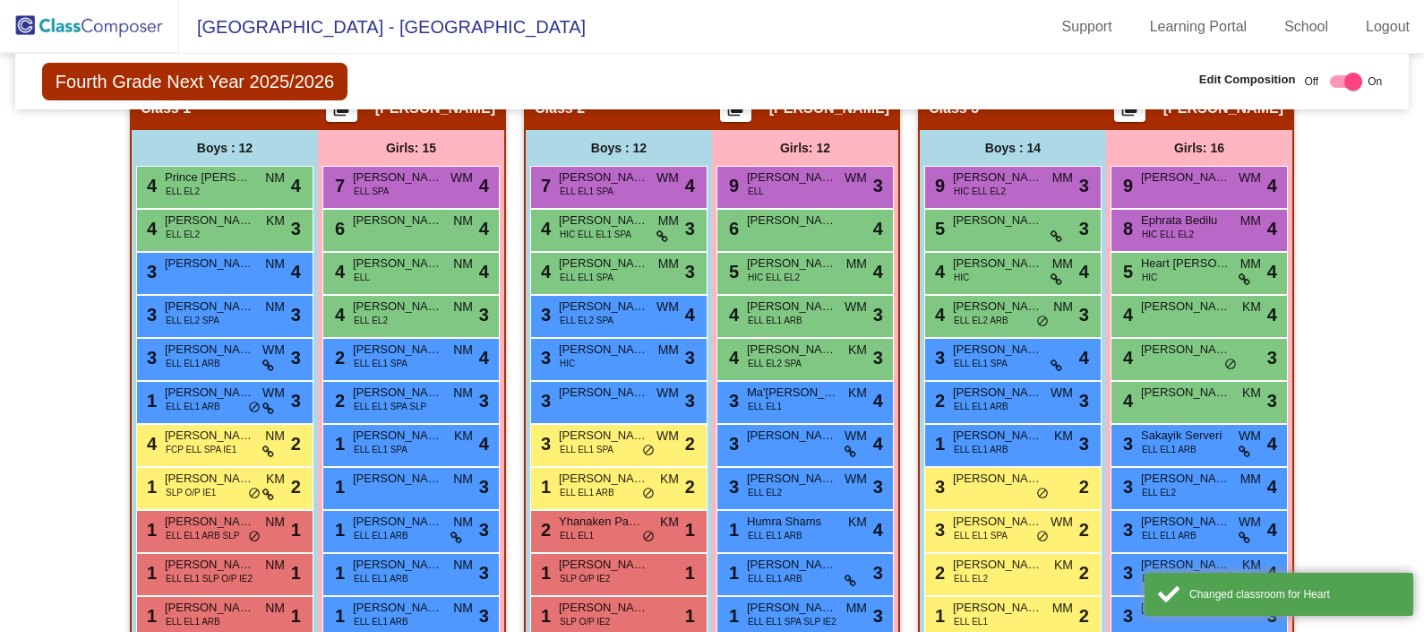
scroll to position [417, 0]
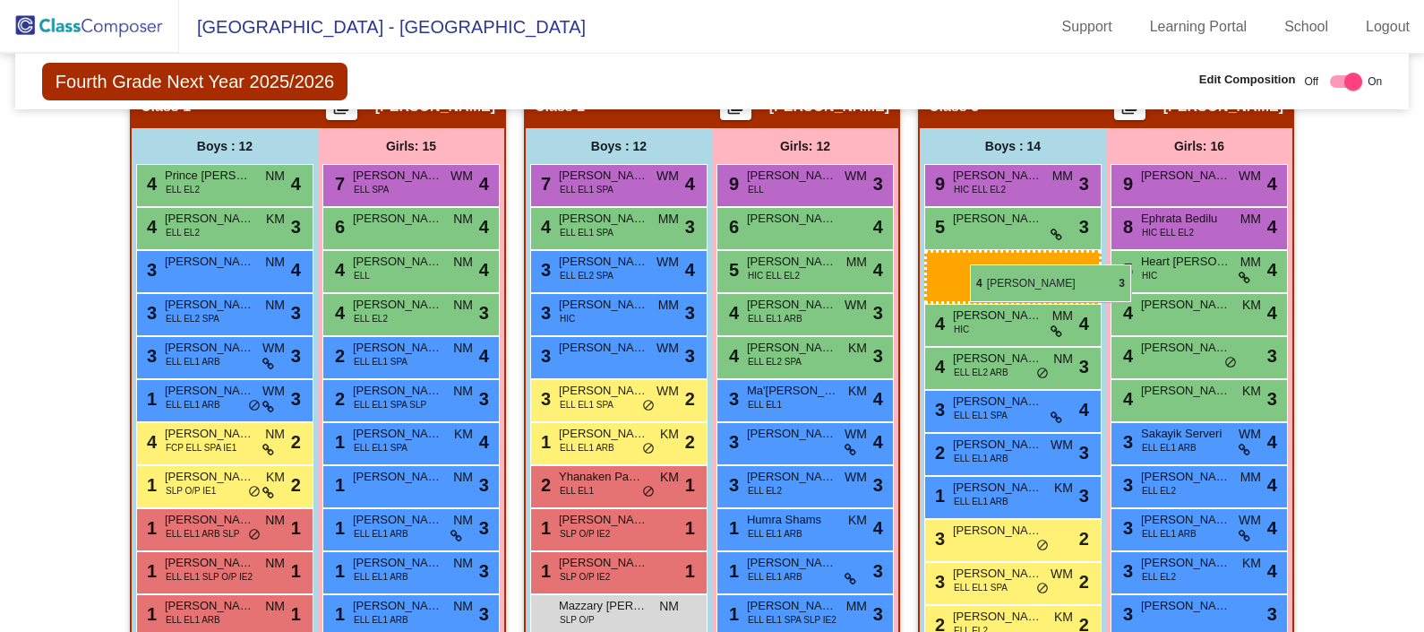
drag, startPoint x: 591, startPoint y: 216, endPoint x: 970, endPoint y: 264, distance: 382.0
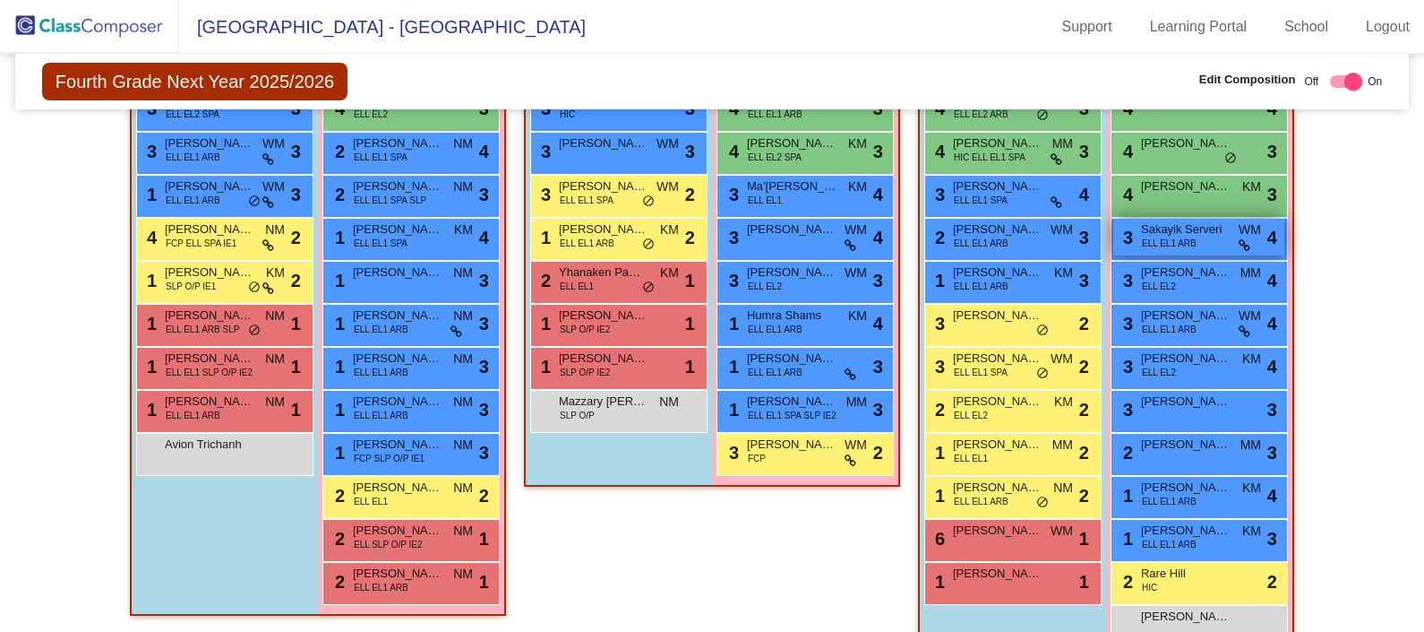
scroll to position [532, 0]
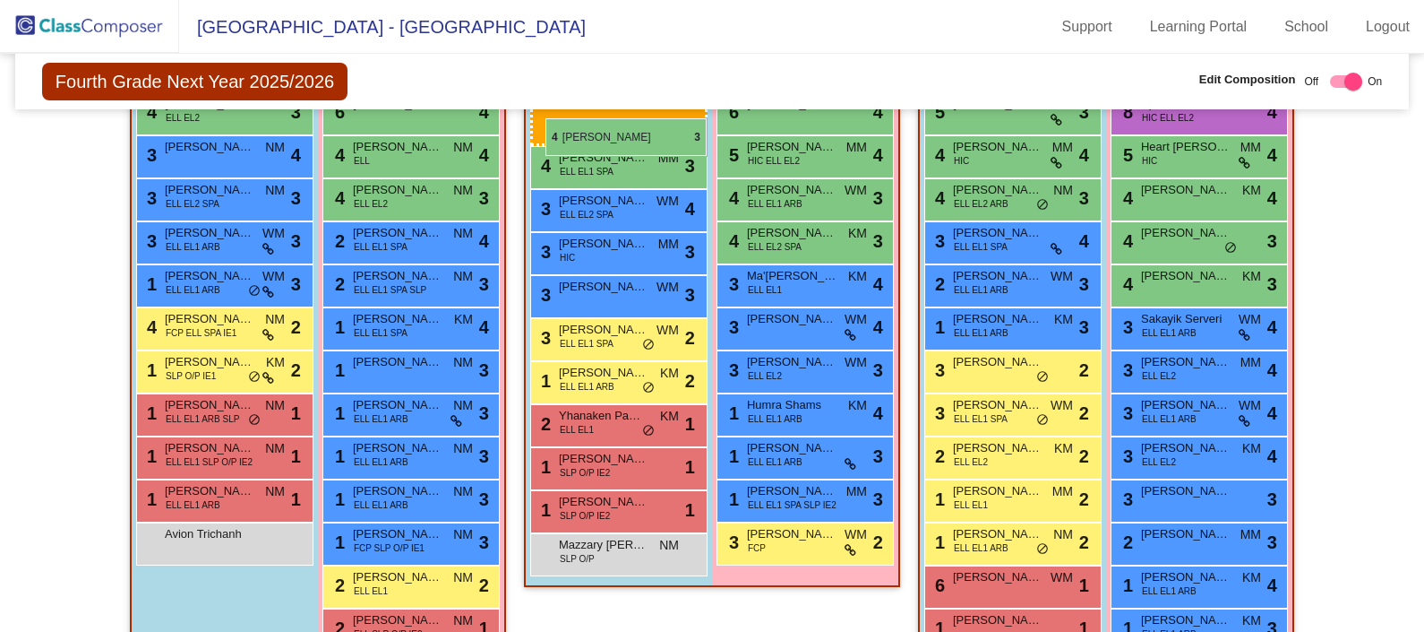
drag, startPoint x: 993, startPoint y: 241, endPoint x: 546, endPoint y: 118, distance: 463.6
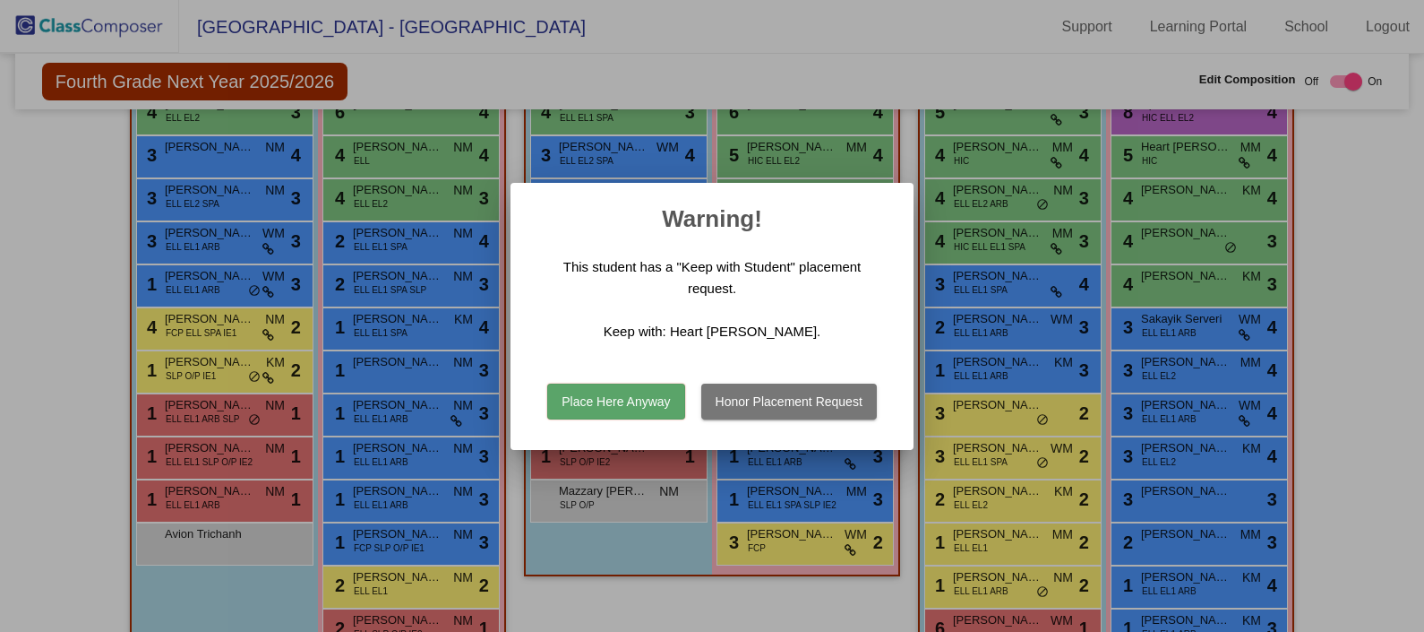
click at [642, 405] on button "Place Here Anyway" at bounding box center [615, 401] width 137 height 36
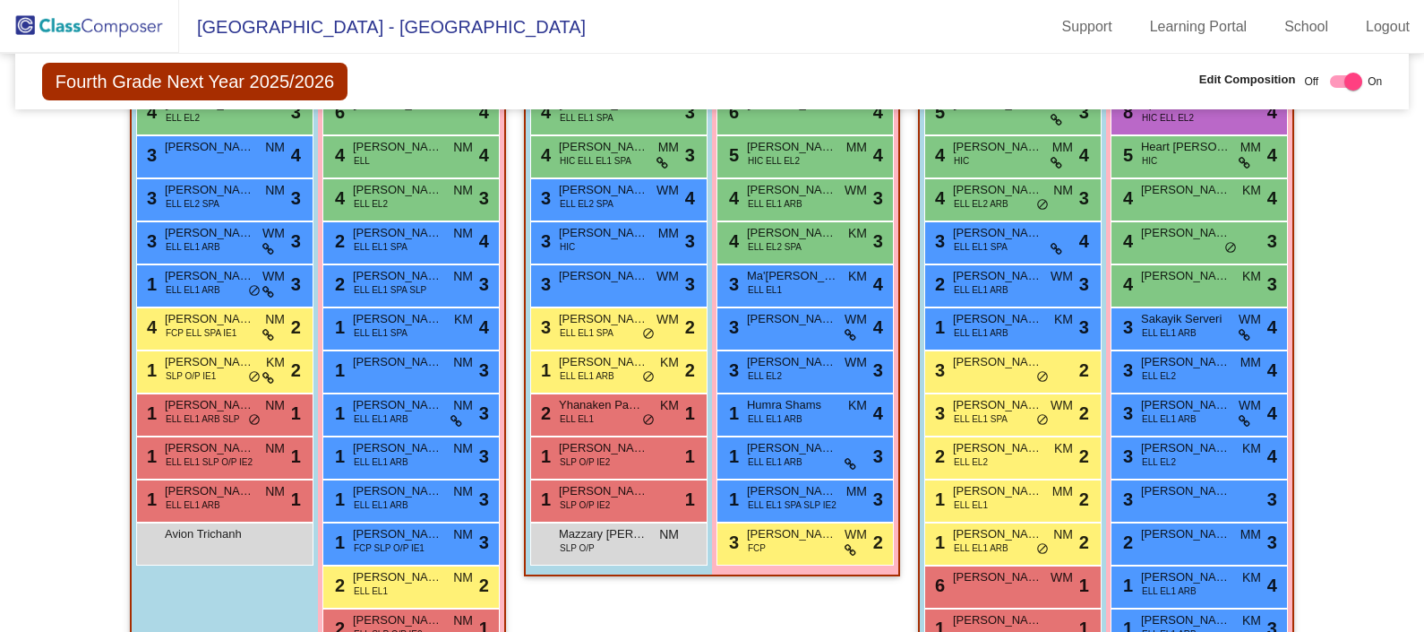
scroll to position [386, 0]
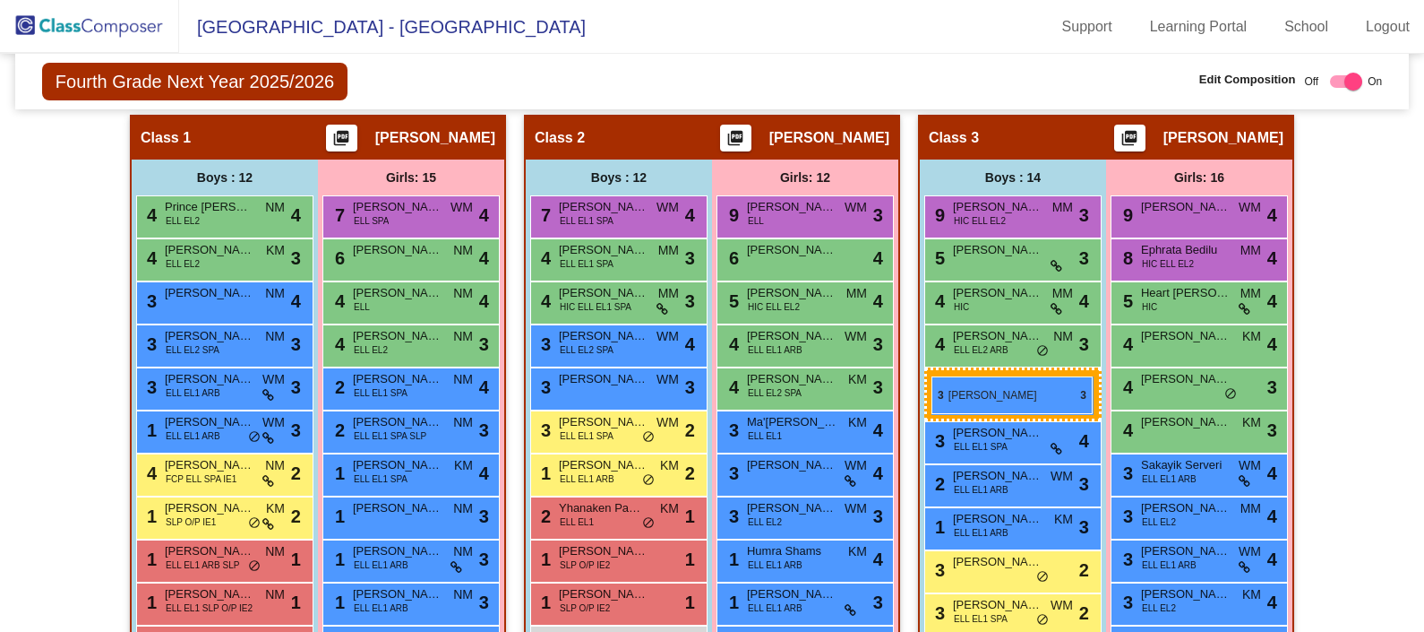
drag, startPoint x: 583, startPoint y: 378, endPoint x: 932, endPoint y: 376, distance: 348.5
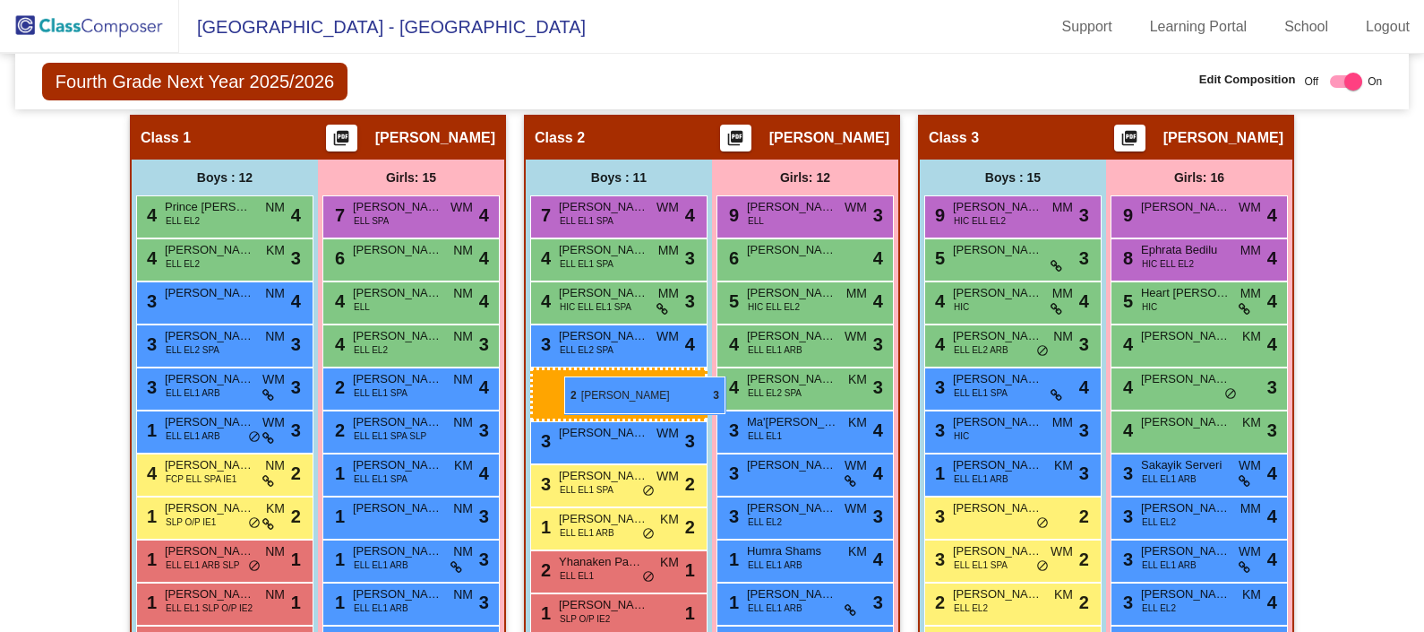
drag, startPoint x: 1011, startPoint y: 467, endPoint x: 564, endPoint y: 376, distance: 455.2
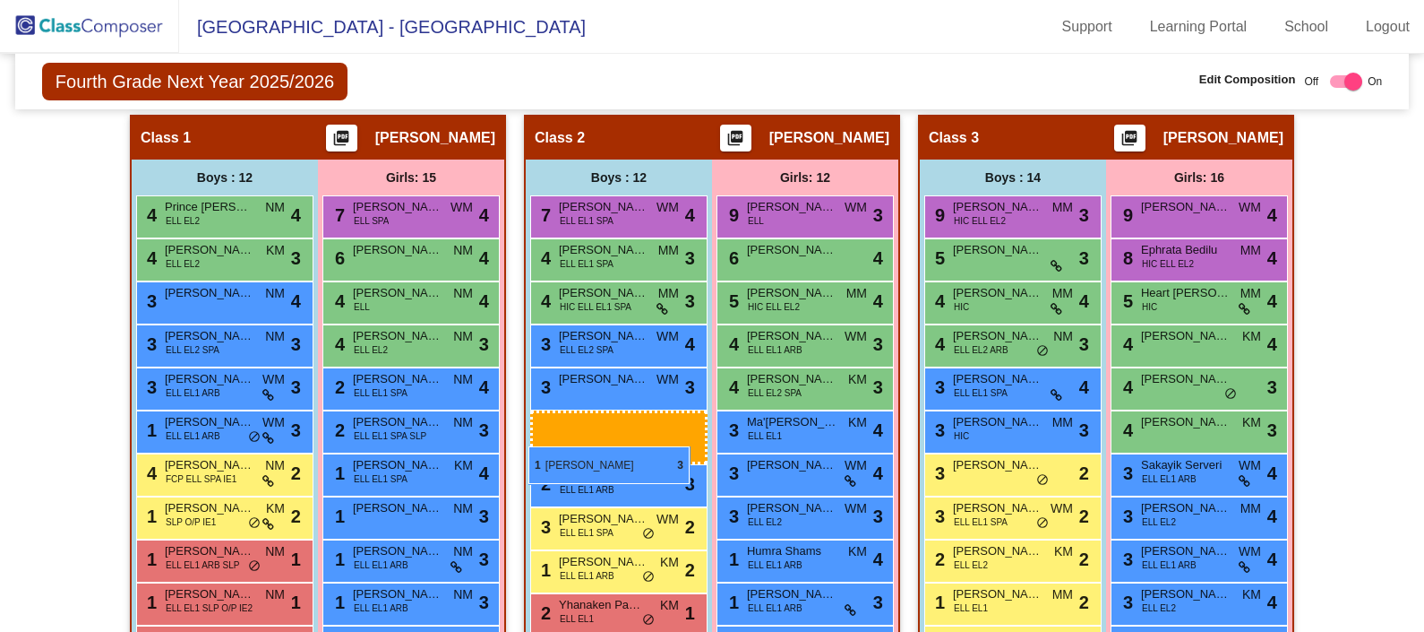
drag, startPoint x: 983, startPoint y: 464, endPoint x: 529, endPoint y: 446, distance: 454.5
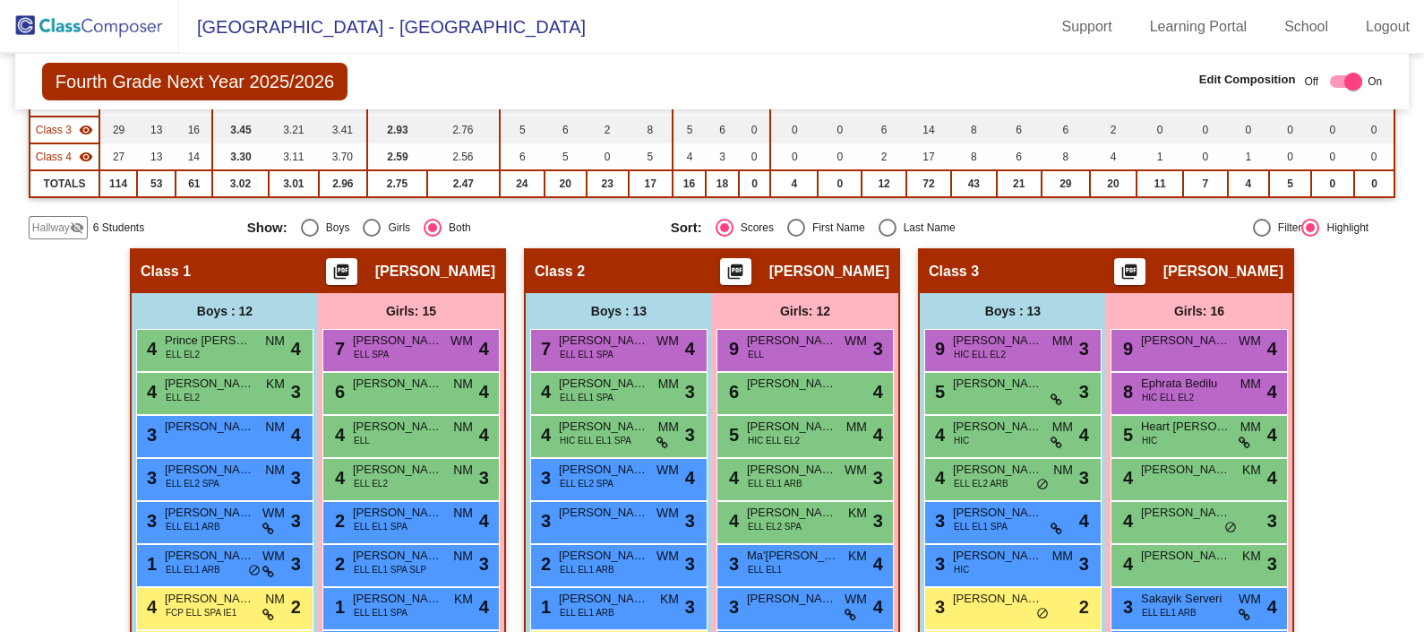
scroll to position [0, 0]
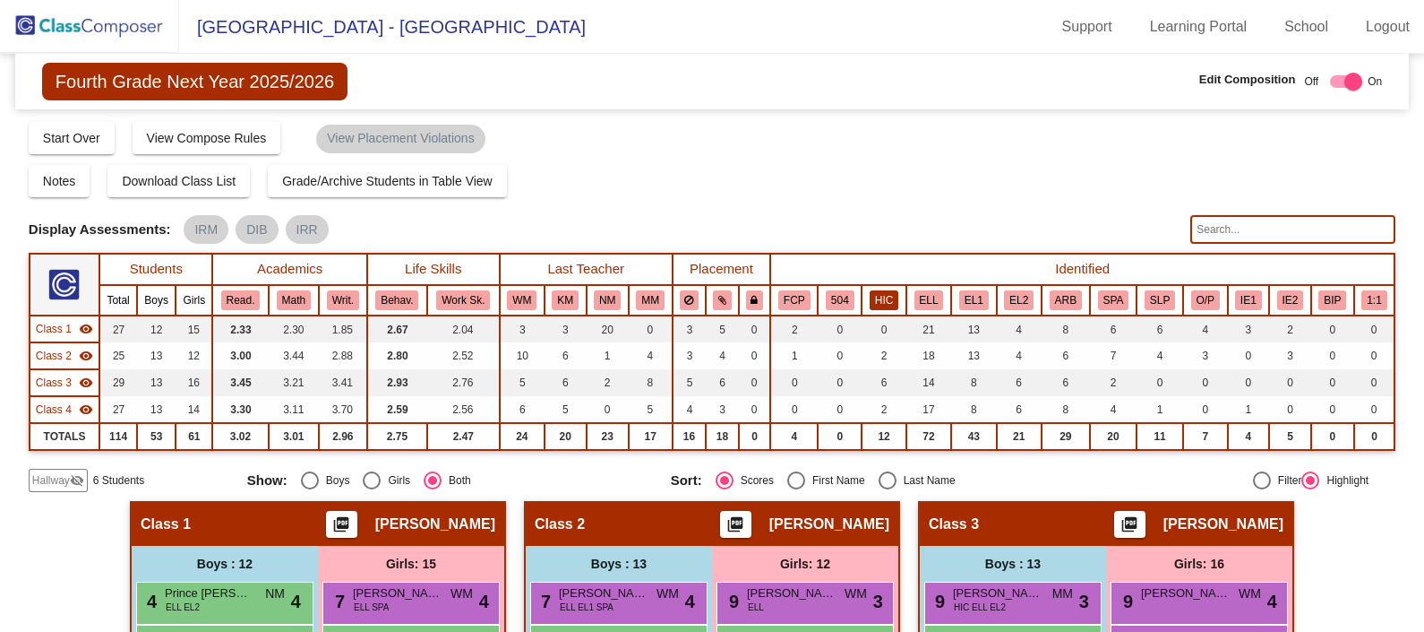
click at [885, 297] on button "HIC" at bounding box center [884, 300] width 29 height 20
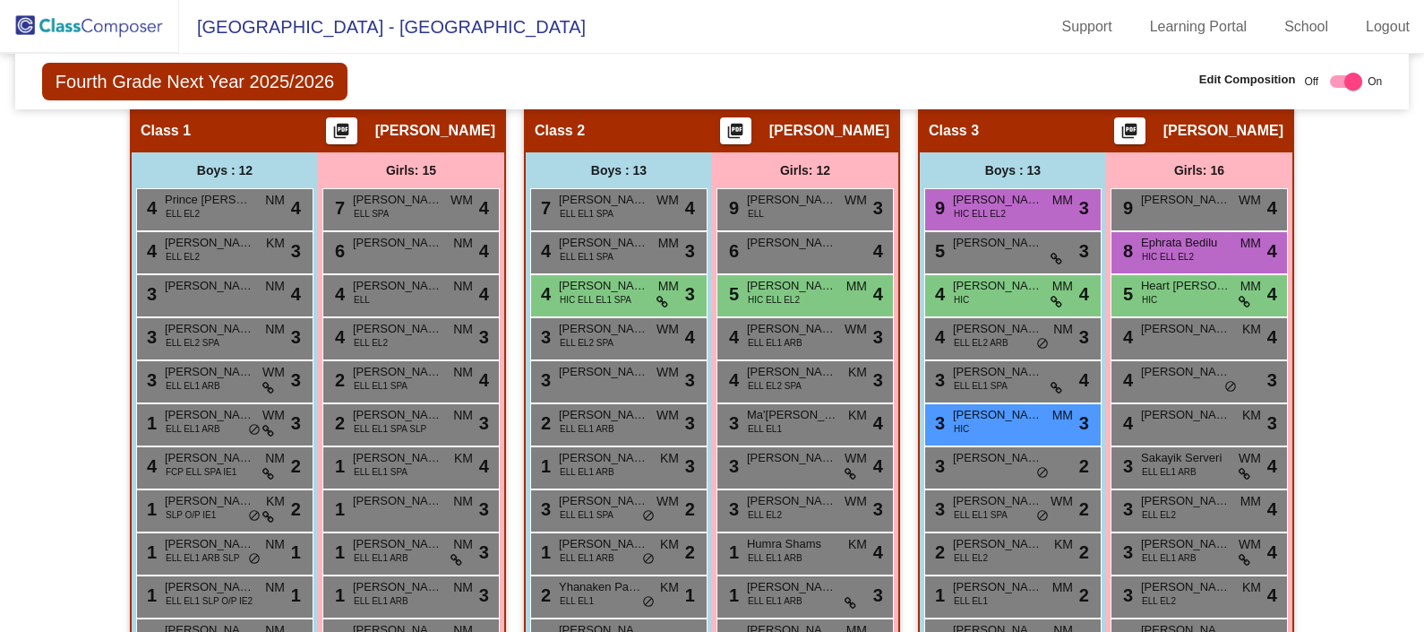
scroll to position [391, 0]
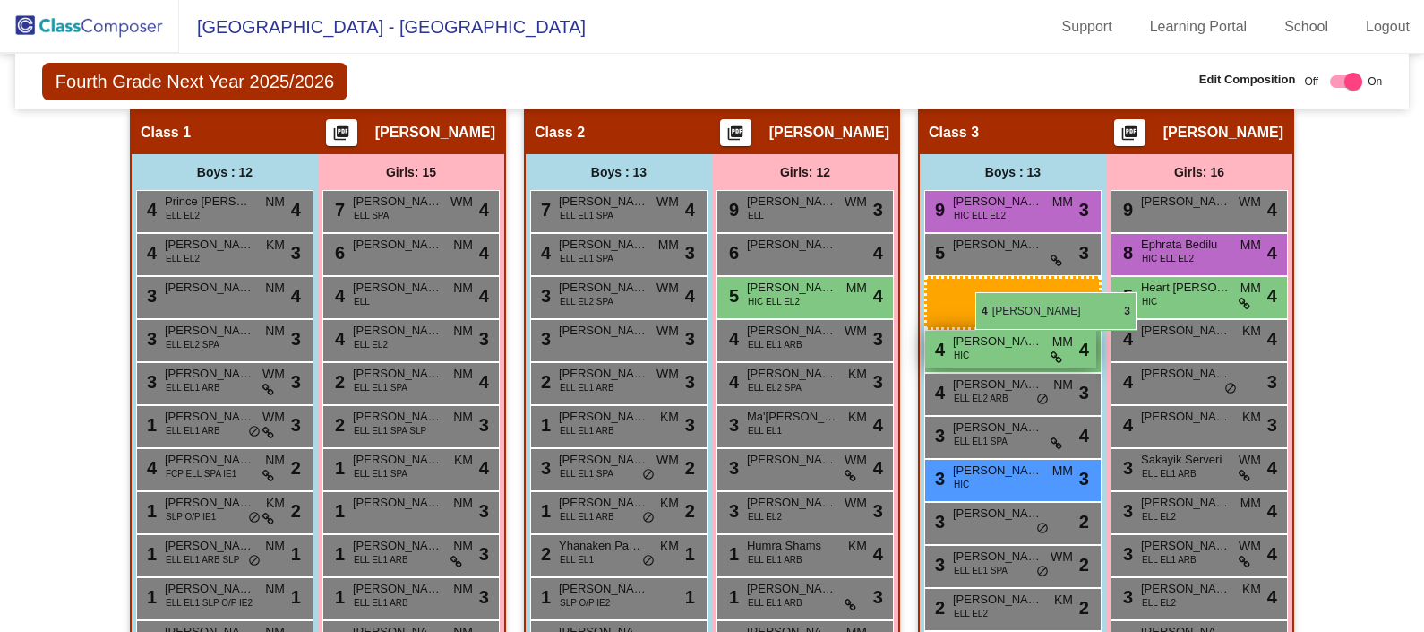
drag, startPoint x: 597, startPoint y: 295, endPoint x: 971, endPoint y: 288, distance: 374.5
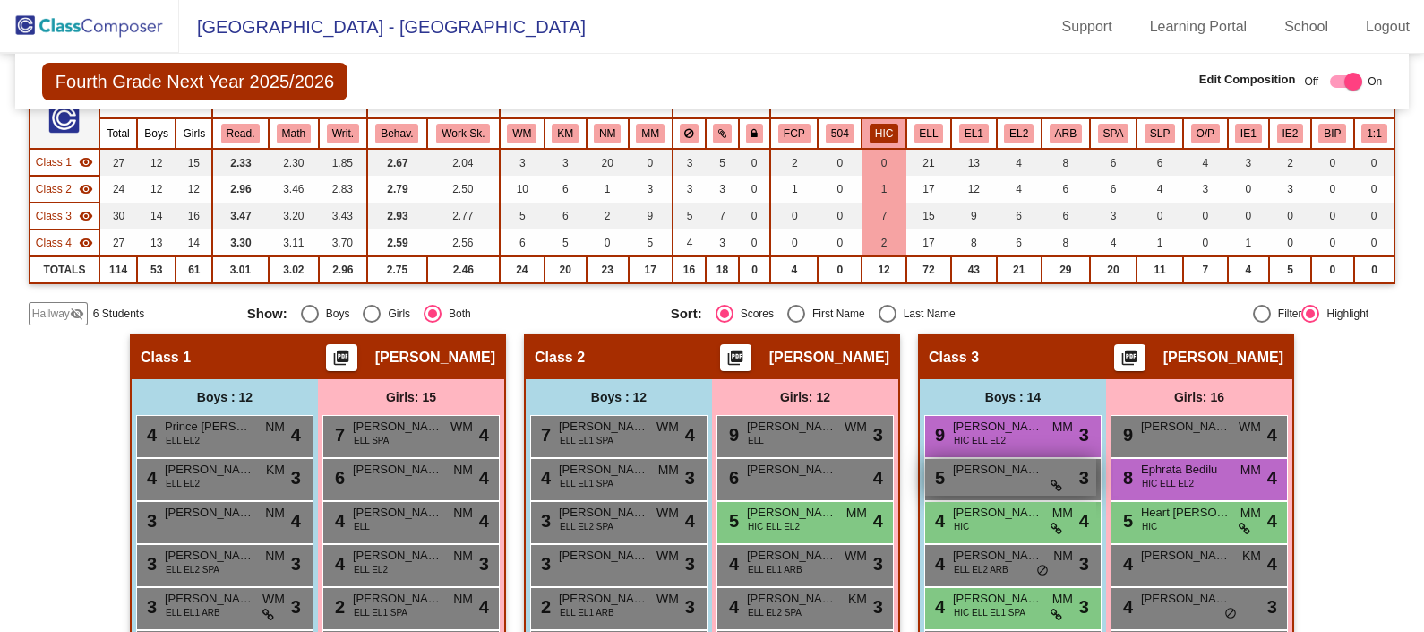
scroll to position [355, 0]
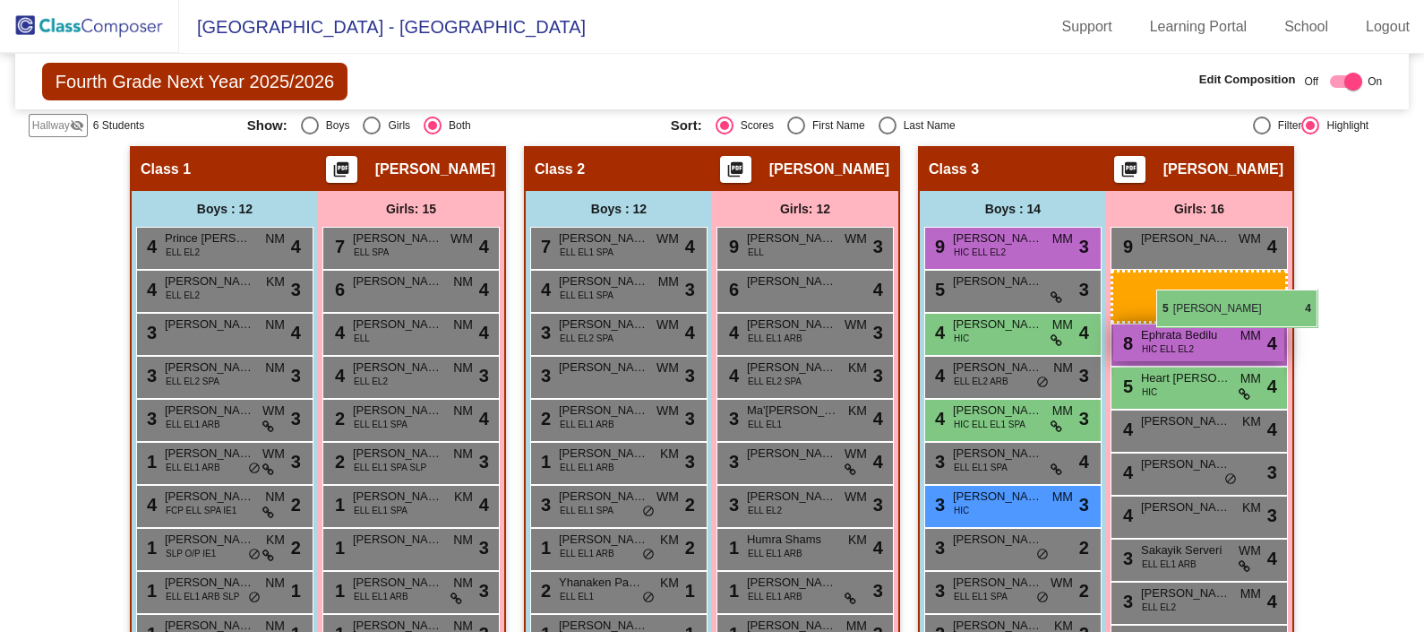
drag, startPoint x: 744, startPoint y: 323, endPoint x: 1156, endPoint y: 286, distance: 413.7
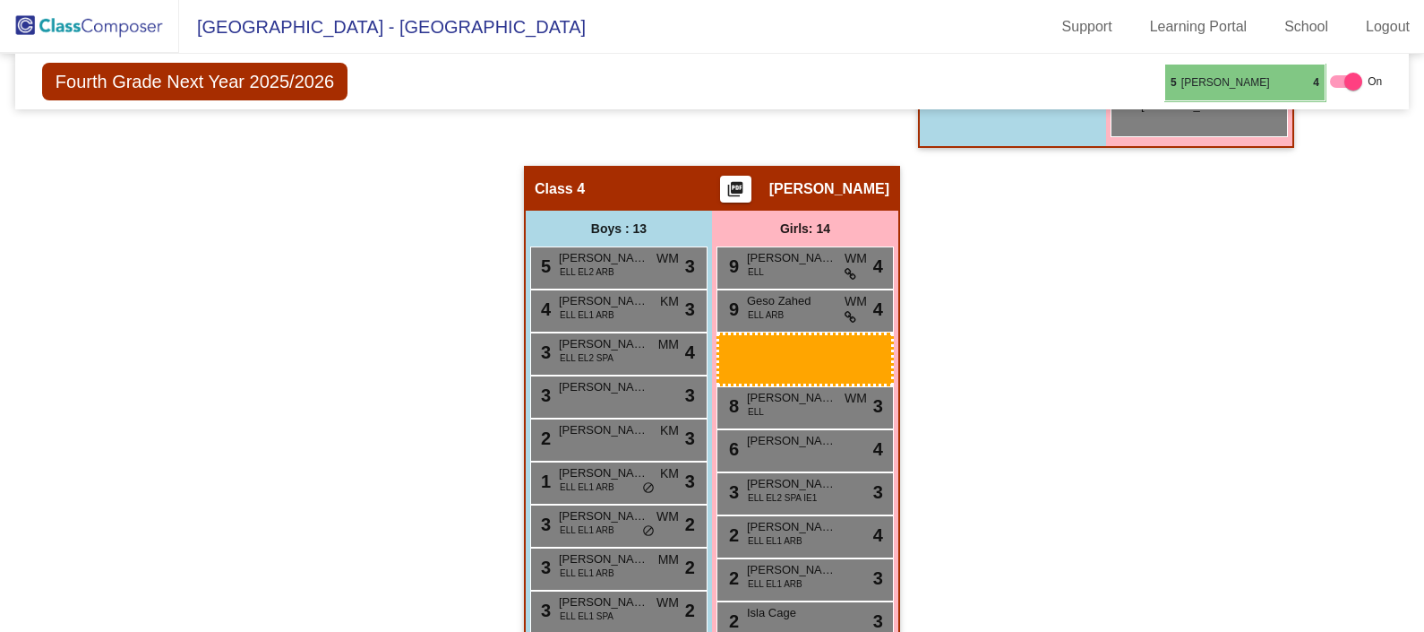
scroll to position [1140, 0]
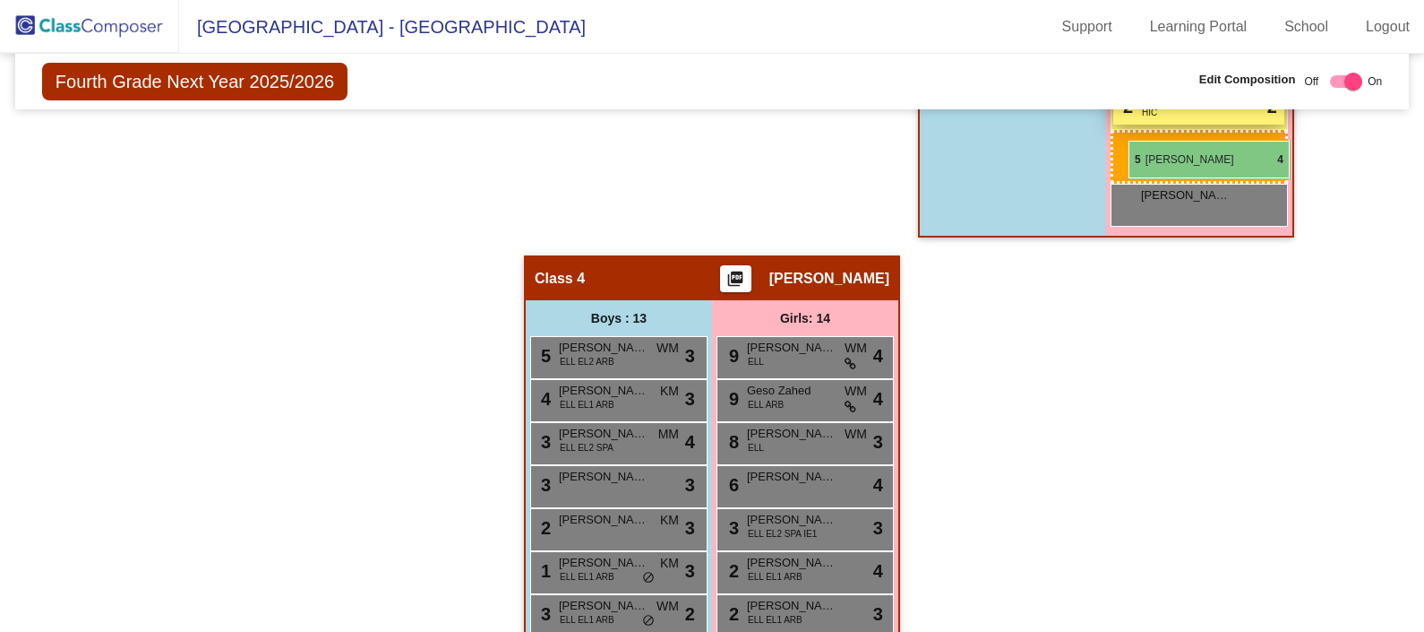
drag, startPoint x: 778, startPoint y: 417, endPoint x: 1129, endPoint y: 140, distance: 447.2
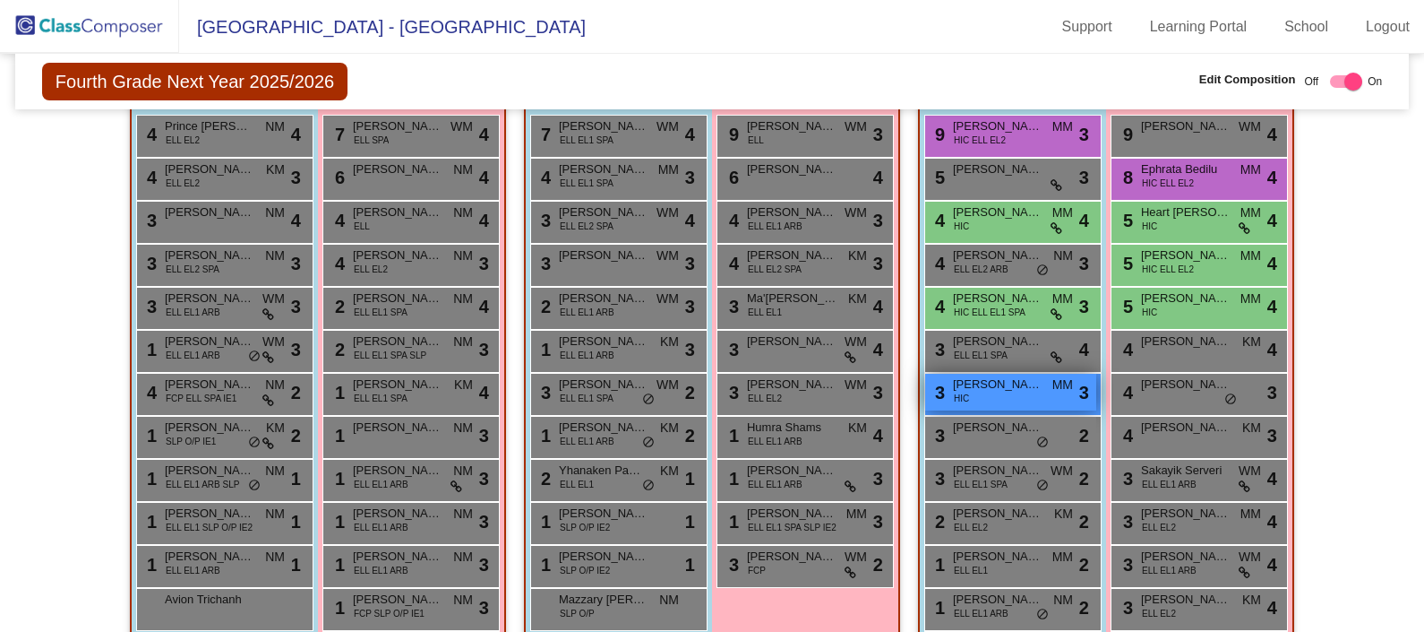
scroll to position [469, 0]
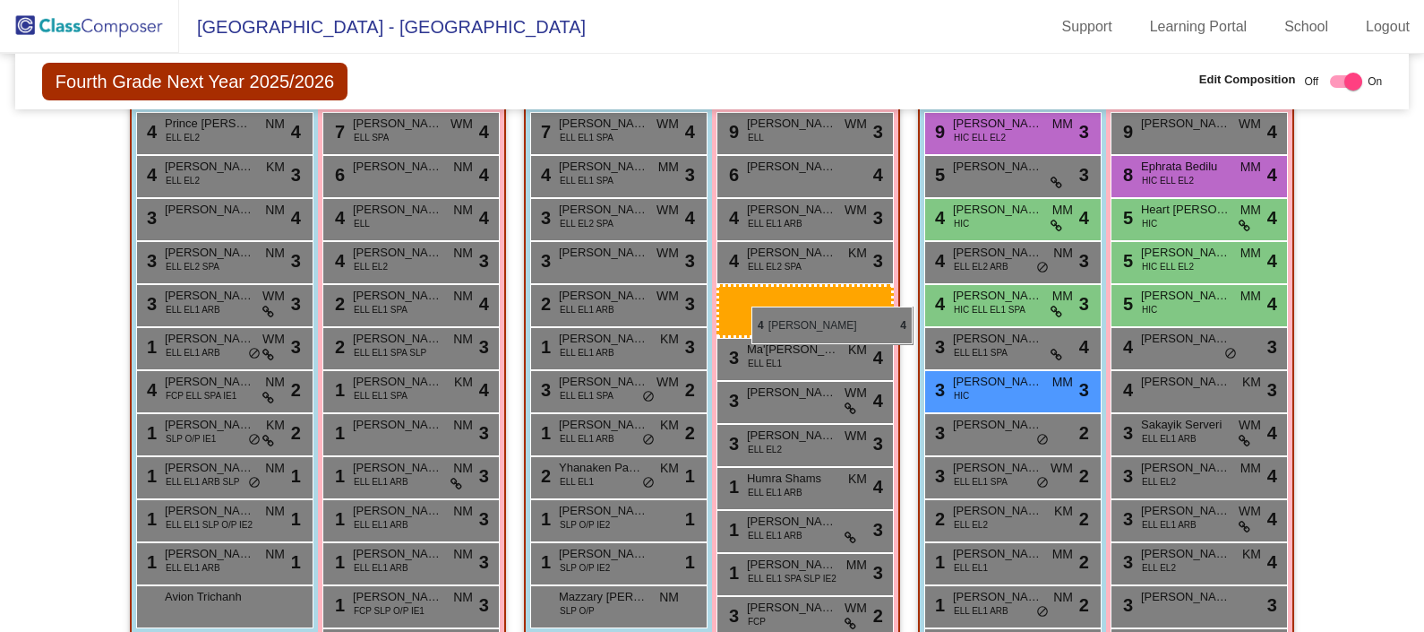
drag, startPoint x: 1209, startPoint y: 336, endPoint x: 752, endPoint y: 306, distance: 458.7
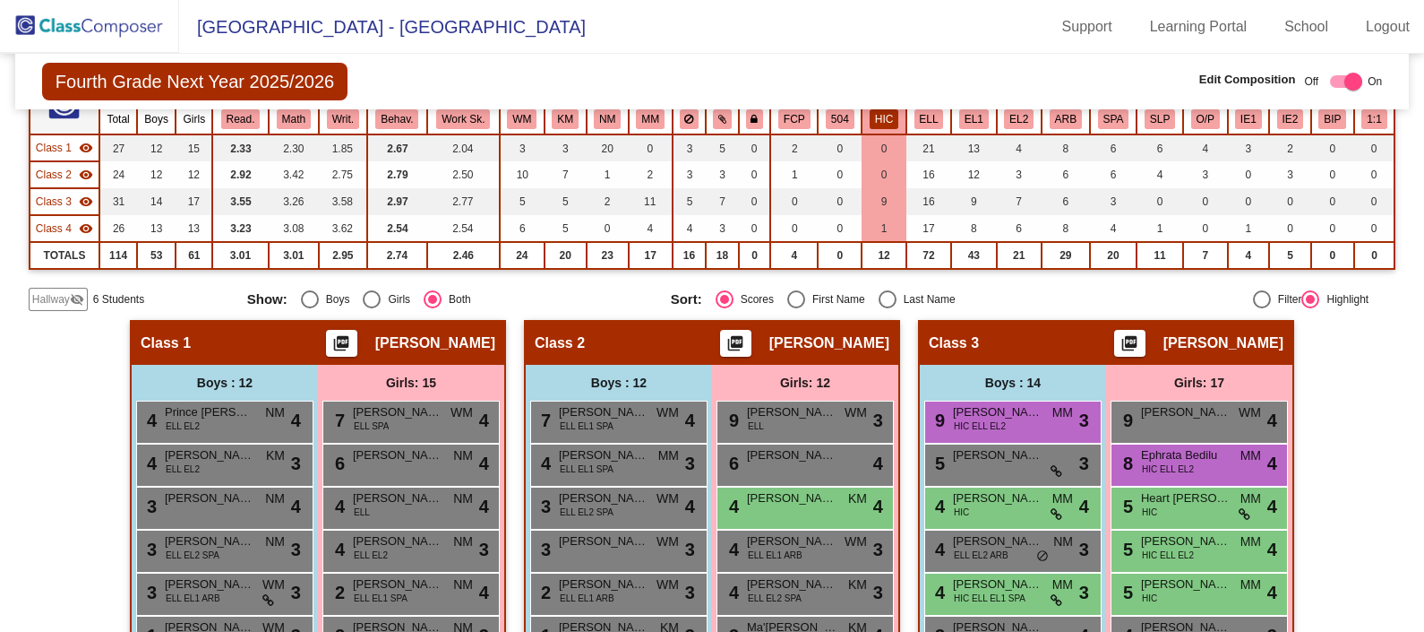
scroll to position [180, 0]
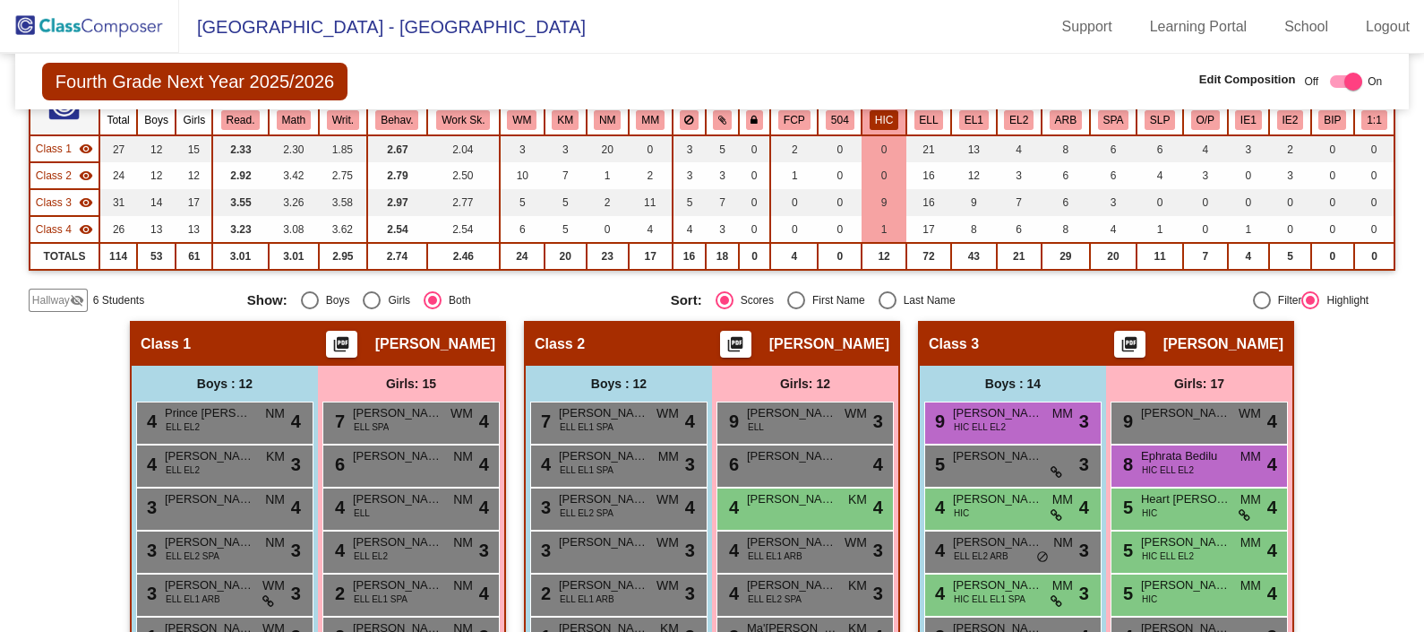
click at [885, 120] on button "HIC" at bounding box center [884, 120] width 29 height 20
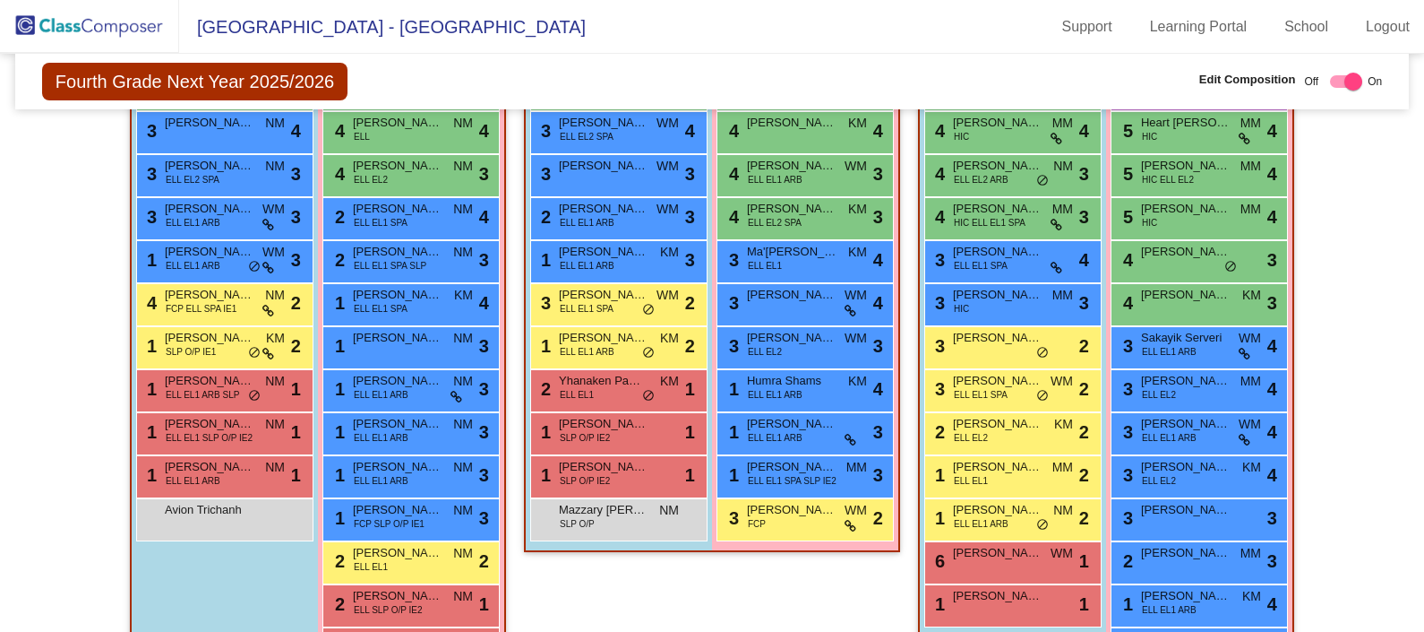
scroll to position [556, 0]
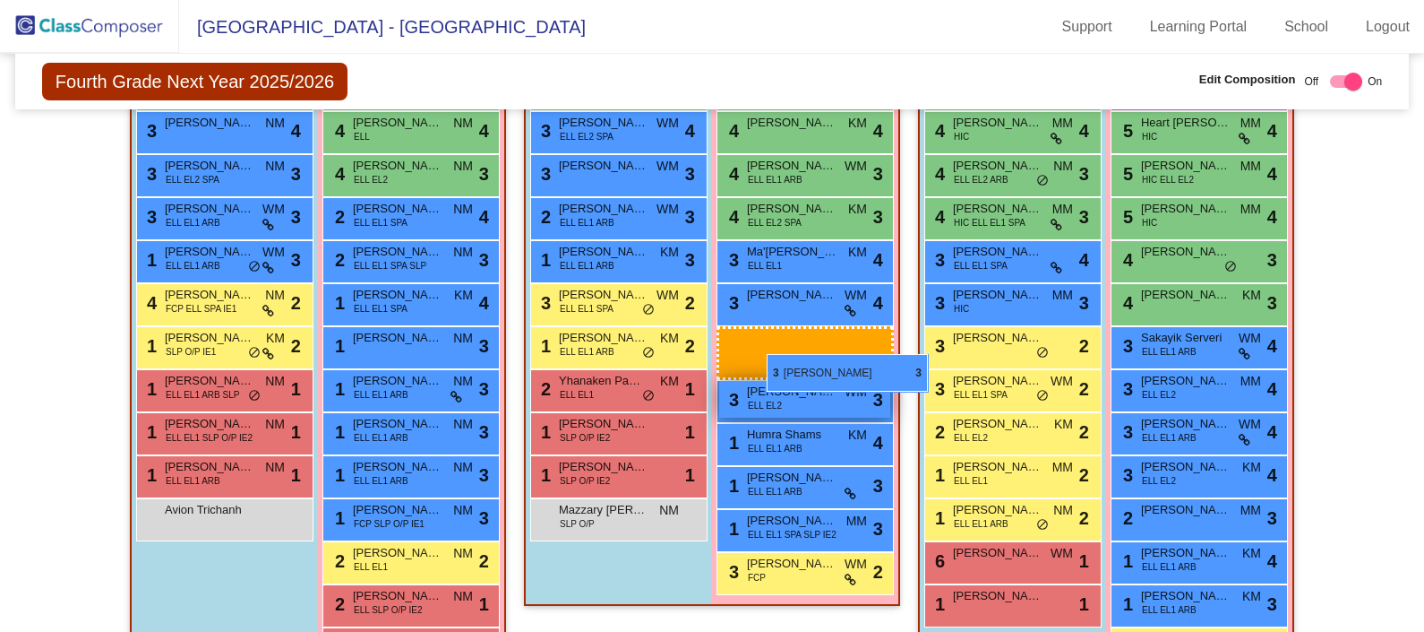
drag, startPoint x: 1191, startPoint y: 516, endPoint x: 764, endPoint y: 354, distance: 457.0
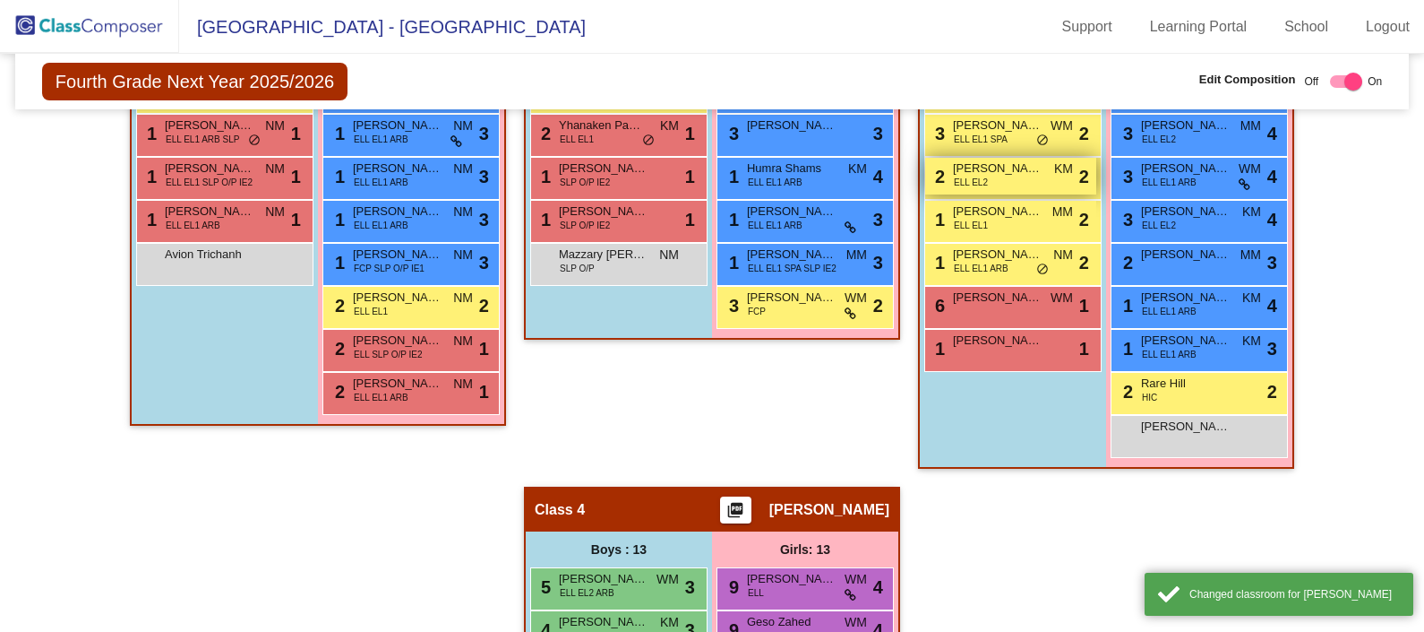
scroll to position [805, 0]
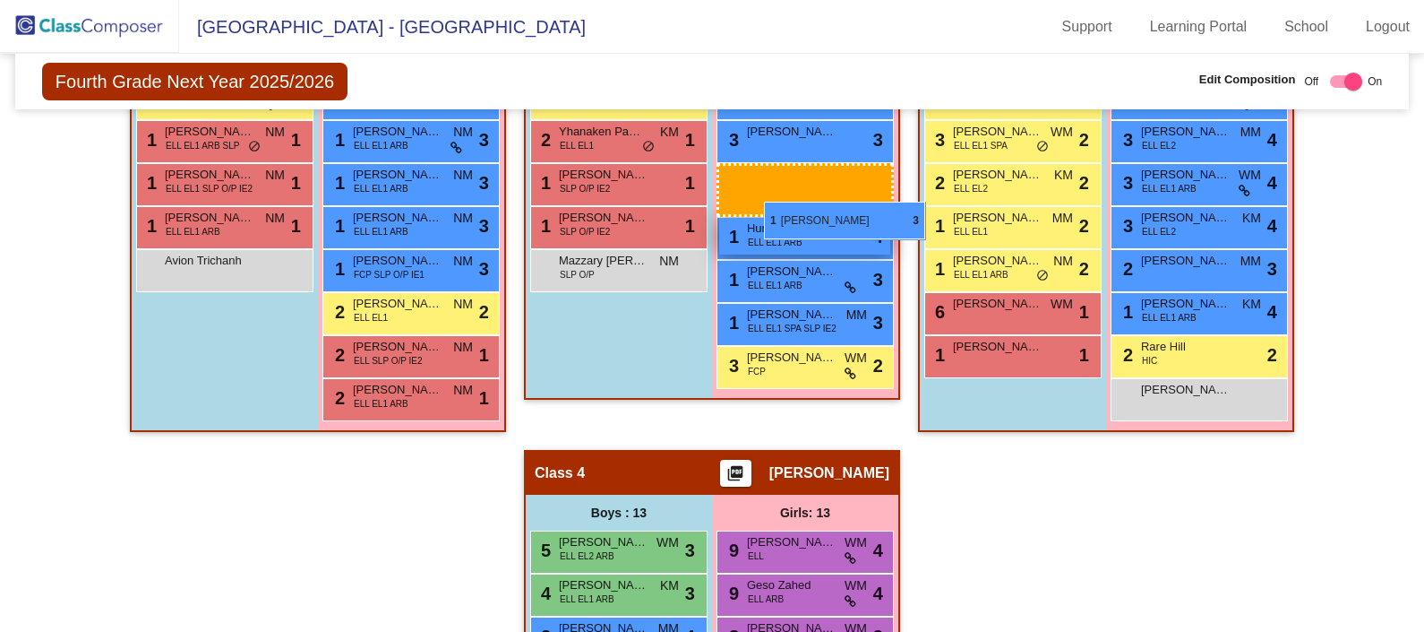
drag, startPoint x: 1178, startPoint y: 349, endPoint x: 759, endPoint y: 193, distance: 447.6
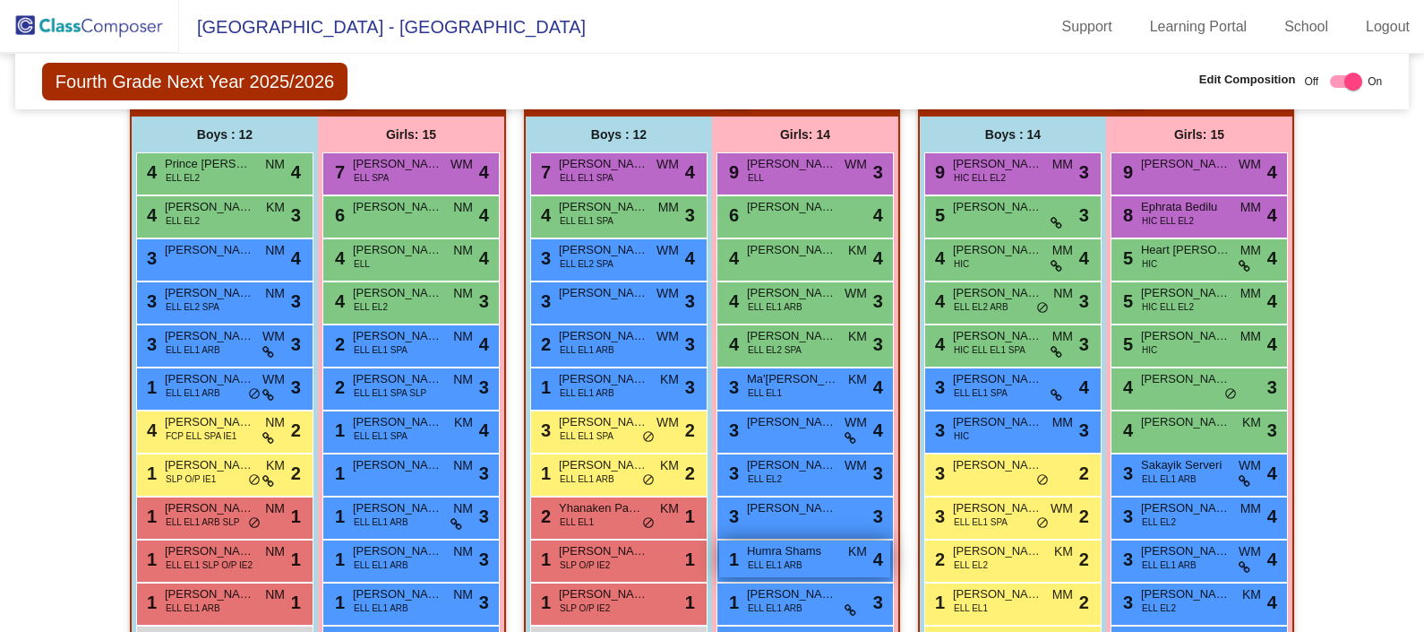
scroll to position [431, 0]
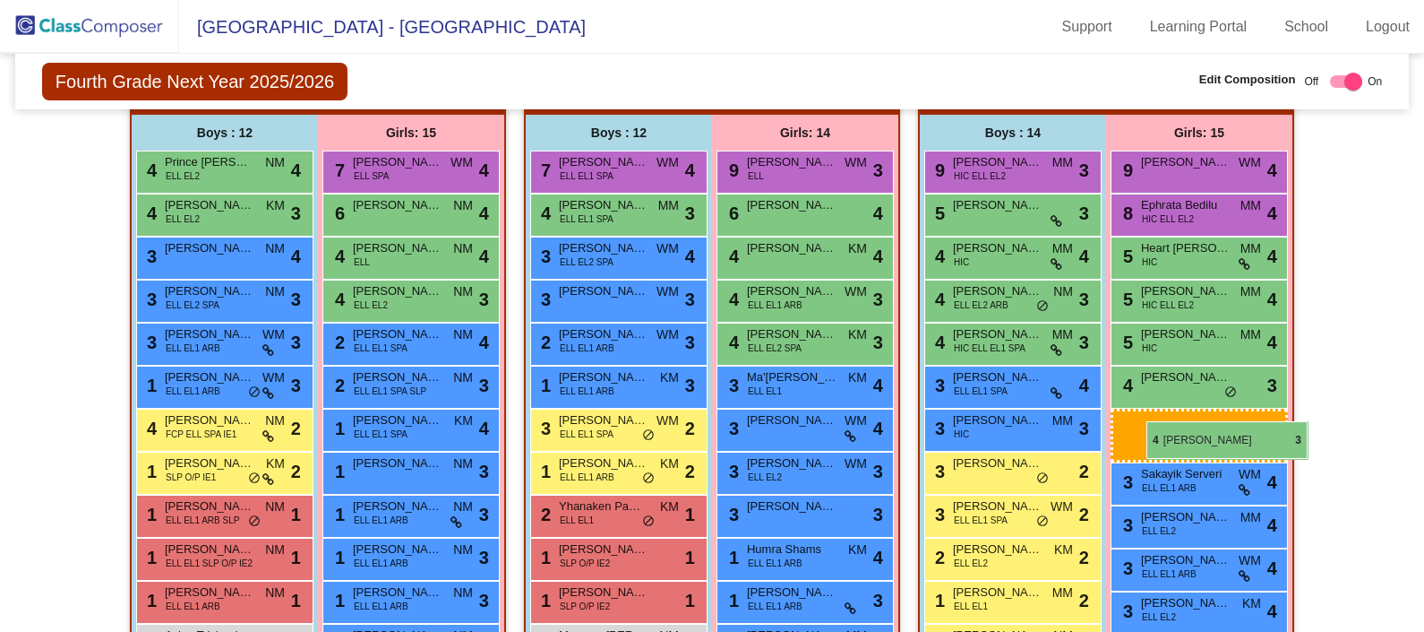
drag, startPoint x: 1214, startPoint y: 433, endPoint x: 1147, endPoint y: 421, distance: 68.2
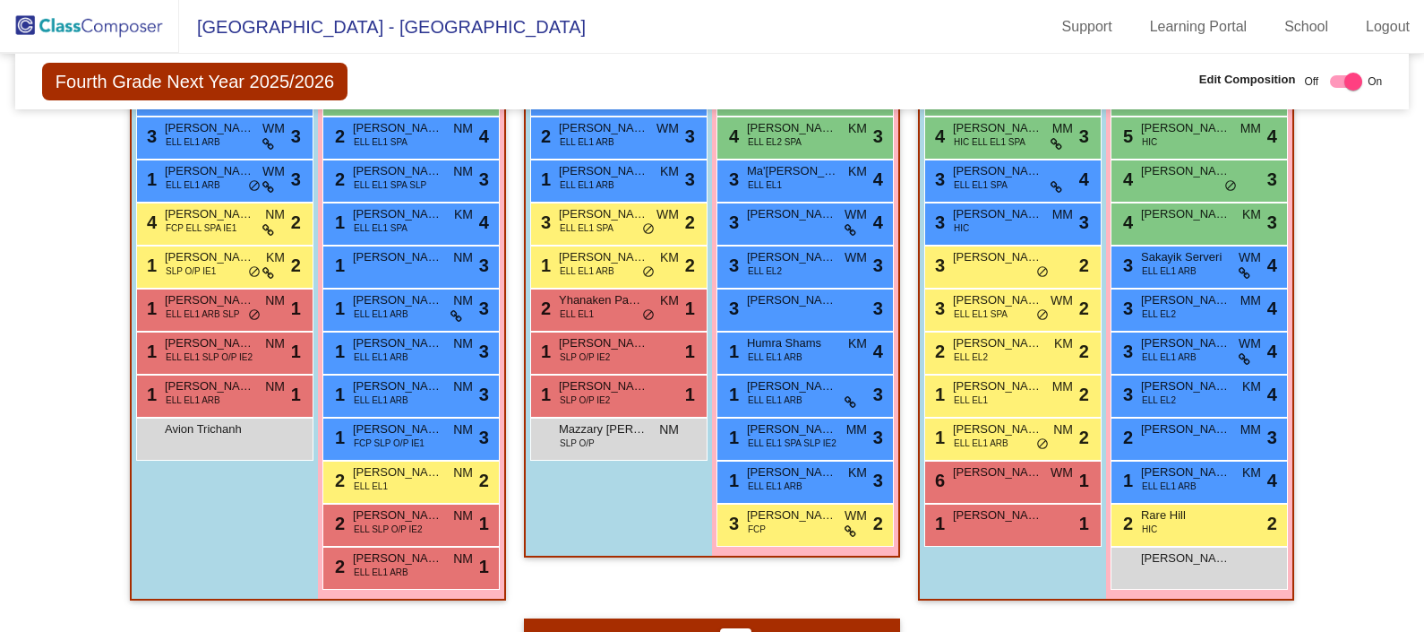
scroll to position [626, 0]
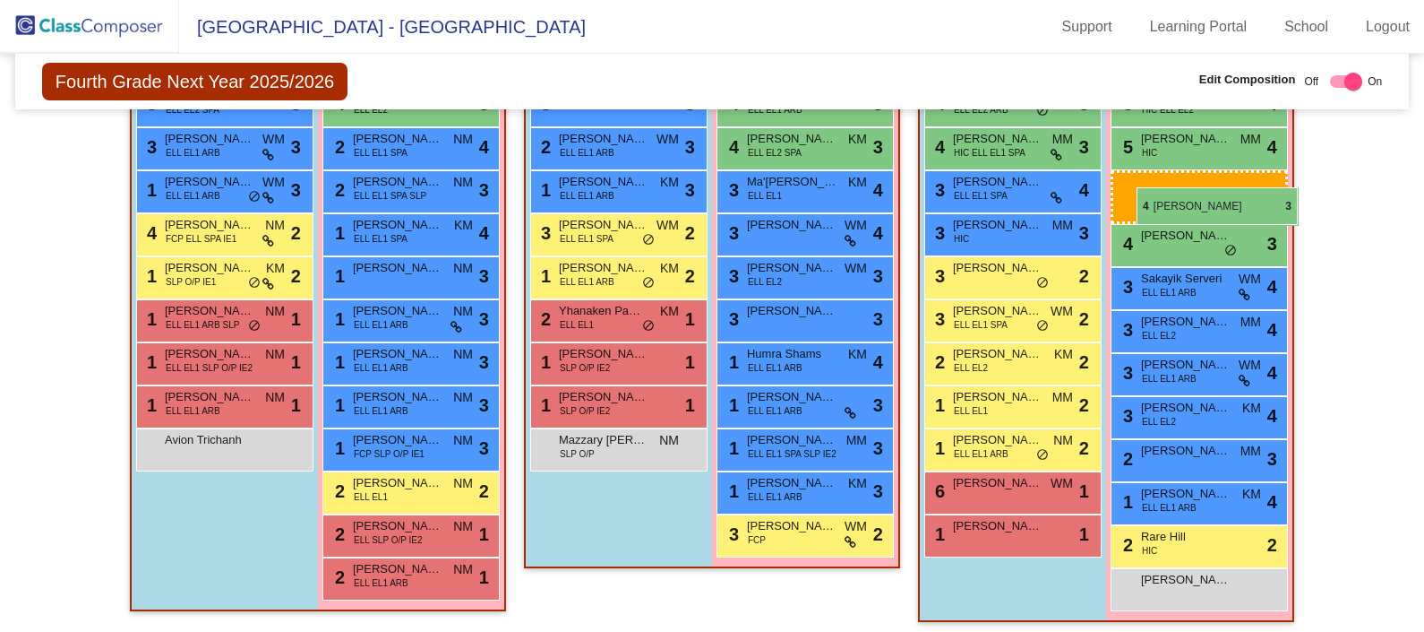
drag, startPoint x: 1195, startPoint y: 228, endPoint x: 1137, endPoint y: 187, distance: 70.8
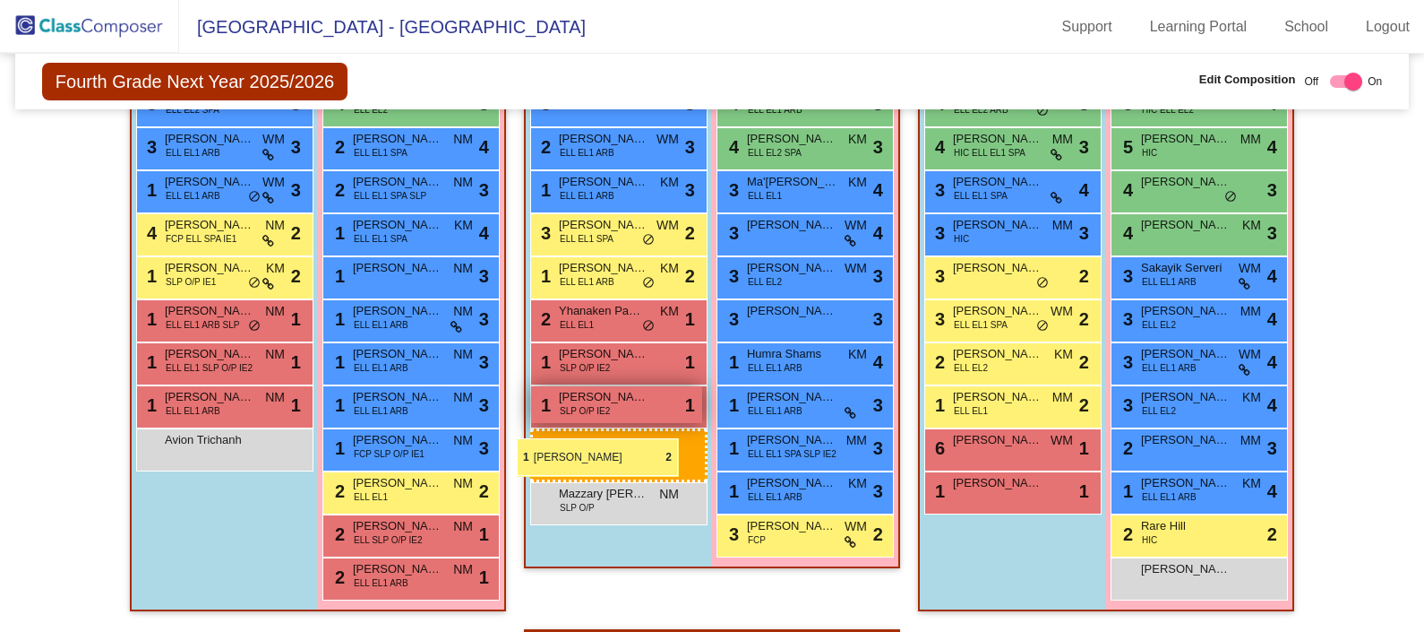
drag, startPoint x: 989, startPoint y: 451, endPoint x: 549, endPoint y: 439, distance: 440.0
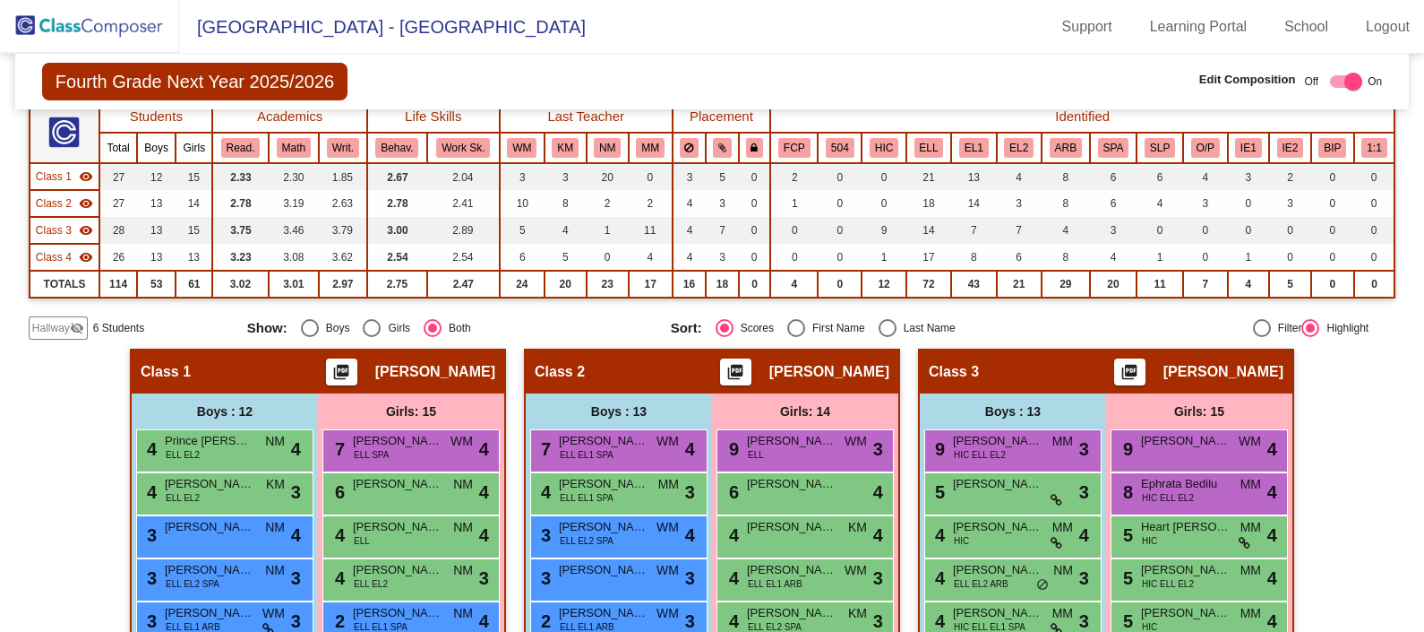
scroll to position [0, 0]
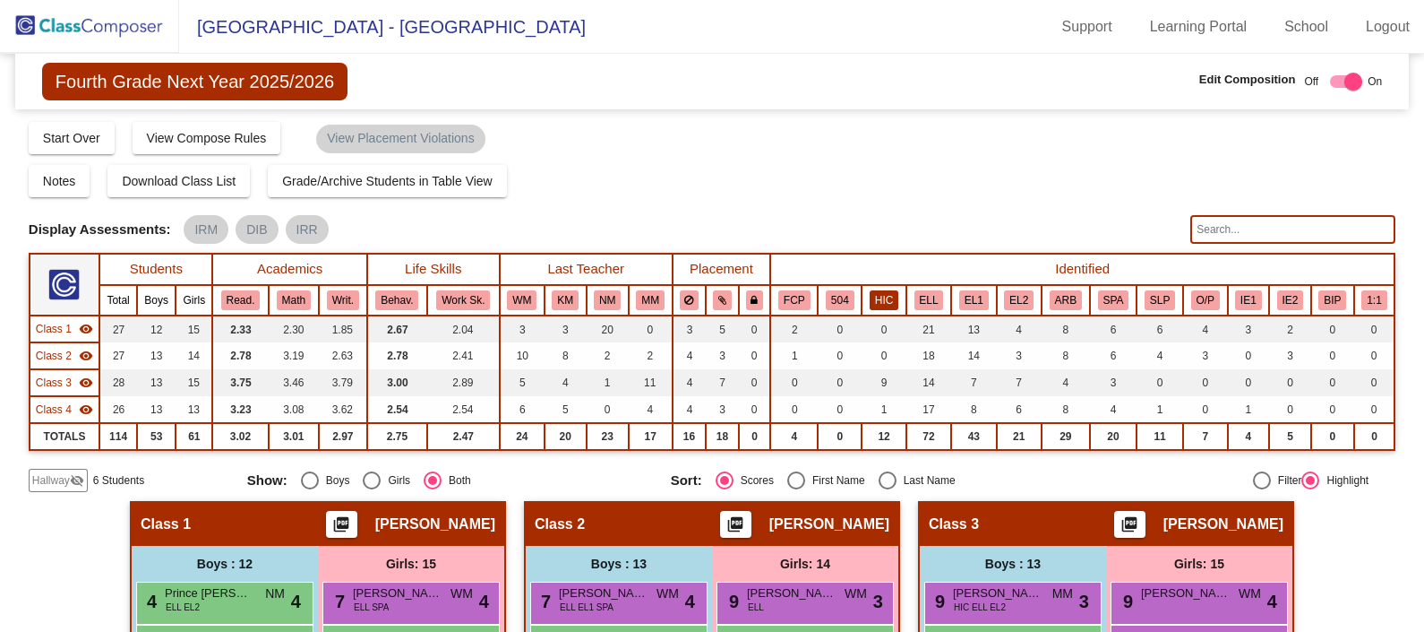
click at [890, 297] on button "HIC" at bounding box center [884, 300] width 29 height 20
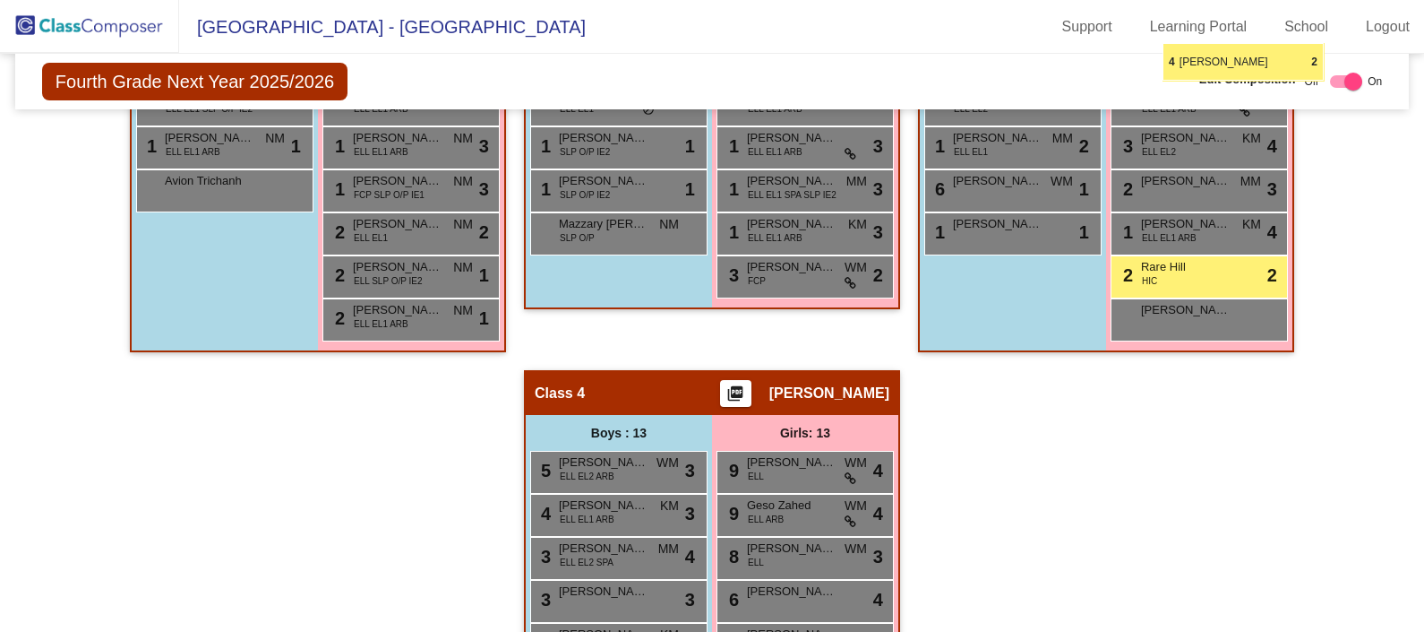
scroll to position [870, 0]
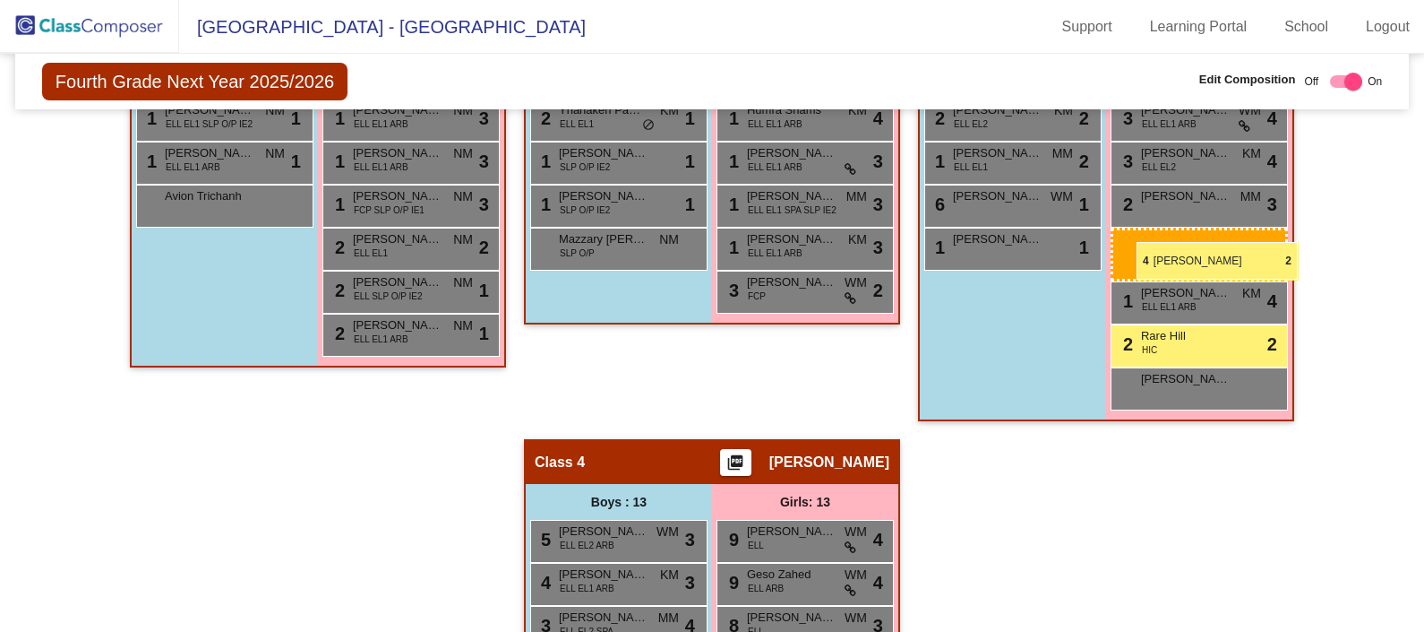
drag, startPoint x: 804, startPoint y: 489, endPoint x: 1137, endPoint y: 239, distance: 415.9
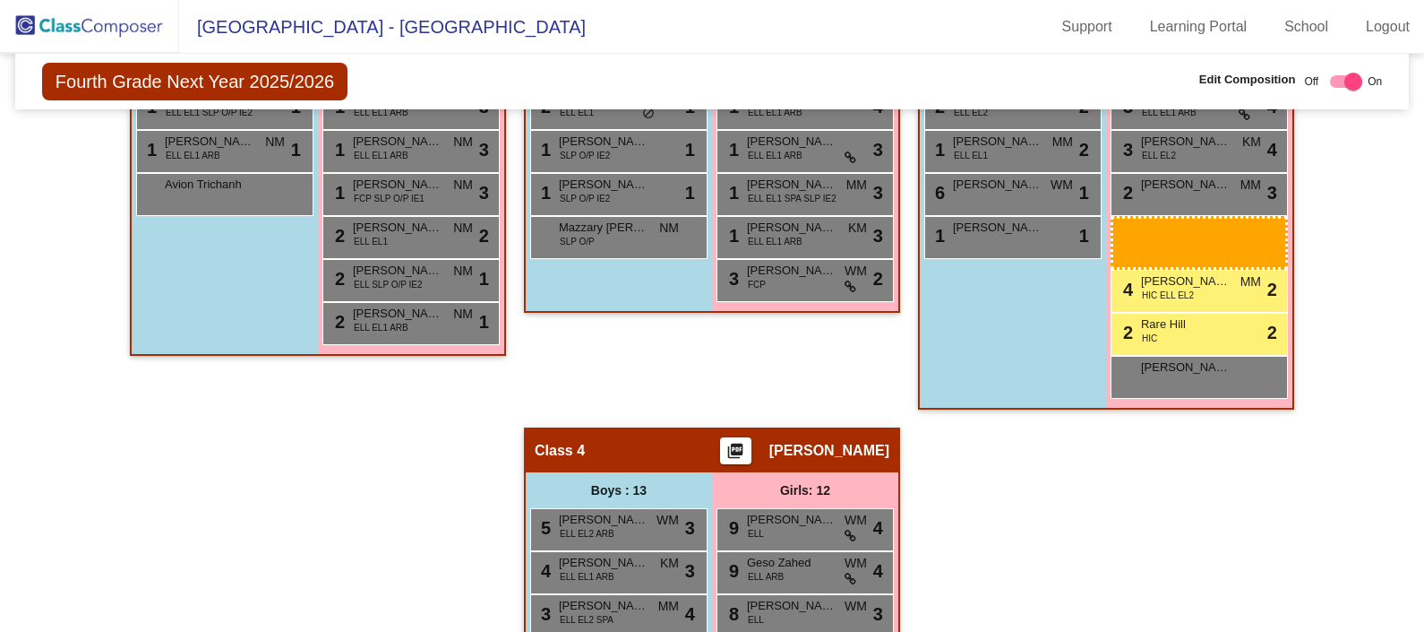
scroll to position [890, 0]
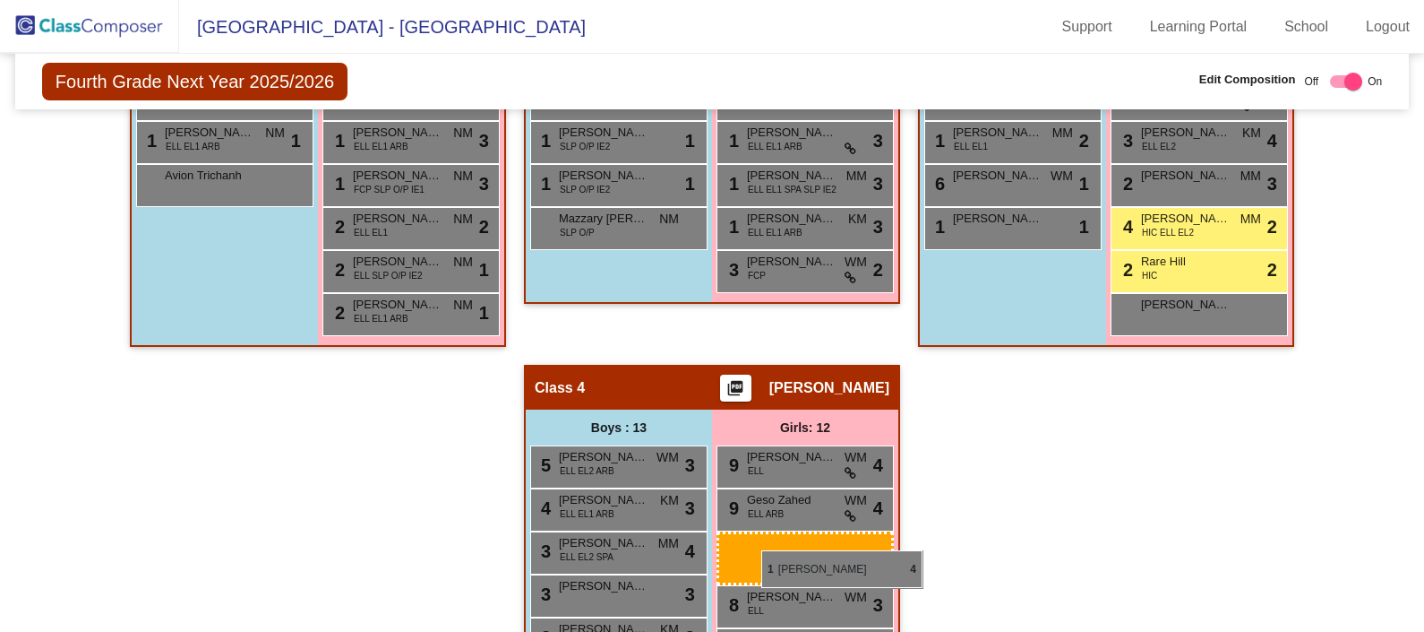
drag, startPoint x: 1185, startPoint y: 250, endPoint x: 761, endPoint y: 549, distance: 518.7
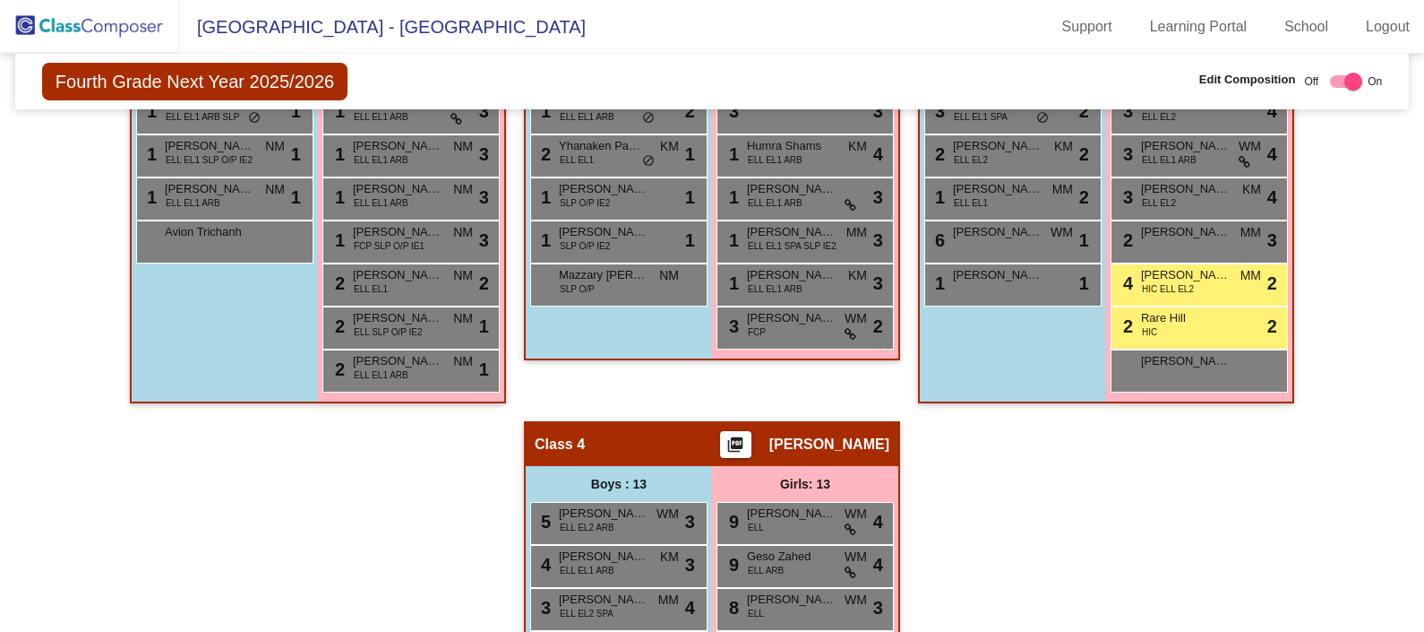
scroll to position [832, 0]
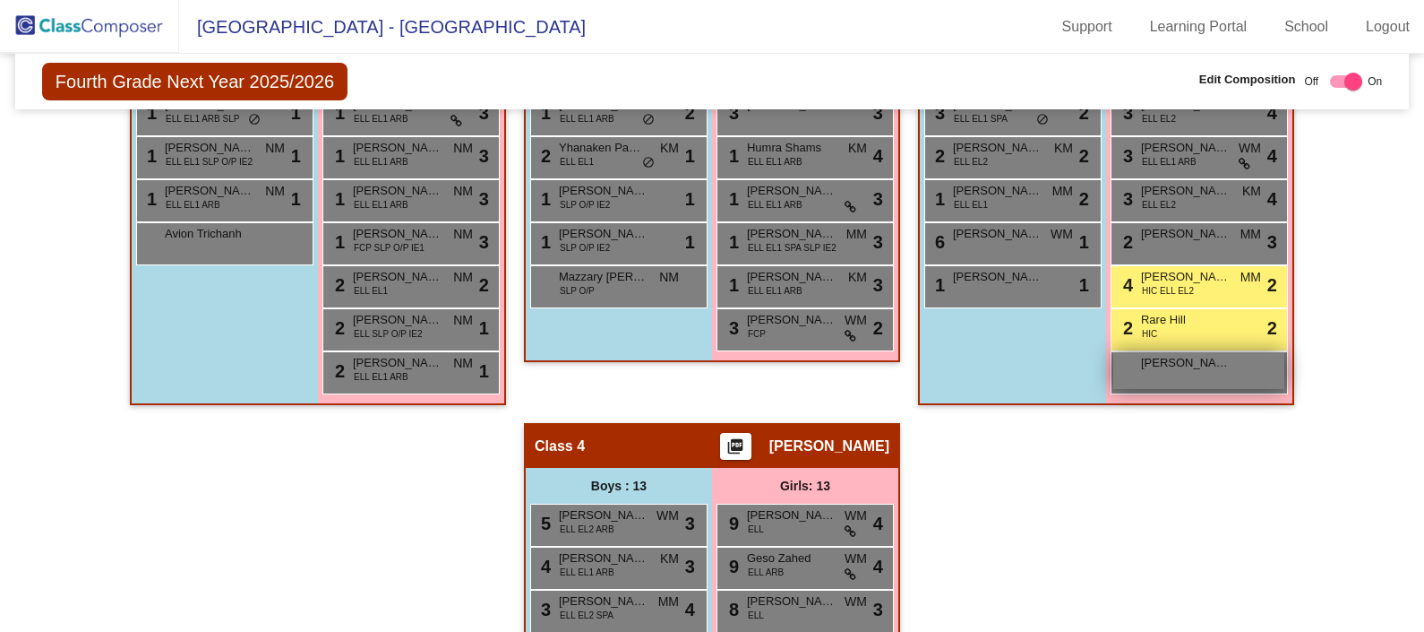
click at [1184, 377] on div "[PERSON_NAME] [PERSON_NAME] lock do_not_disturb_alt" at bounding box center [1199, 370] width 171 height 37
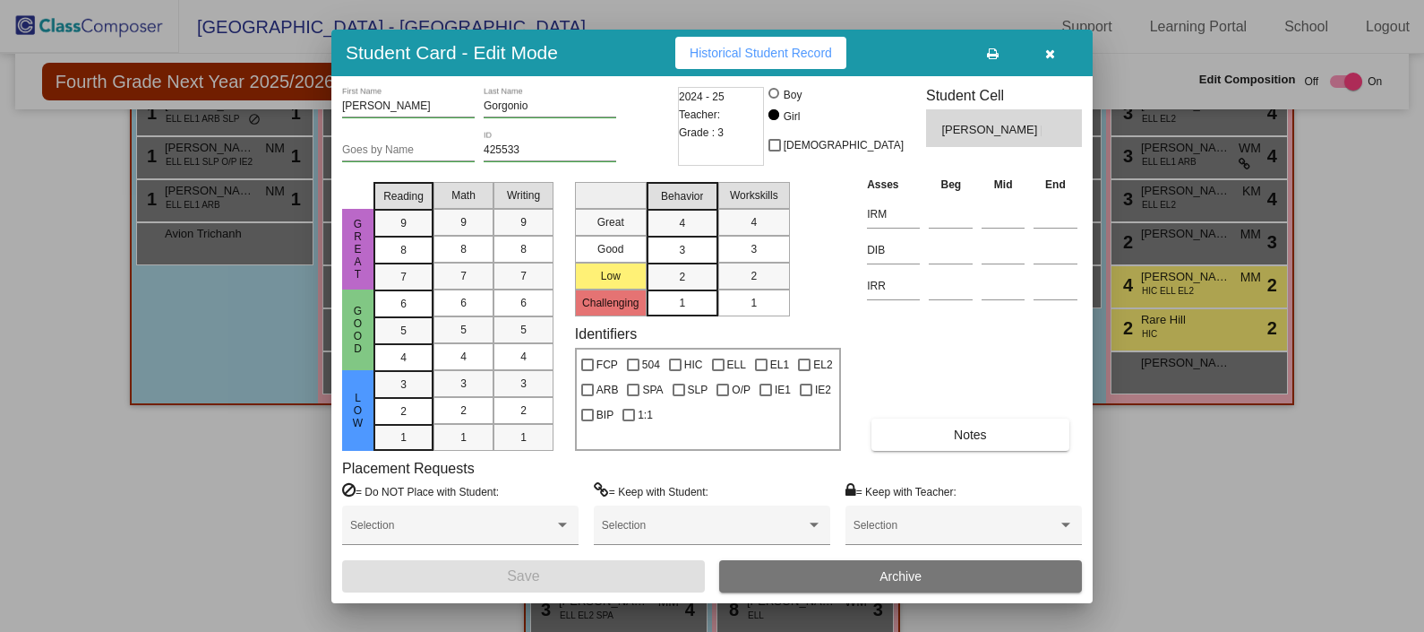
click at [1045, 37] on button "button" at bounding box center [1049, 53] width 57 height 32
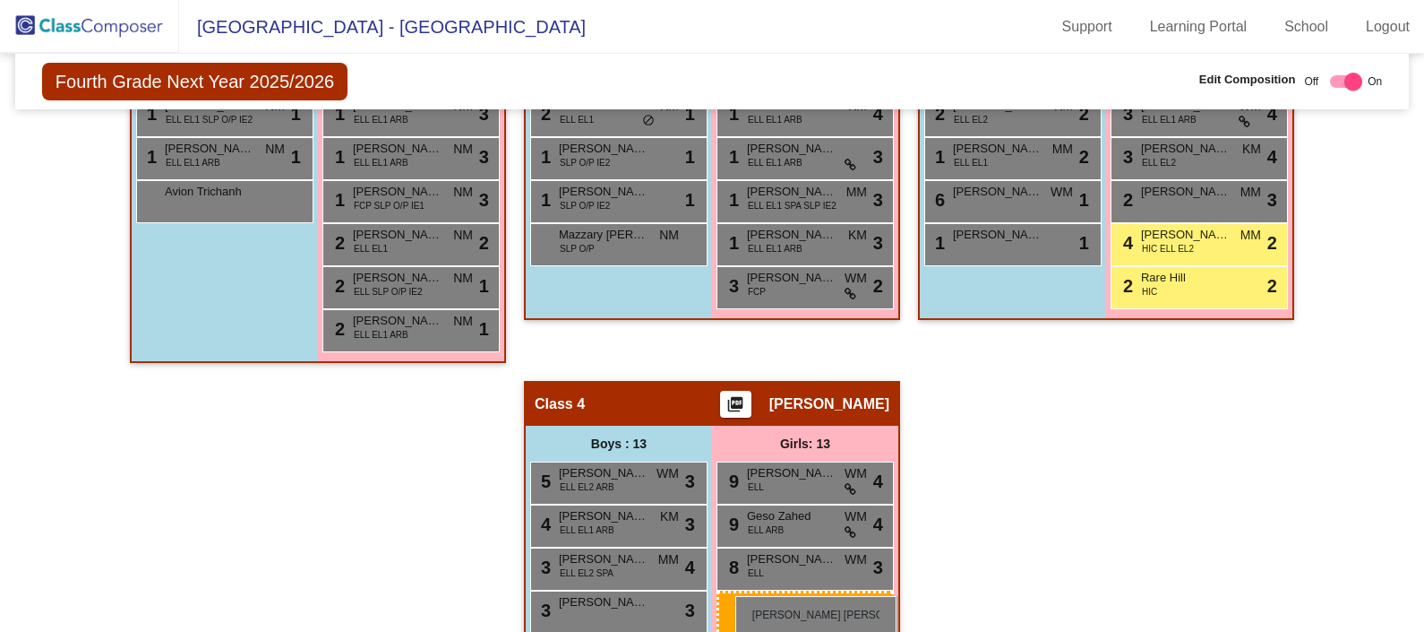
scroll to position [883, 0]
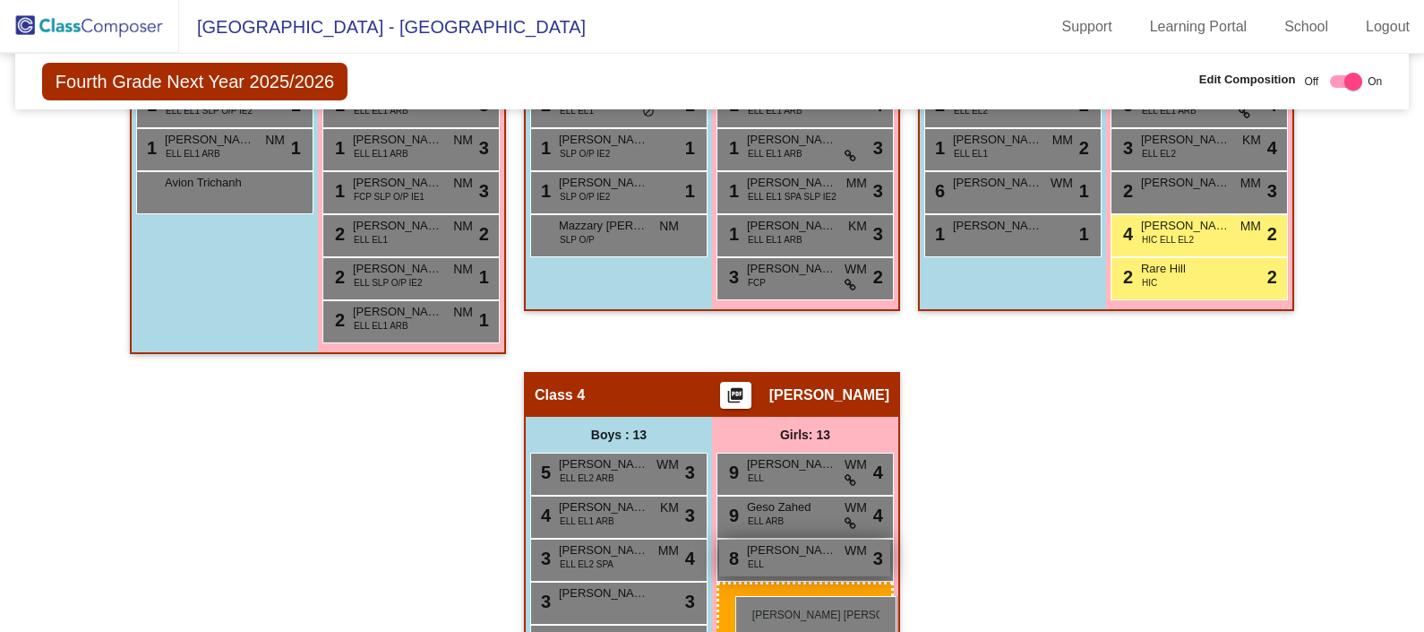
drag, startPoint x: 1185, startPoint y: 370, endPoint x: 743, endPoint y: 572, distance: 486.7
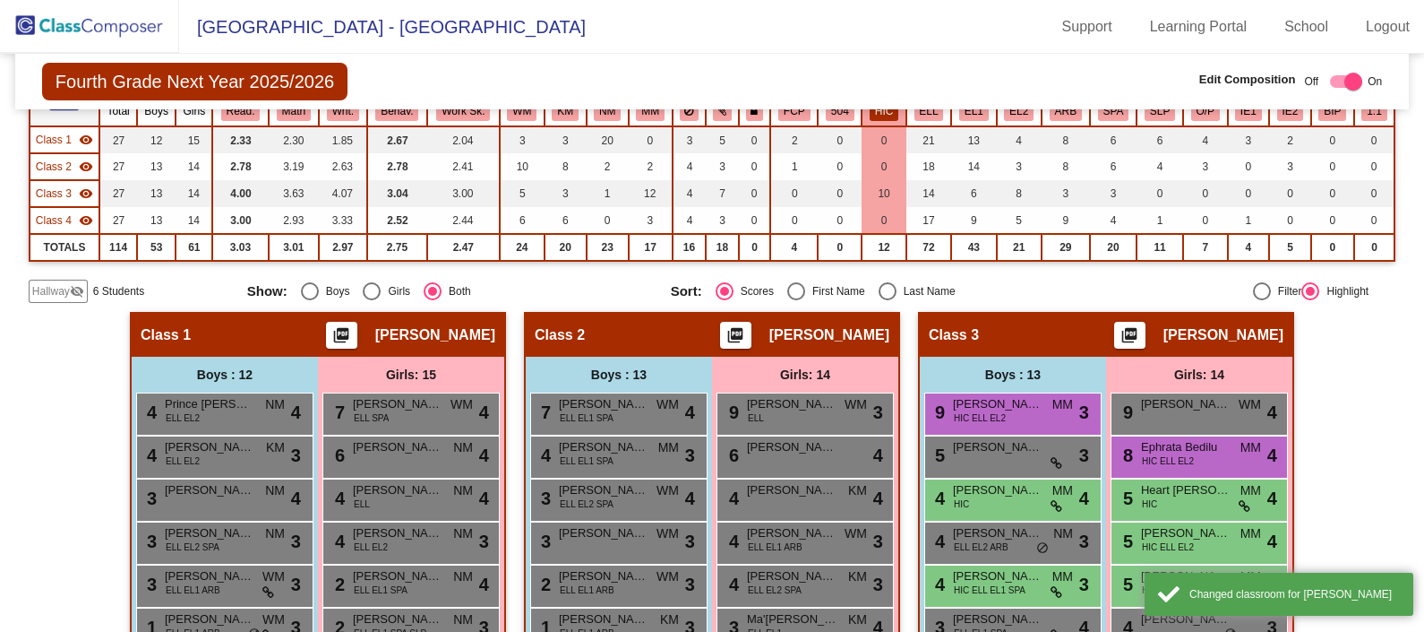
scroll to position [108, 0]
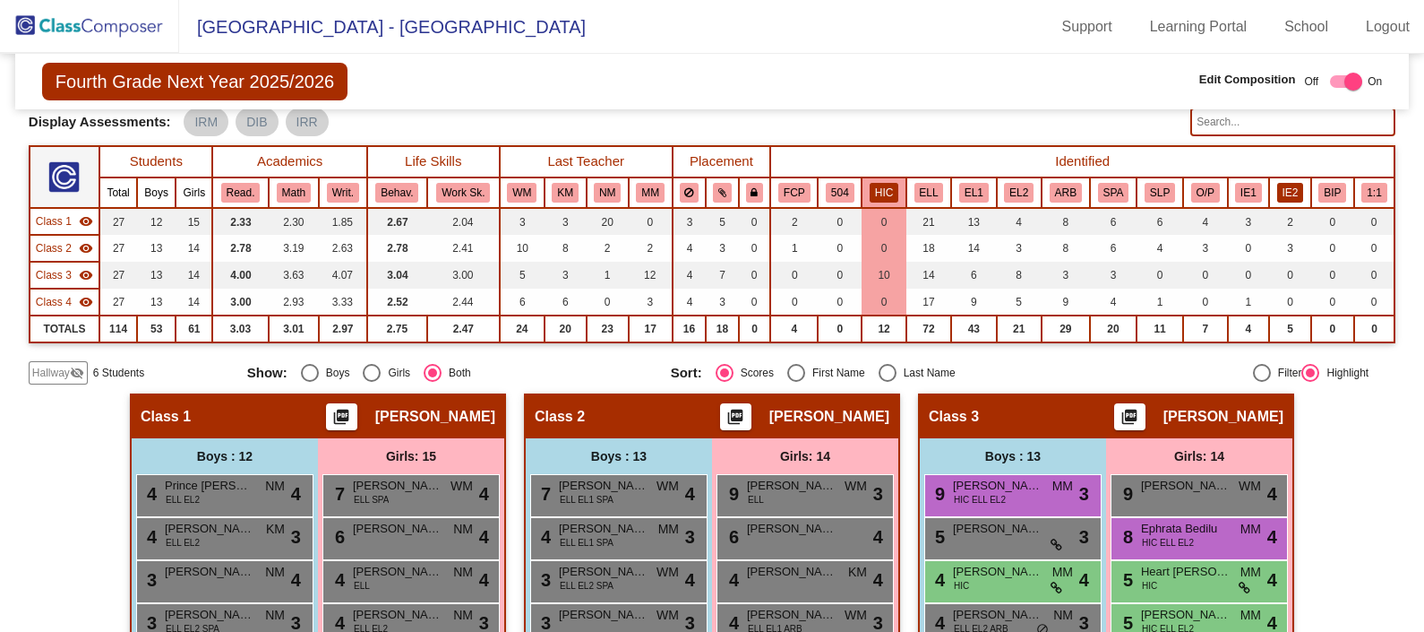
click at [1278, 191] on button "IE2" at bounding box center [1290, 193] width 27 height 20
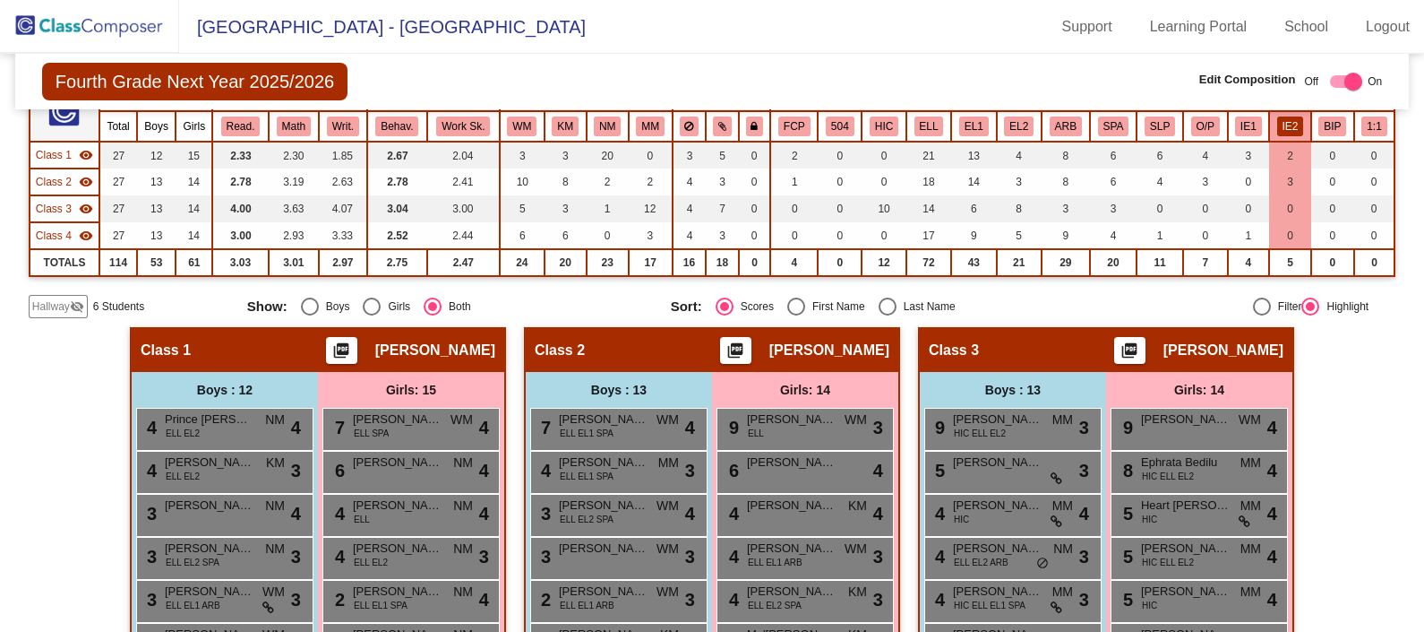
scroll to position [178, 0]
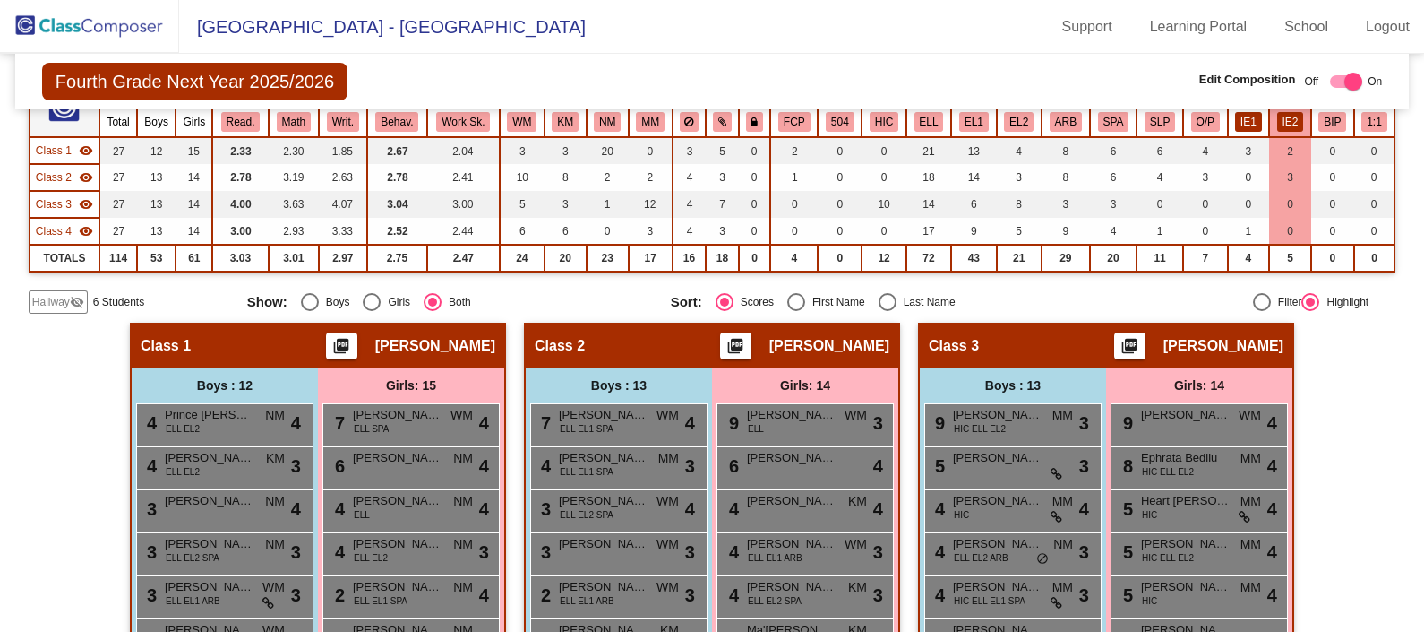
click at [1241, 118] on button "IE1" at bounding box center [1248, 122] width 27 height 20
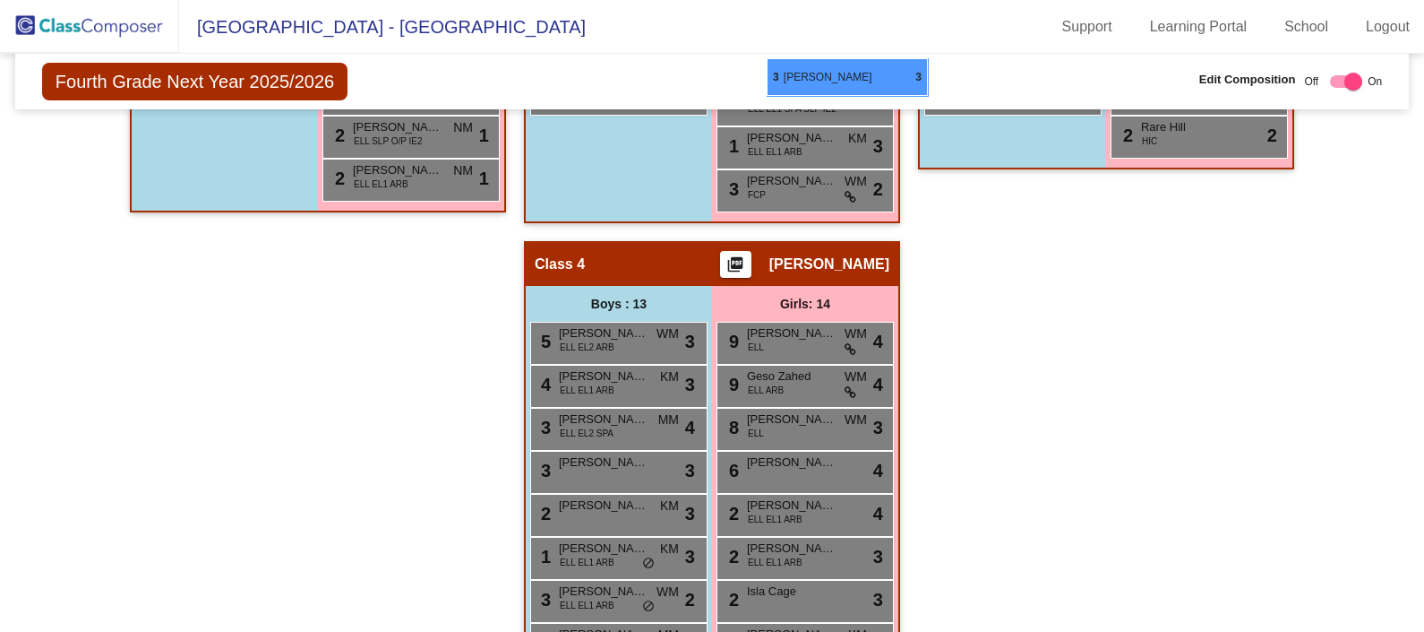
scroll to position [1012, 0]
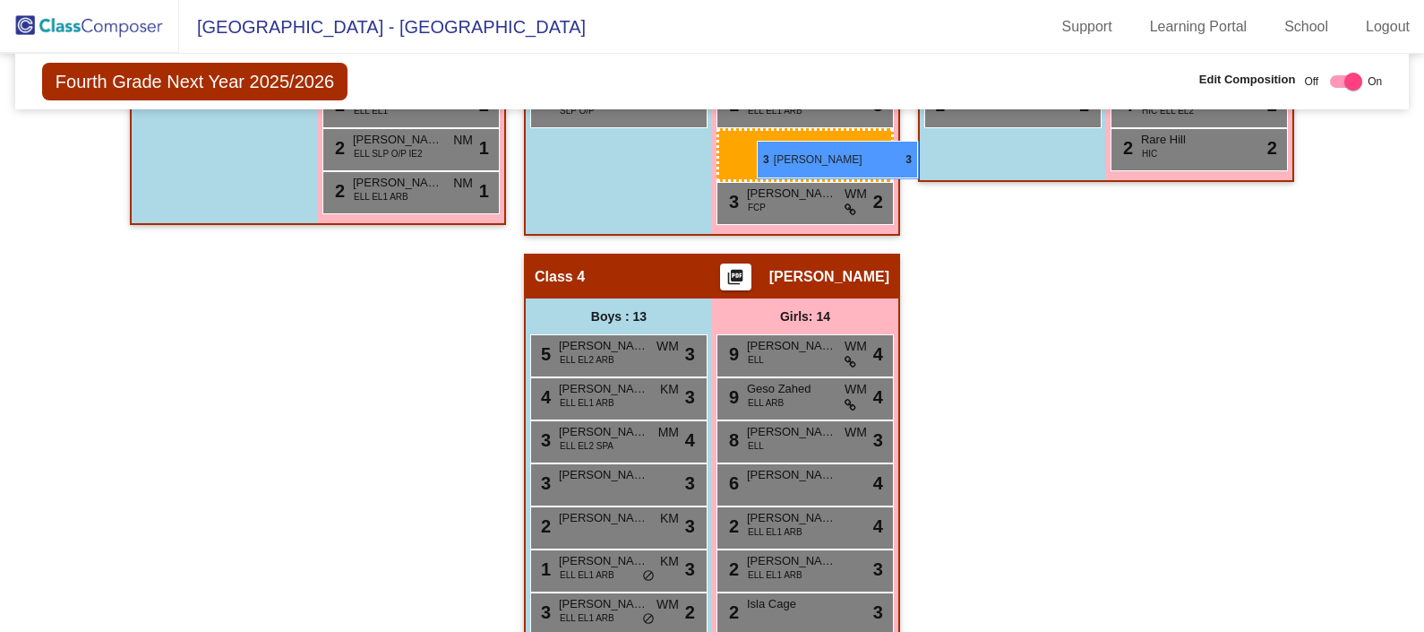
drag, startPoint x: 762, startPoint y: 444, endPoint x: 757, endPoint y: 141, distance: 303.7
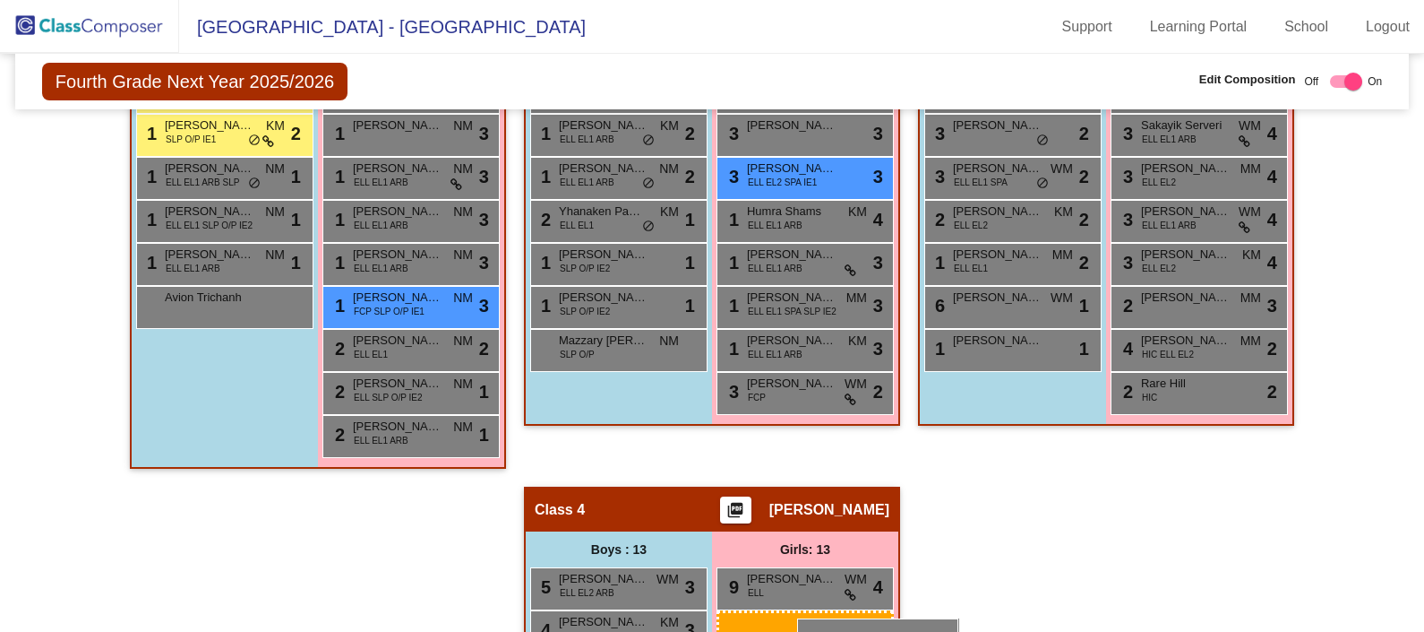
scroll to position [796, 0]
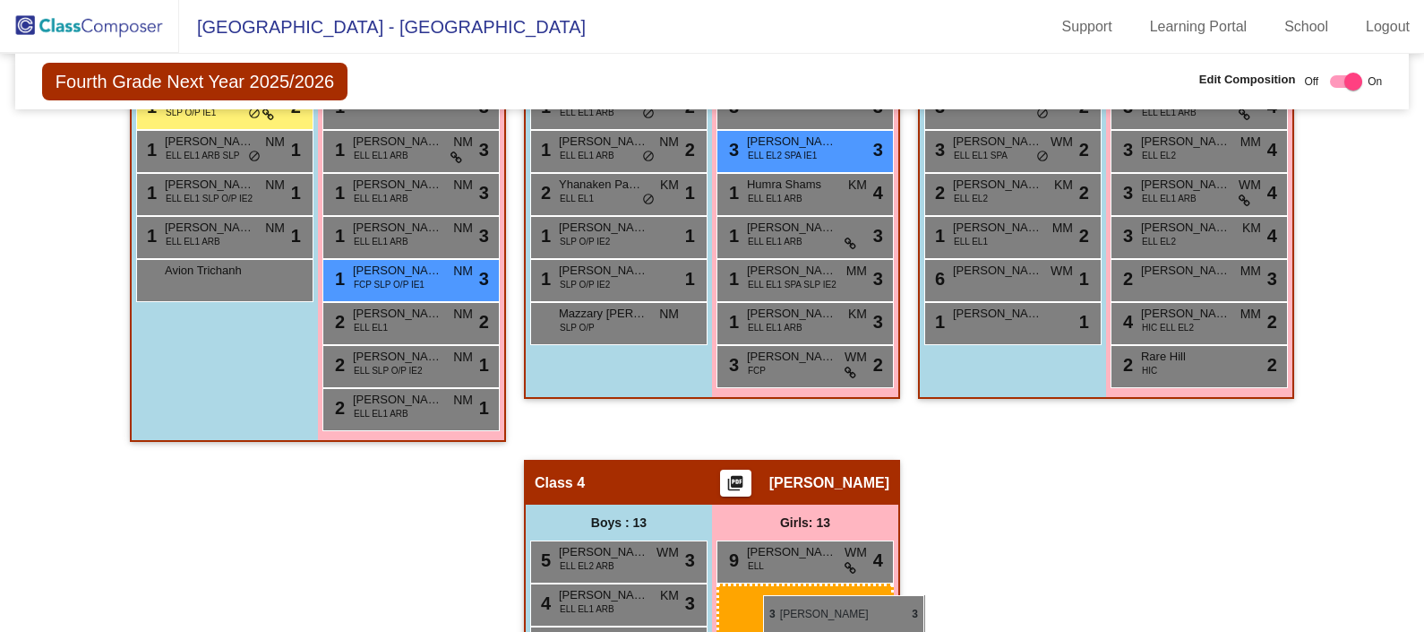
drag, startPoint x: 784, startPoint y: 228, endPoint x: 761, endPoint y: 593, distance: 366.2
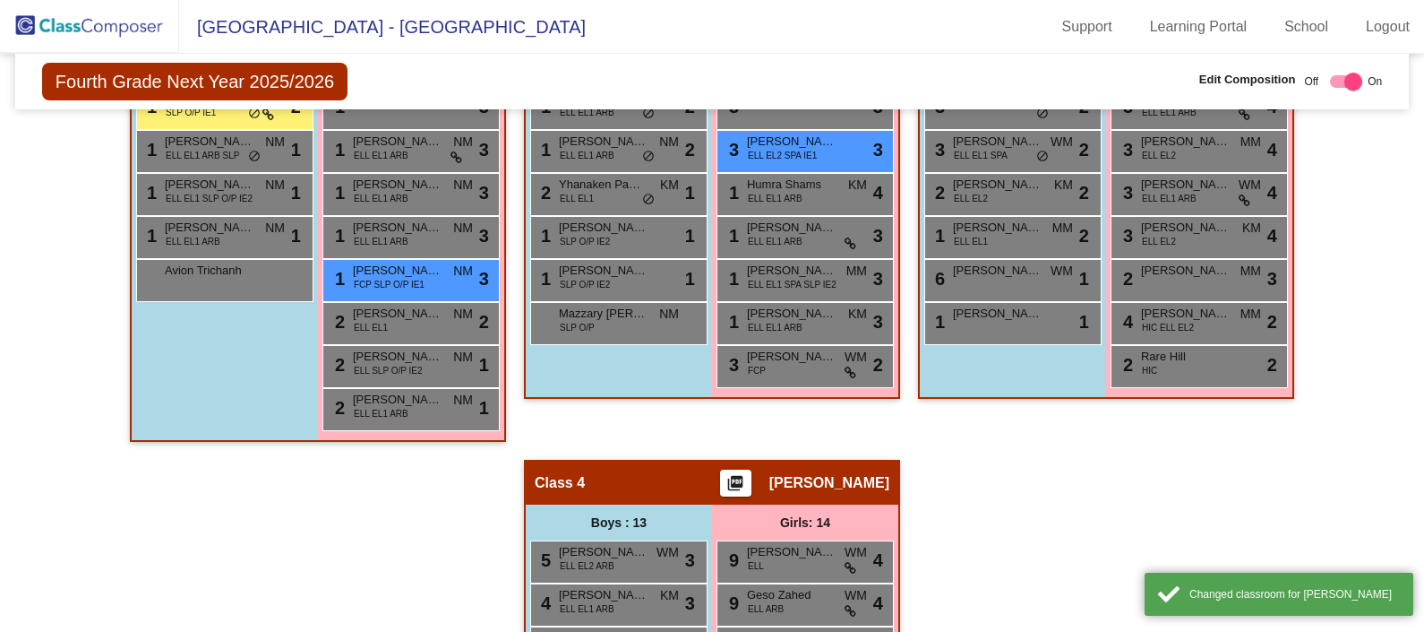
scroll to position [1331, 0]
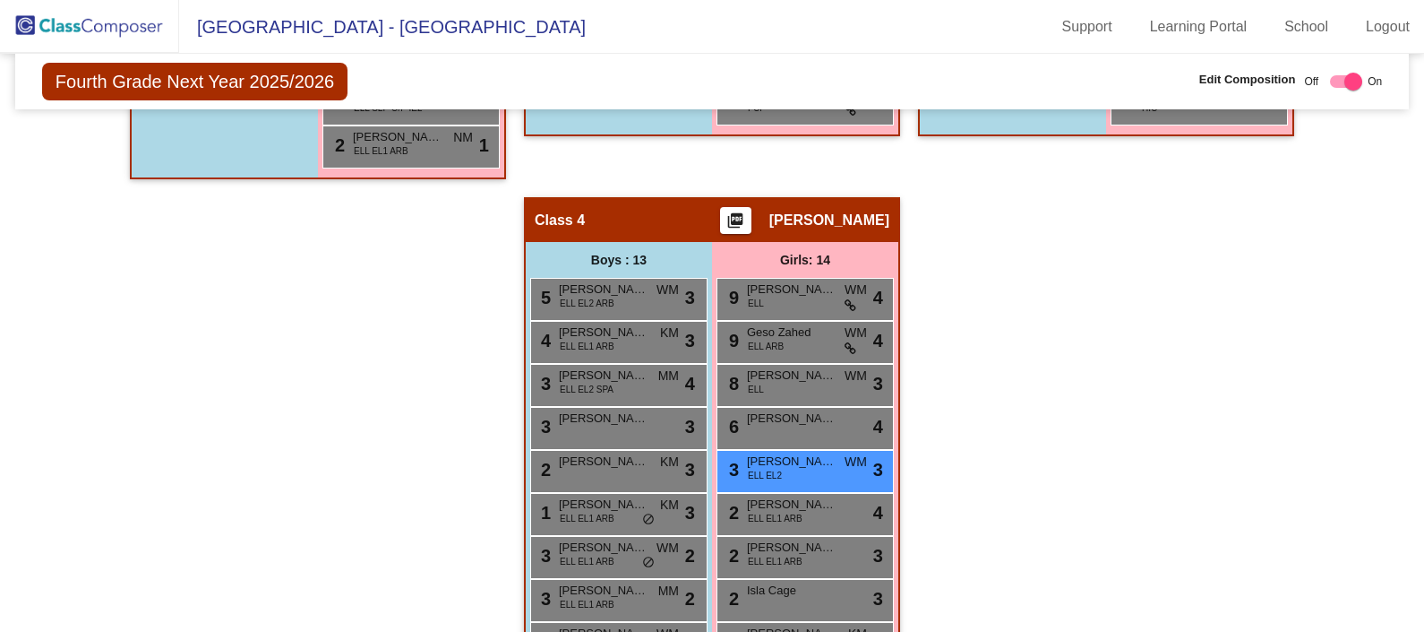
click at [1053, 462] on div "Hallway - Hallway Class picture_as_pdf Add Student First Name Last Name Student…" at bounding box center [712, 176] width 1367 height 1466
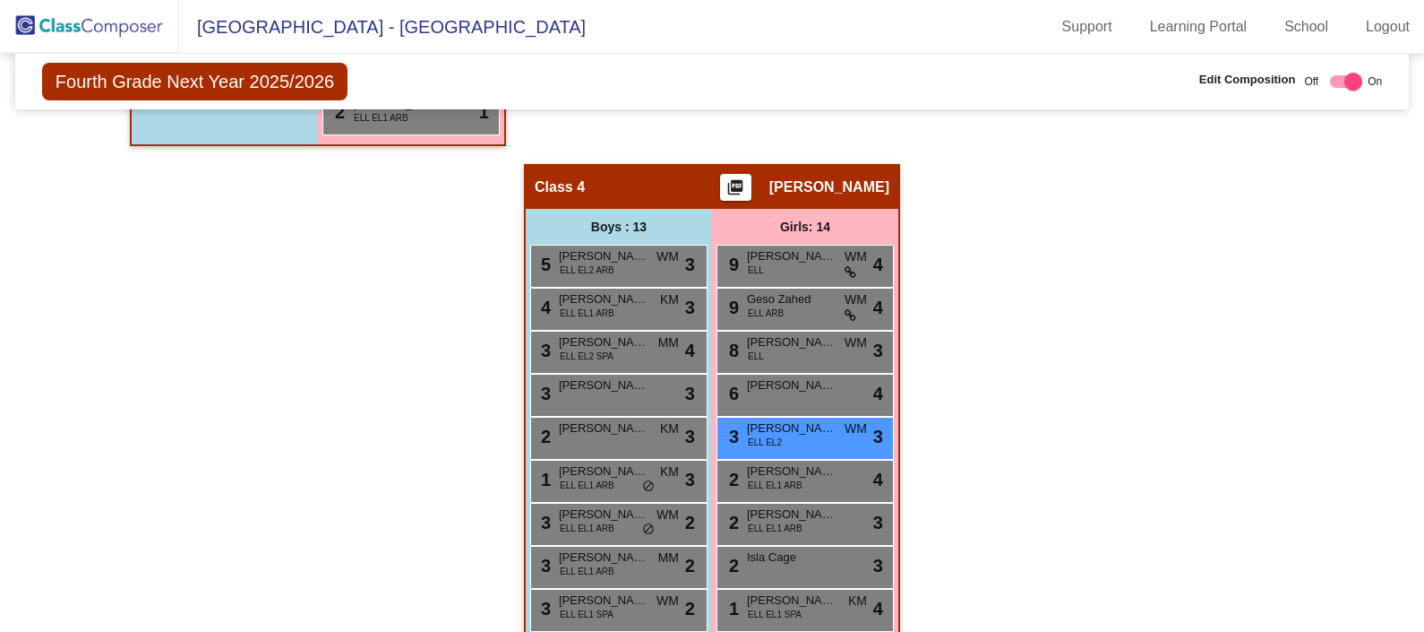
click at [1053, 462] on div "Hallway - Hallway Class picture_as_pdf Add Student First Name Last Name Student…" at bounding box center [712, 143] width 1367 height 1466
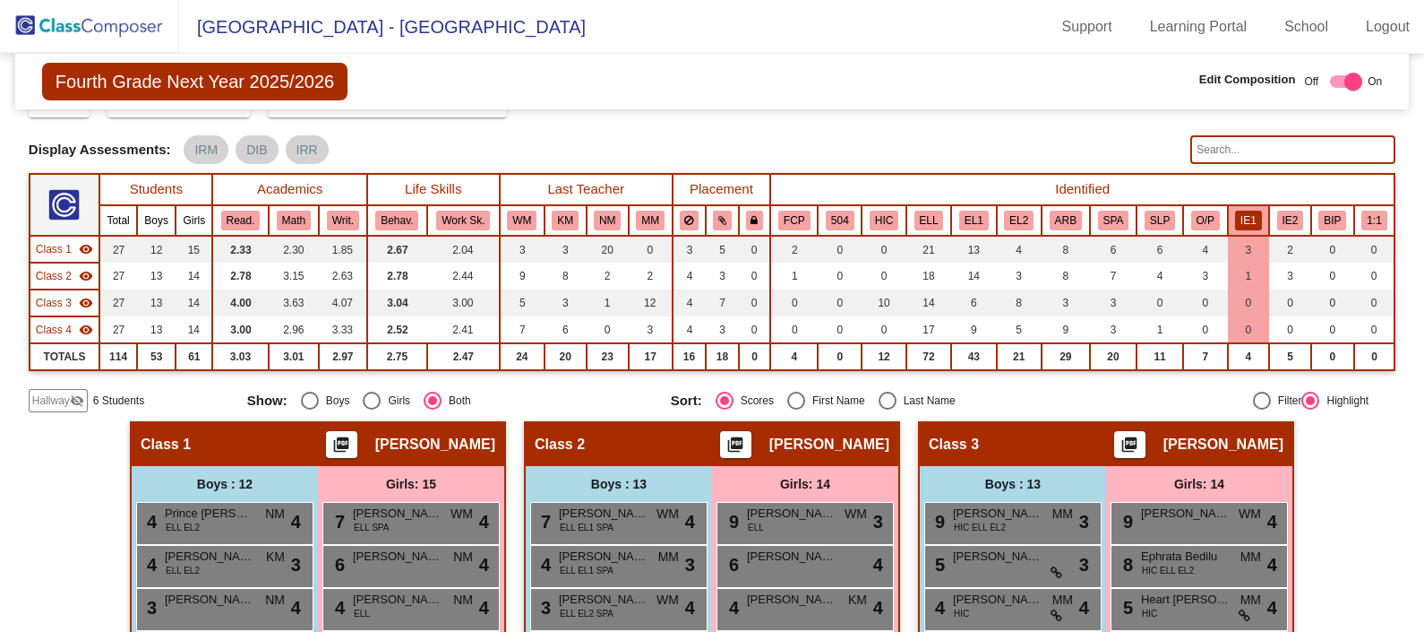
scroll to position [50, 0]
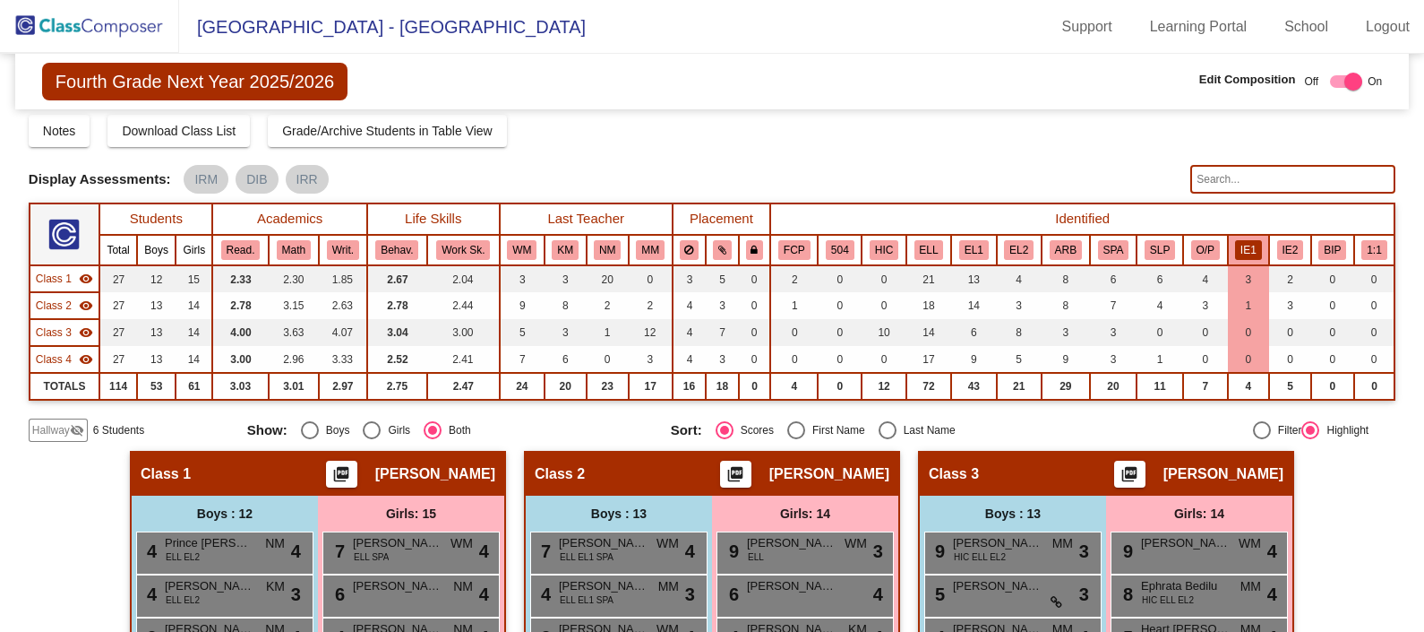
click at [1243, 243] on button "IE1" at bounding box center [1248, 250] width 27 height 20
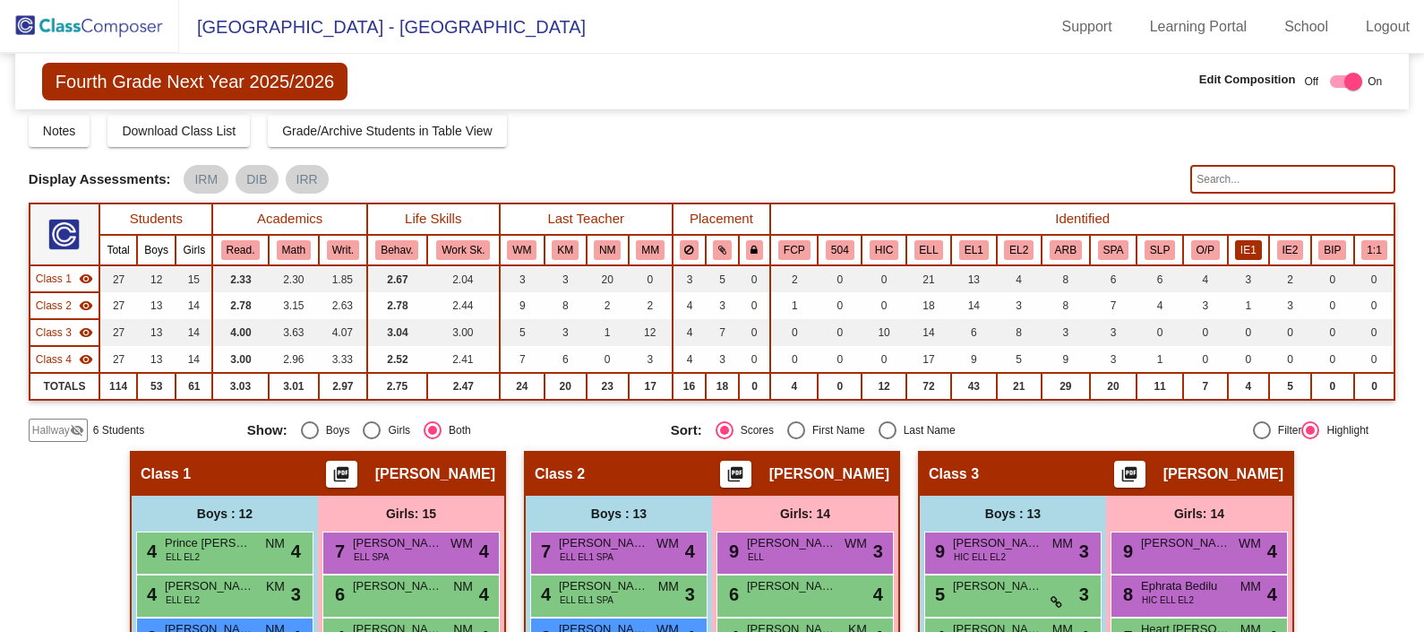
click at [1243, 243] on button "IE1" at bounding box center [1248, 250] width 27 height 20
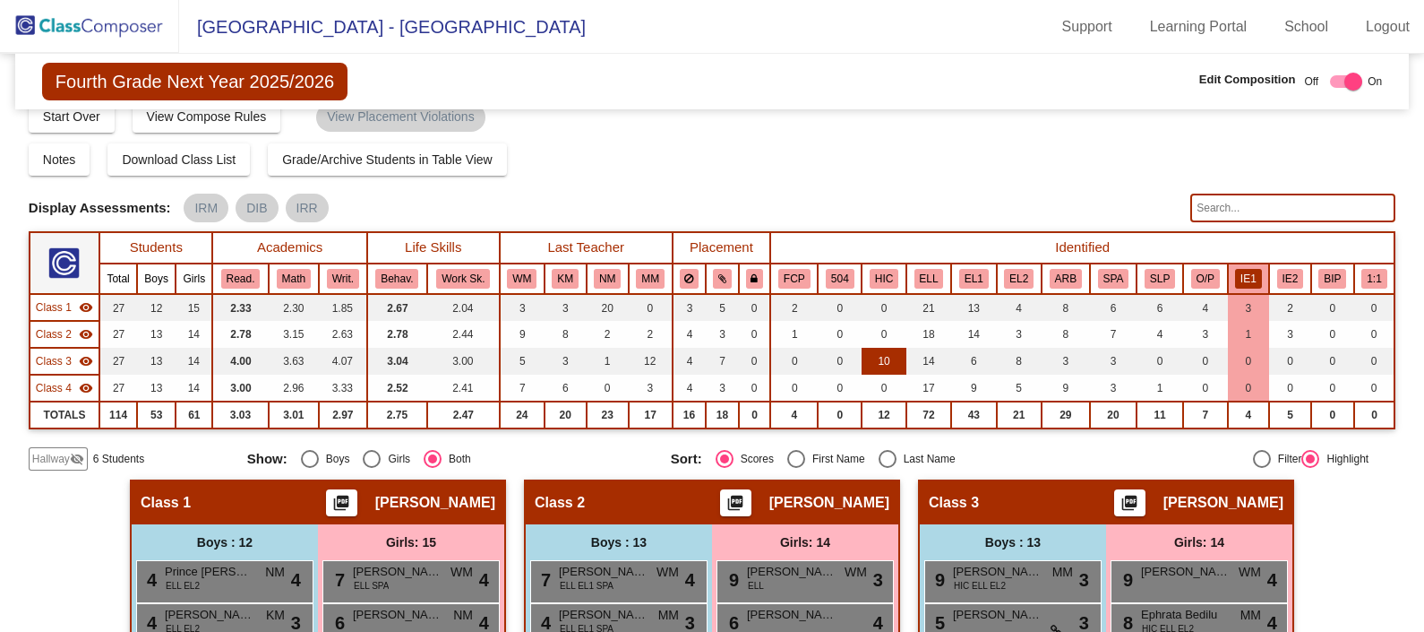
scroll to position [13, 0]
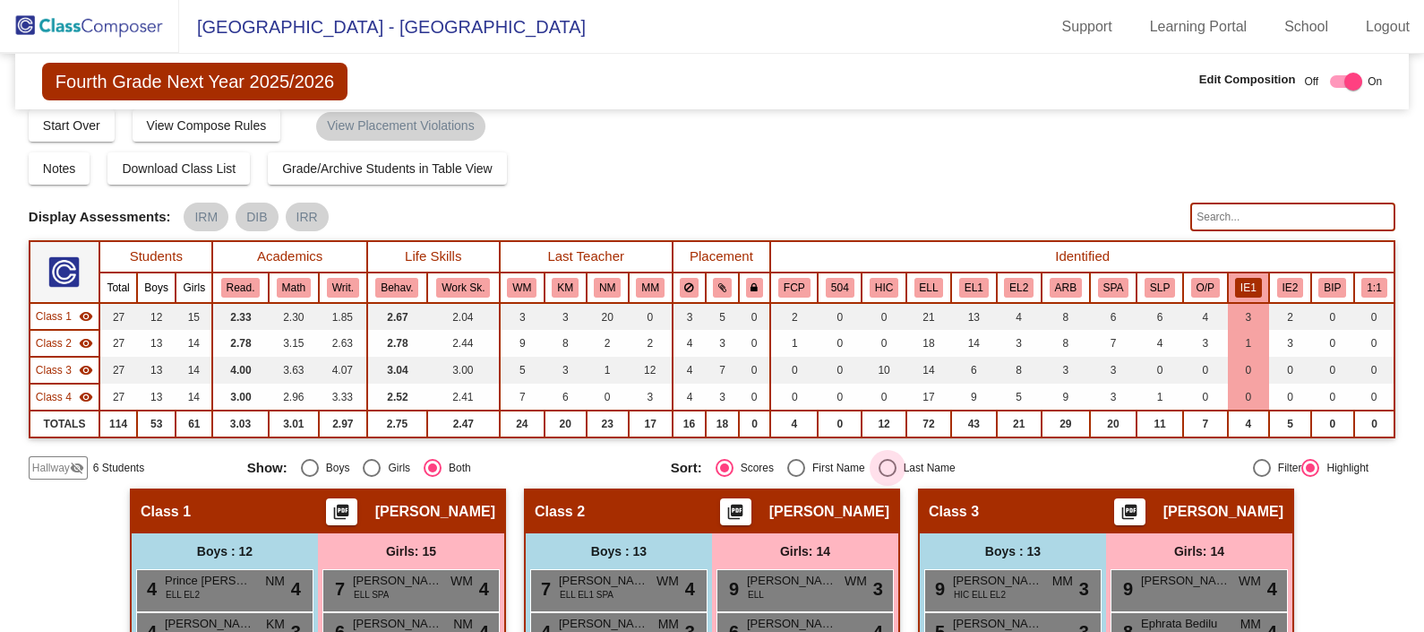
click at [882, 470] on div "Select an option" at bounding box center [888, 468] width 18 height 18
click at [887, 477] on input "Last Name" at bounding box center [887, 477] width 1 height 1
radio input "true"
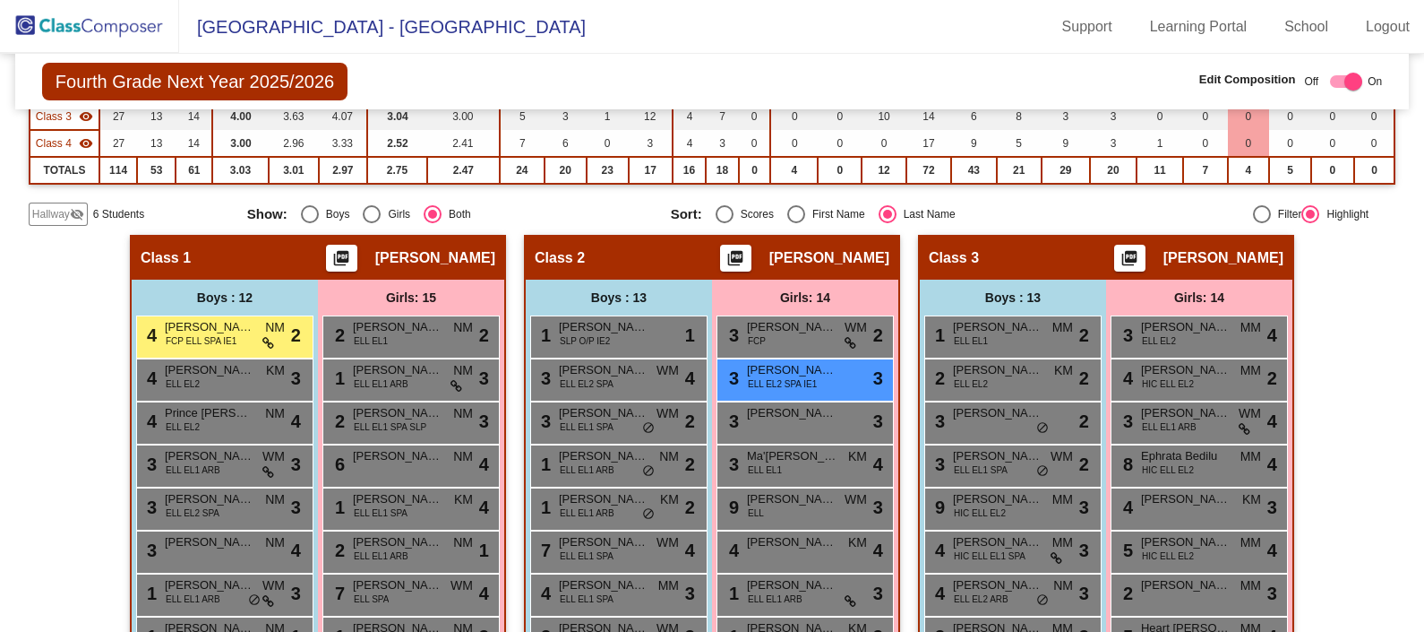
scroll to position [0, 0]
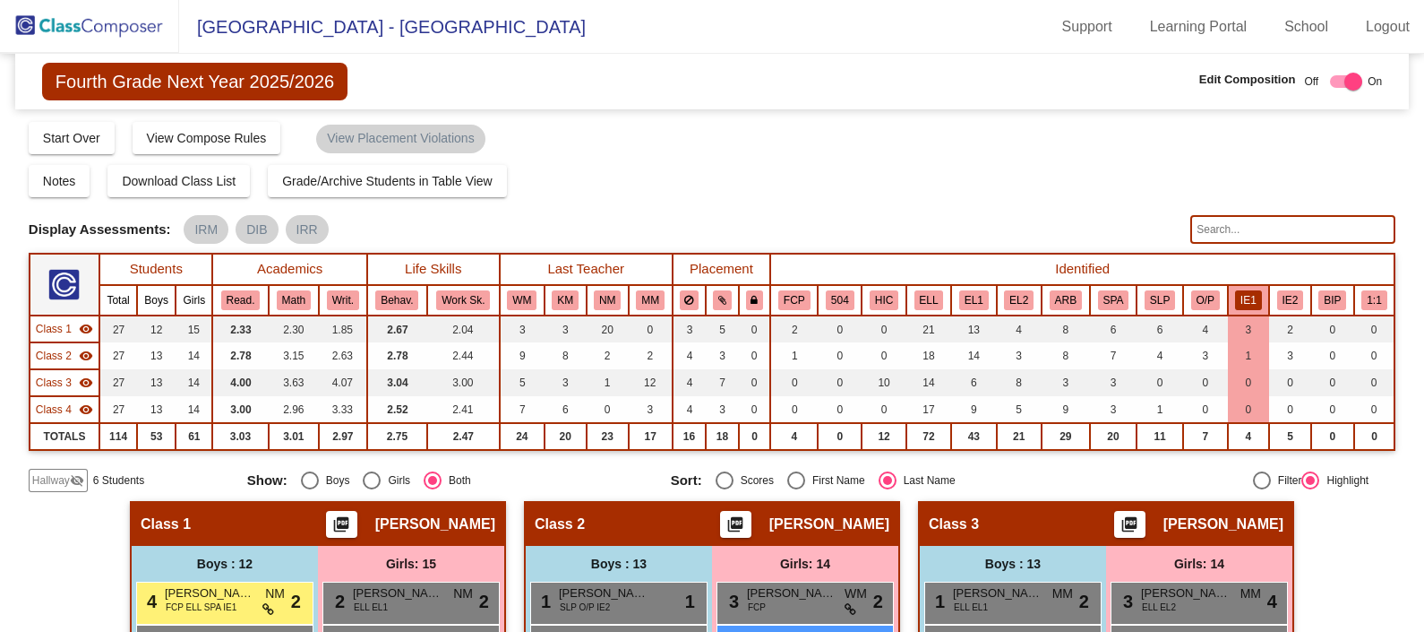
click at [112, 37] on img at bounding box center [89, 26] width 179 height 53
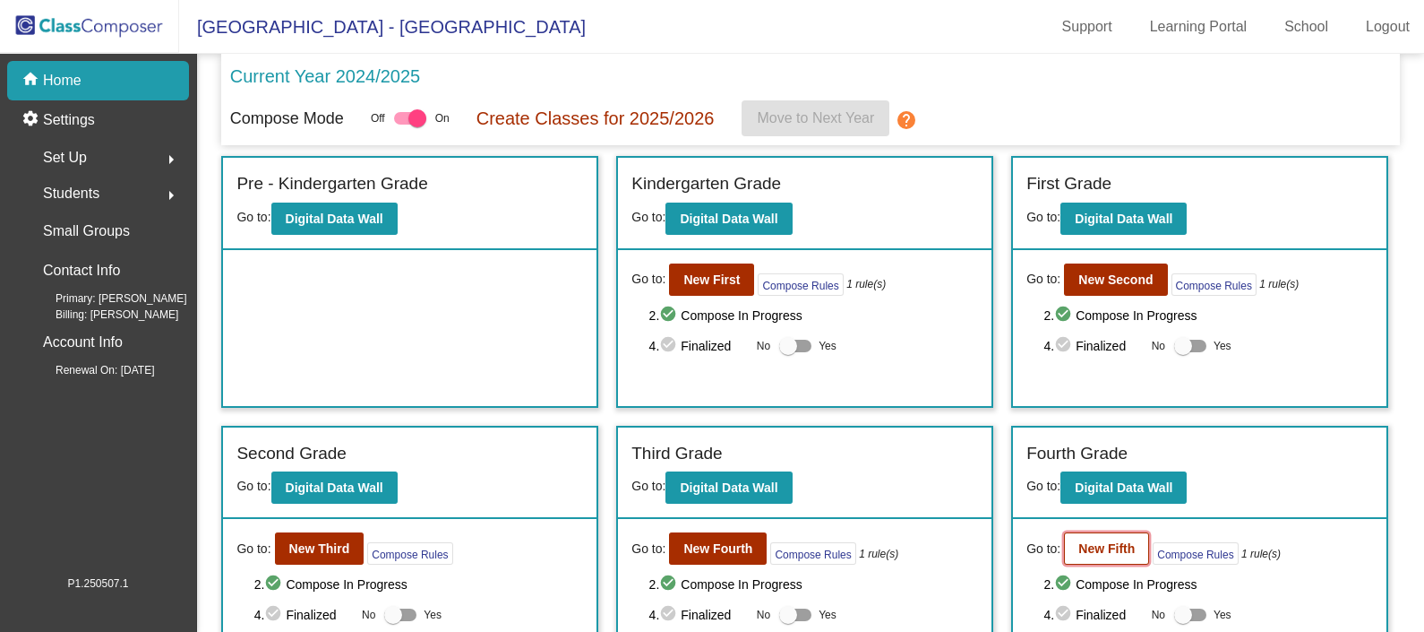
click at [1097, 546] on b "New Fifth" at bounding box center [1107, 548] width 56 height 14
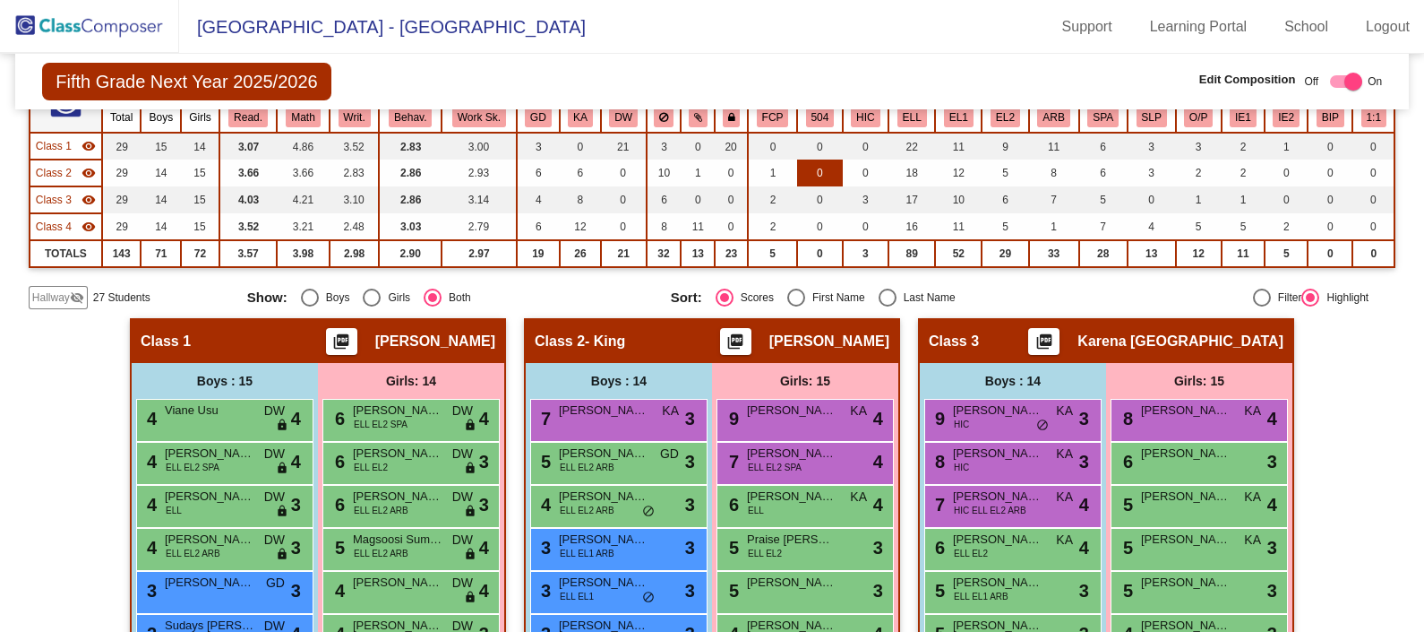
scroll to position [181, 0]
